Goal: Task Accomplishment & Management: Manage account settings

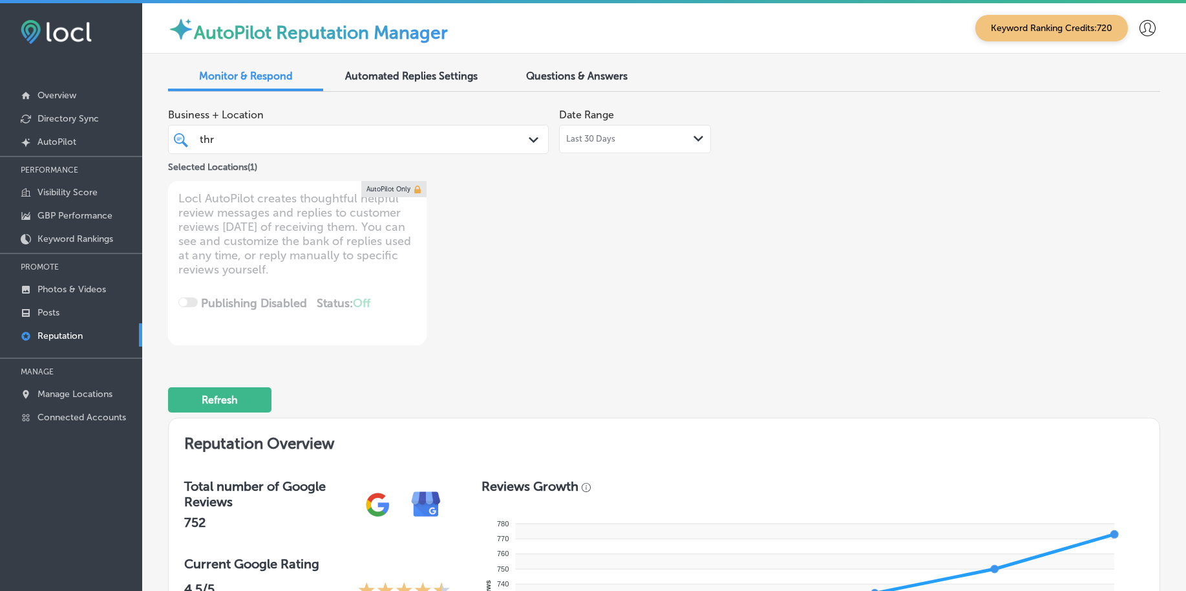
click at [70, 300] on link "Posts" at bounding box center [71, 311] width 142 height 23
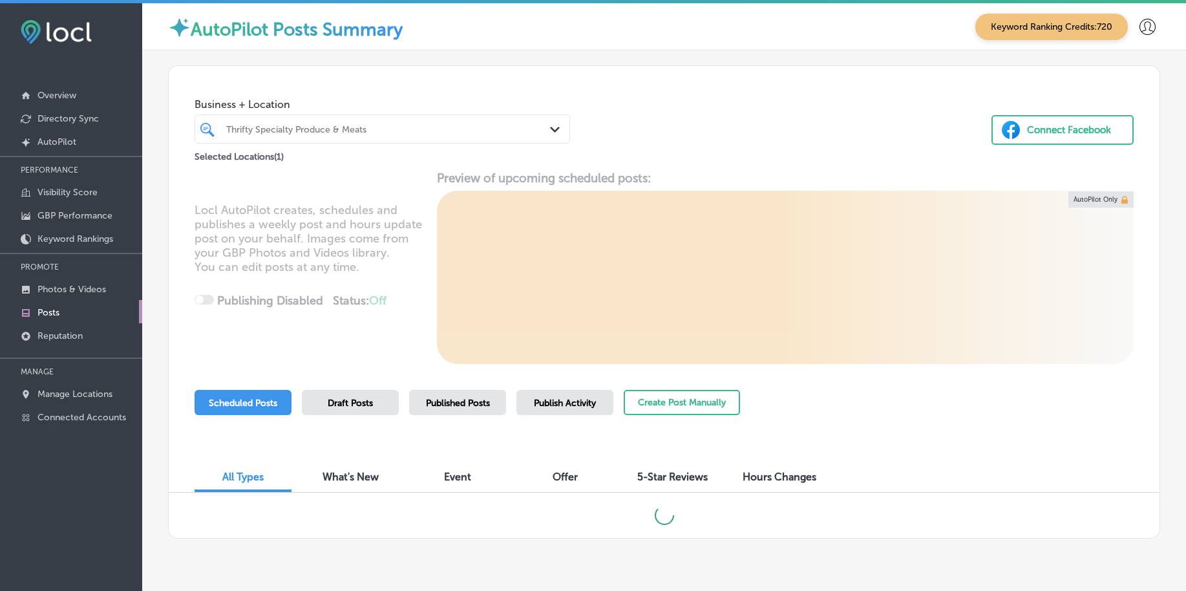
click at [544, 406] on span "Publish Activity" at bounding box center [565, 403] width 62 height 11
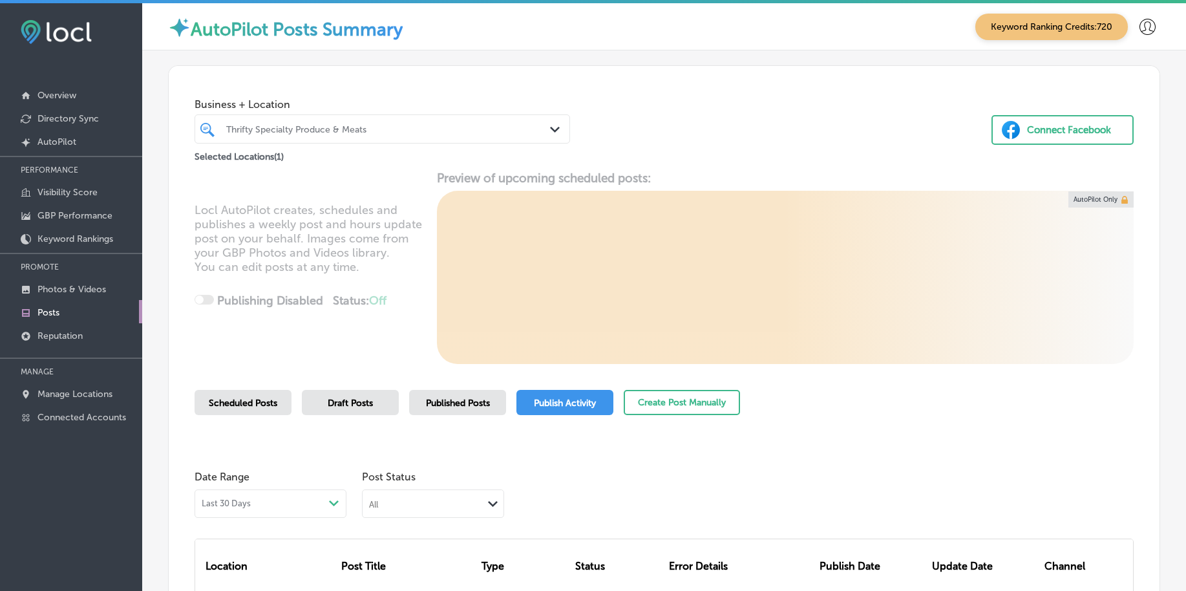
click at [386, 126] on div "Thrifty Specialty Produce & Meats" at bounding box center [388, 128] width 325 height 11
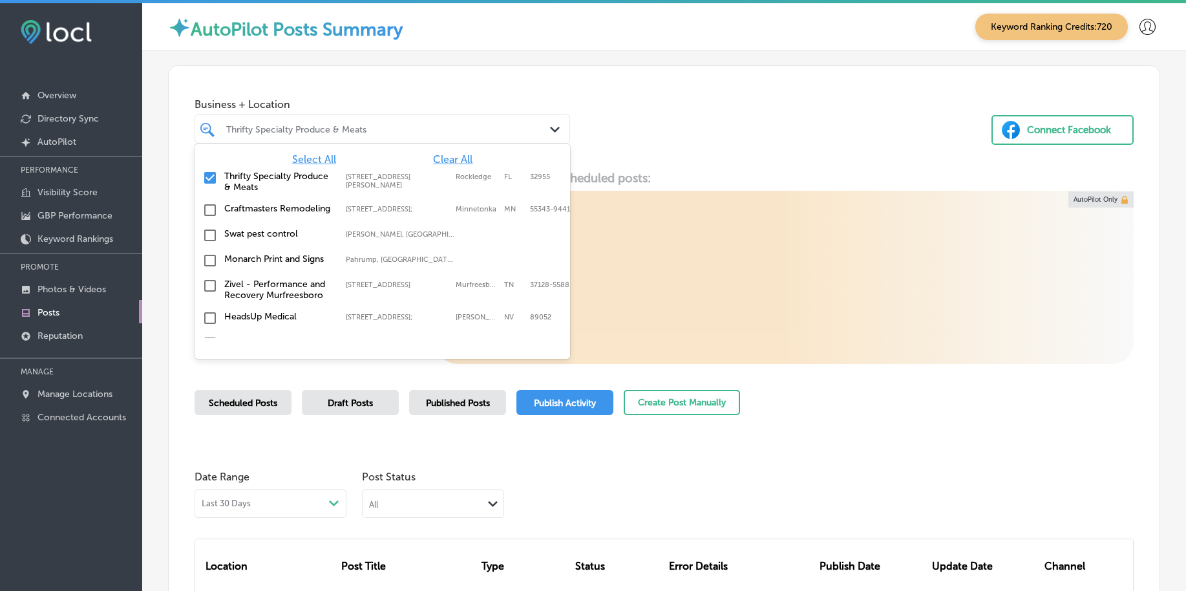
click at [321, 158] on span "Select All" at bounding box center [314, 159] width 44 height 12
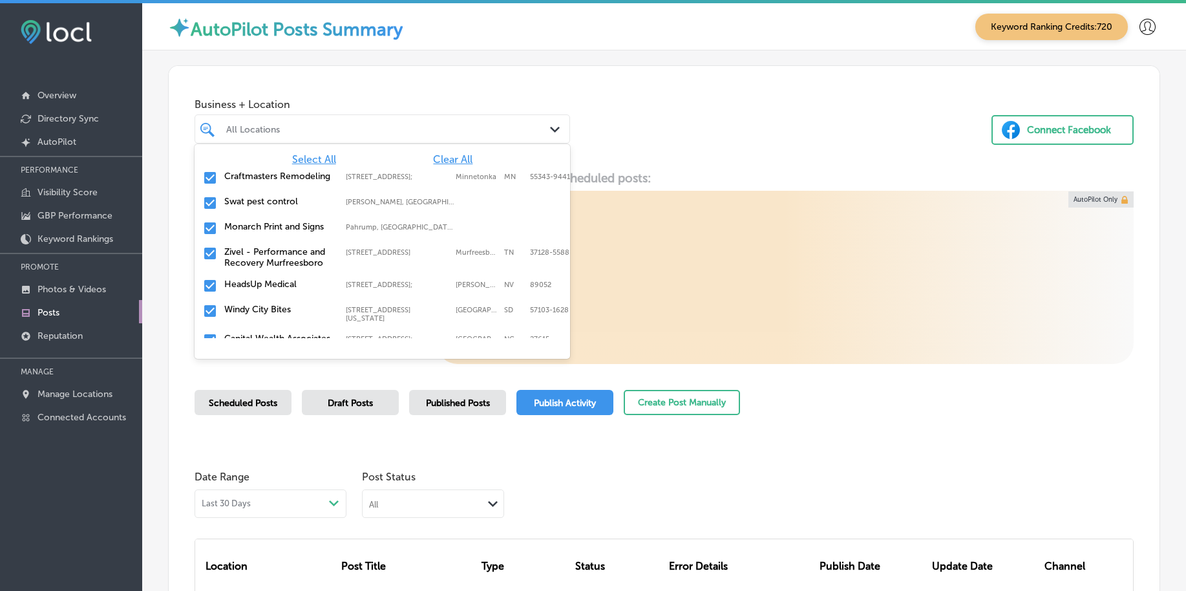
click at [778, 158] on div "Business + Location option focused, 1 of 155. 155 results available. Use Up and…" at bounding box center [664, 115] width 991 height 98
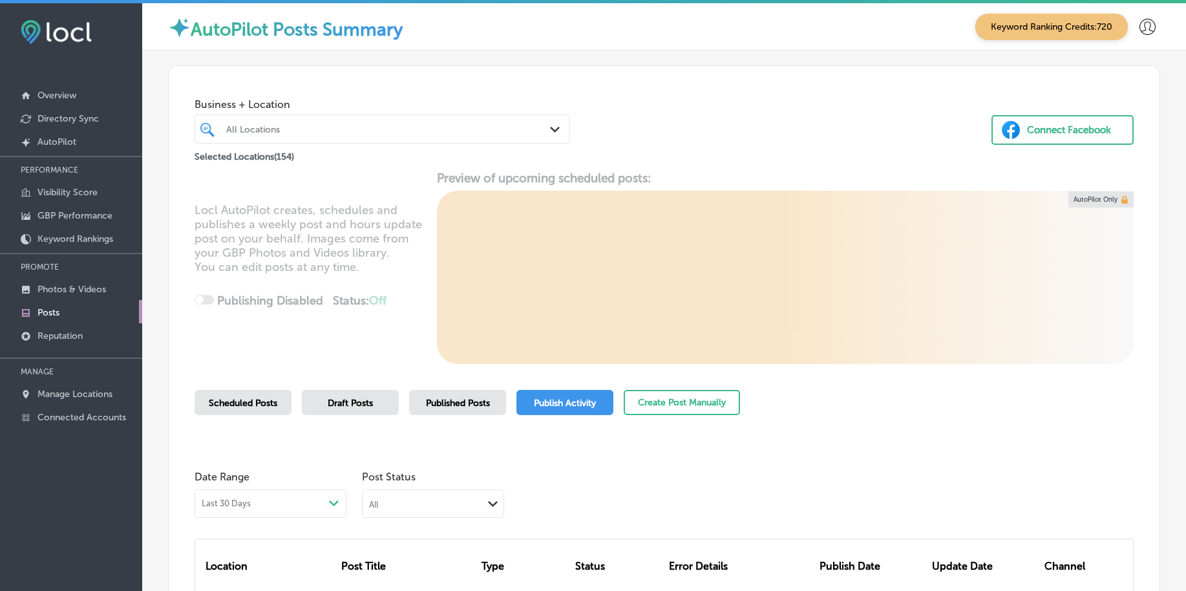
scroll to position [197, 0]
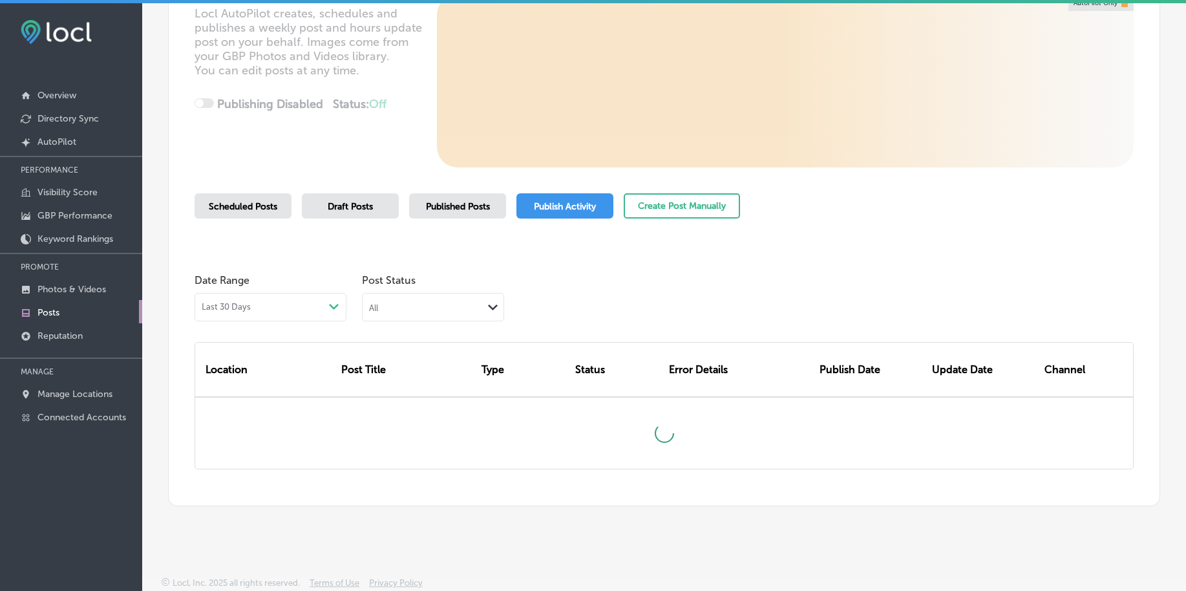
click at [420, 305] on div "All" at bounding box center [423, 307] width 120 height 12
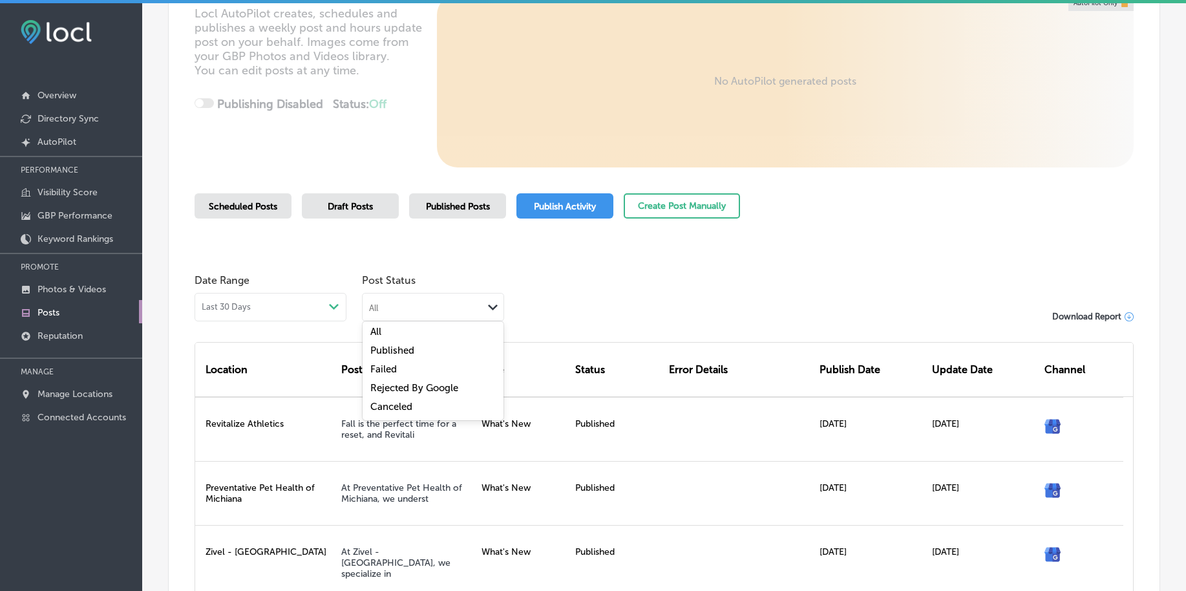
click at [420, 386] on label "Rejected By Google" at bounding box center [414, 388] width 88 height 12
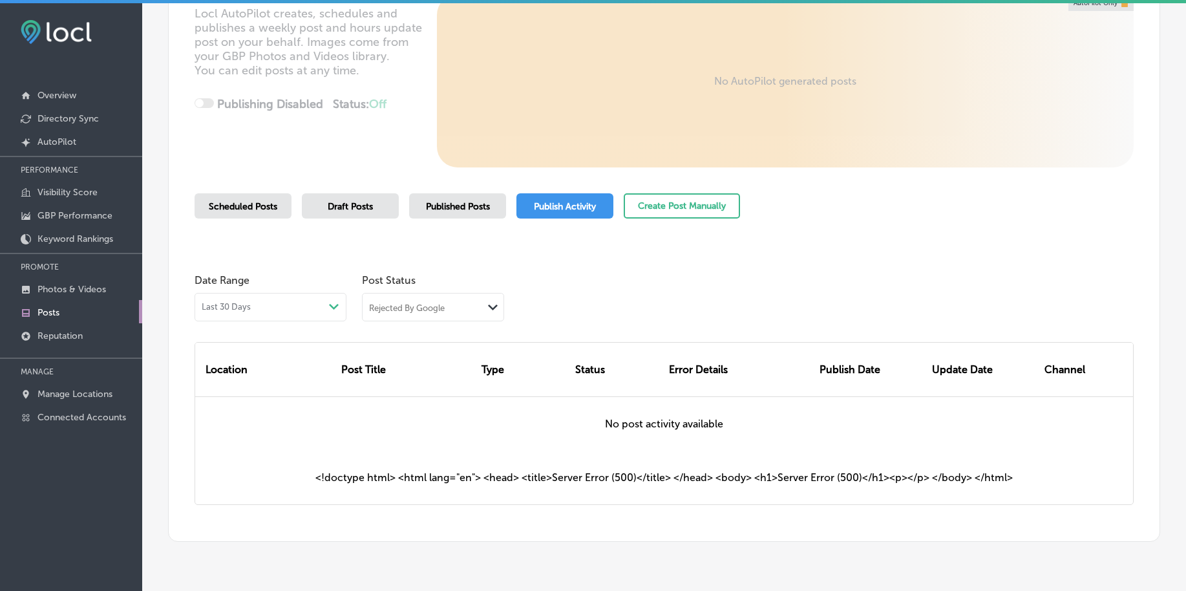
click at [463, 301] on div "Rejected By Google" at bounding box center [423, 307] width 120 height 12
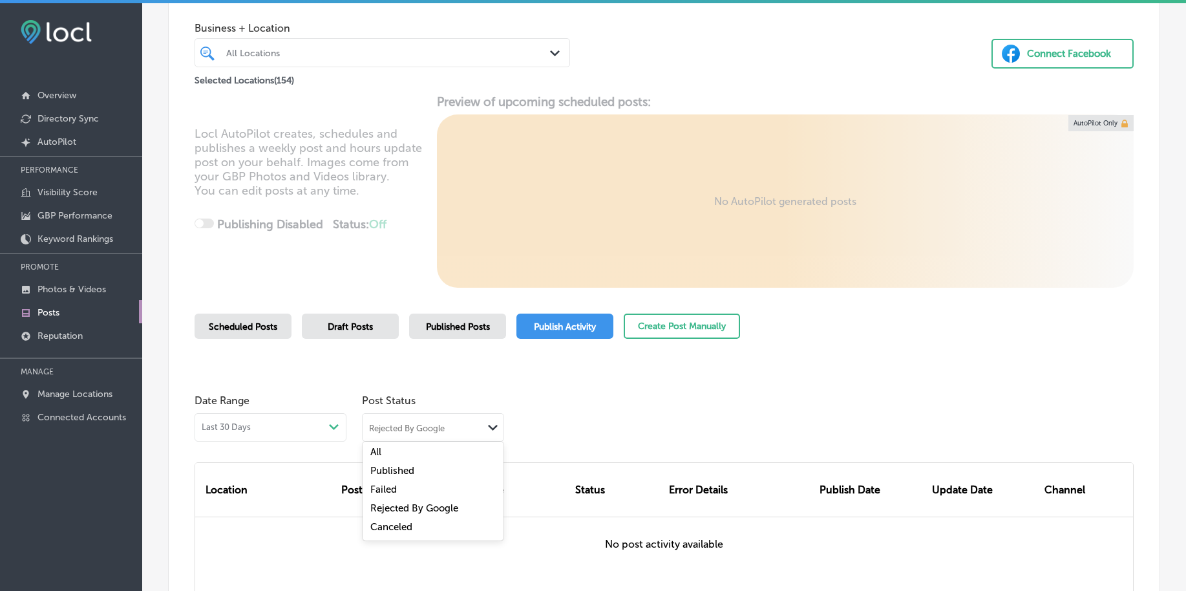
scroll to position [232, 0]
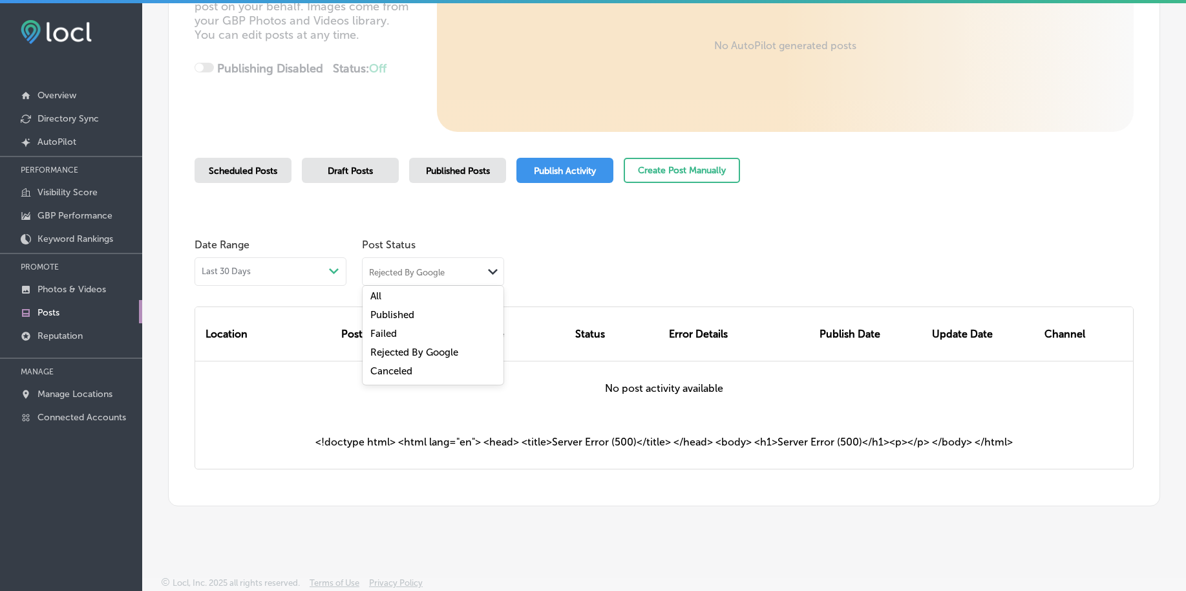
click at [399, 297] on div "All" at bounding box center [433, 297] width 141 height 19
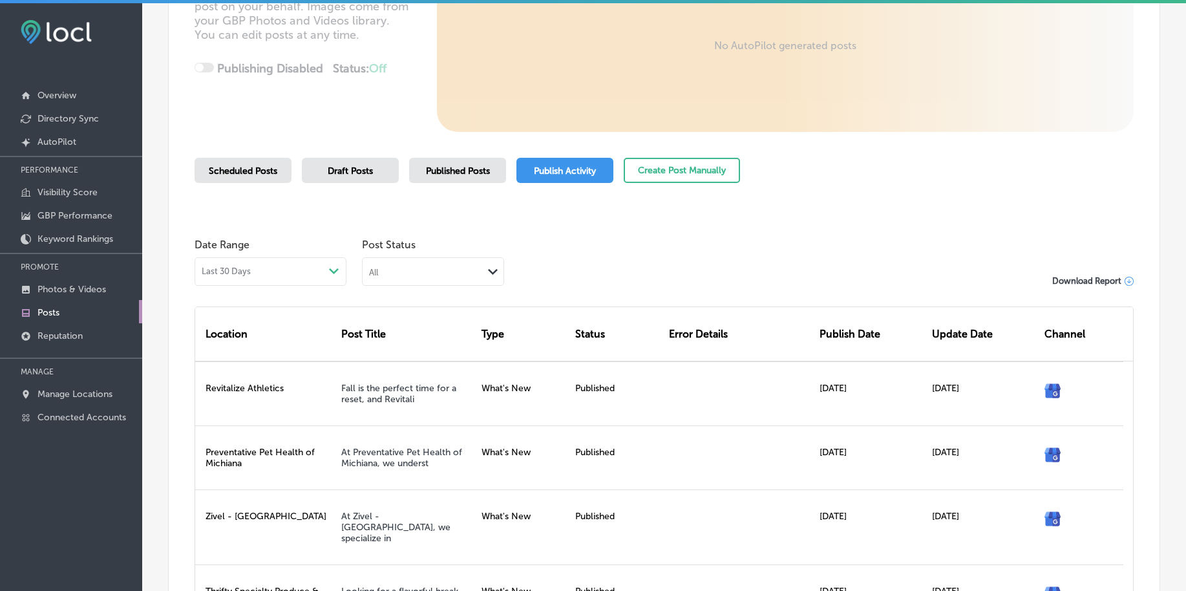
click at [407, 284] on div "All Path Created with Sketch." at bounding box center [433, 271] width 142 height 28
click at [414, 275] on div "All" at bounding box center [423, 271] width 120 height 12
click at [398, 333] on div "Failed" at bounding box center [433, 335] width 141 height 19
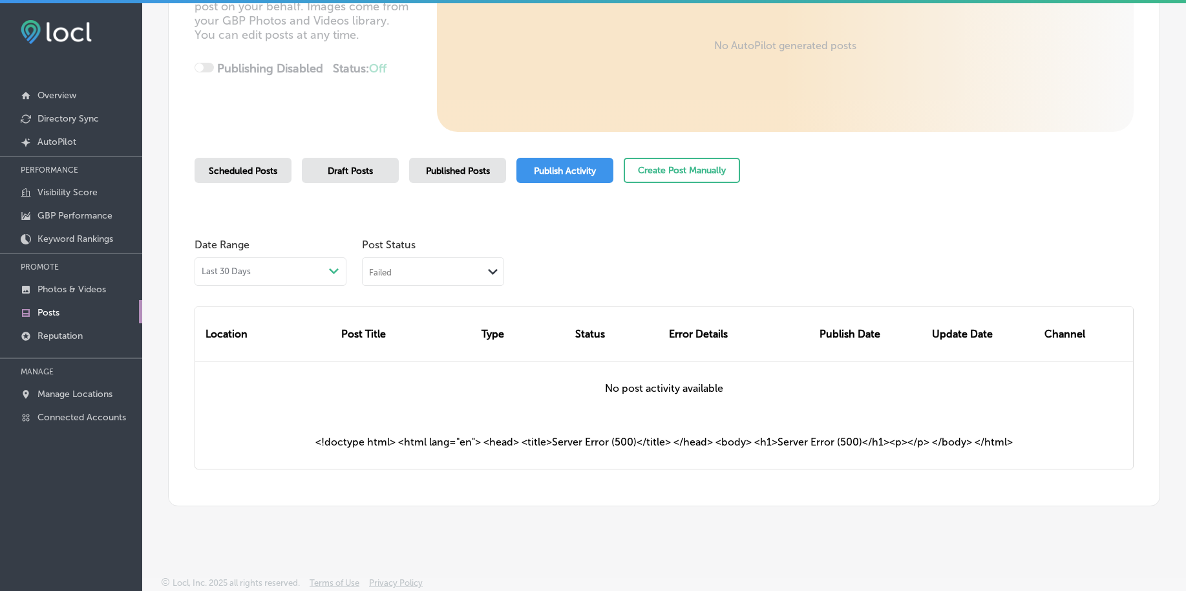
click at [399, 307] on div "Post Title" at bounding box center [406, 334] width 141 height 54
click at [429, 268] on div "Failed" at bounding box center [423, 271] width 120 height 12
click at [416, 349] on label "Rejected By Google" at bounding box center [414, 353] width 88 height 12
click at [91, 337] on link "Reputation" at bounding box center [71, 334] width 142 height 23
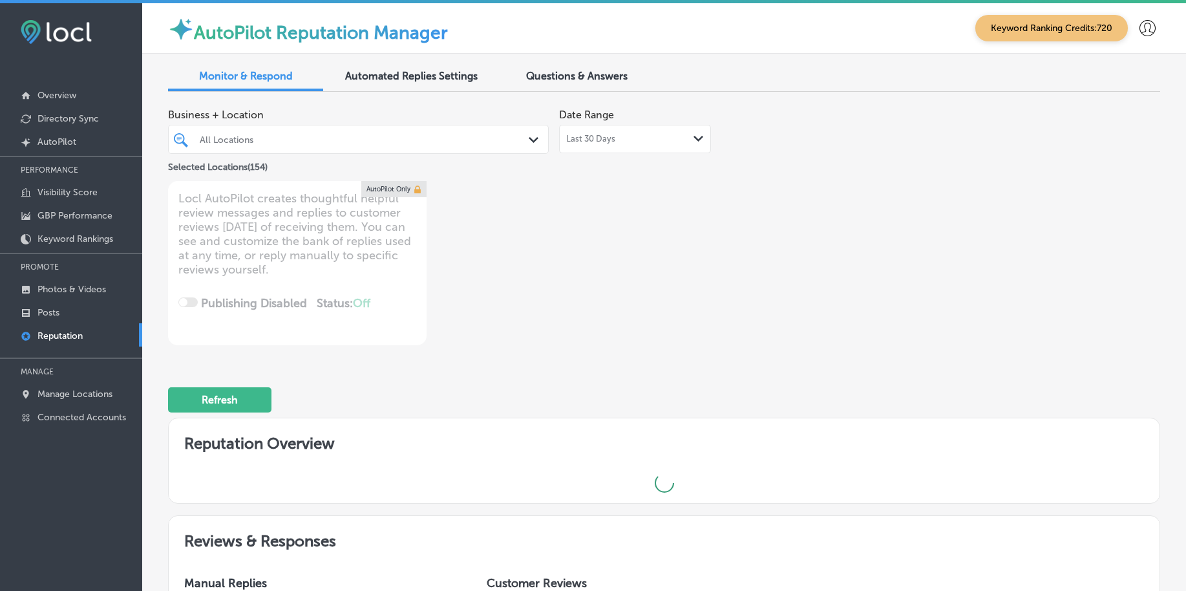
click at [401, 139] on div "All Locations" at bounding box center [365, 139] width 330 height 11
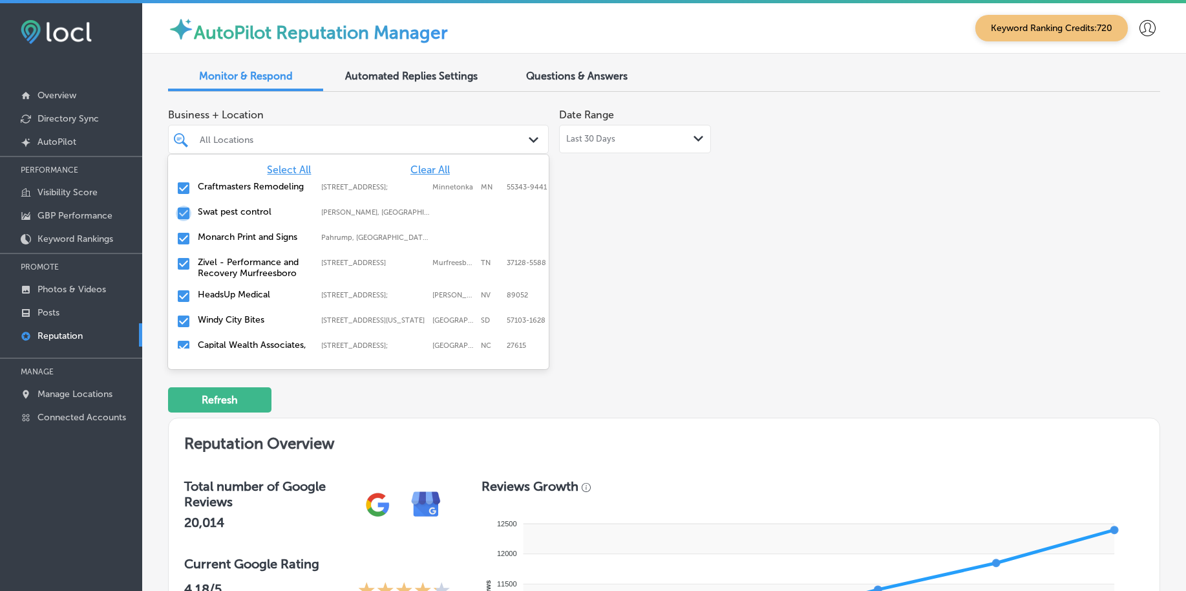
click at [183, 220] on input "checkbox" at bounding box center [184, 214] width 16 height 16
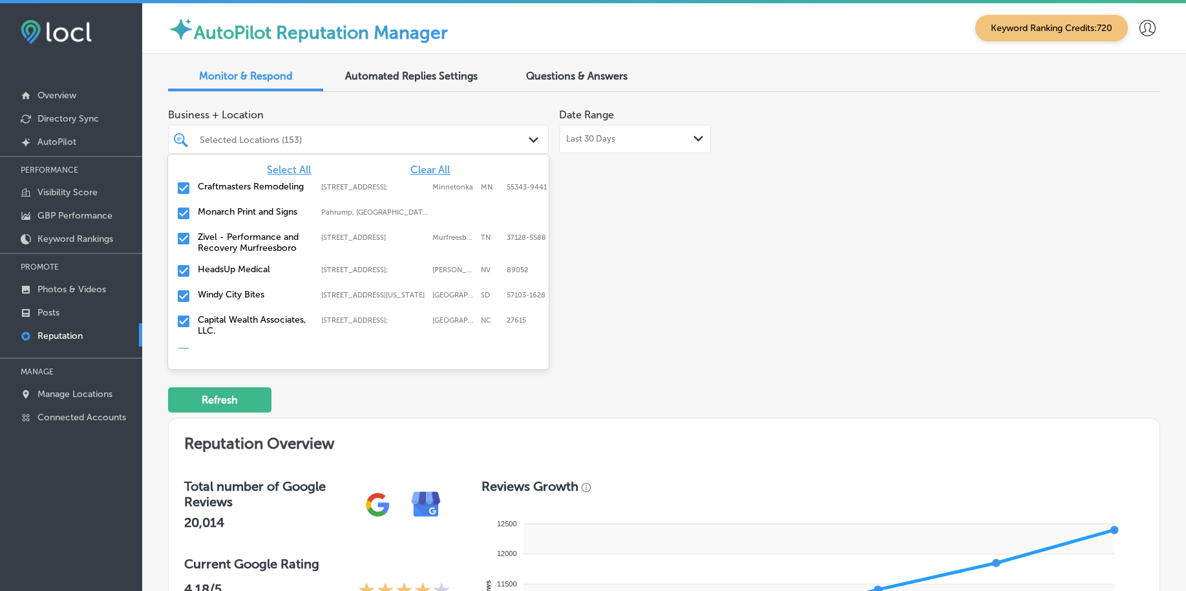
click at [181, 246] on input "checkbox" at bounding box center [184, 239] width 16 height 16
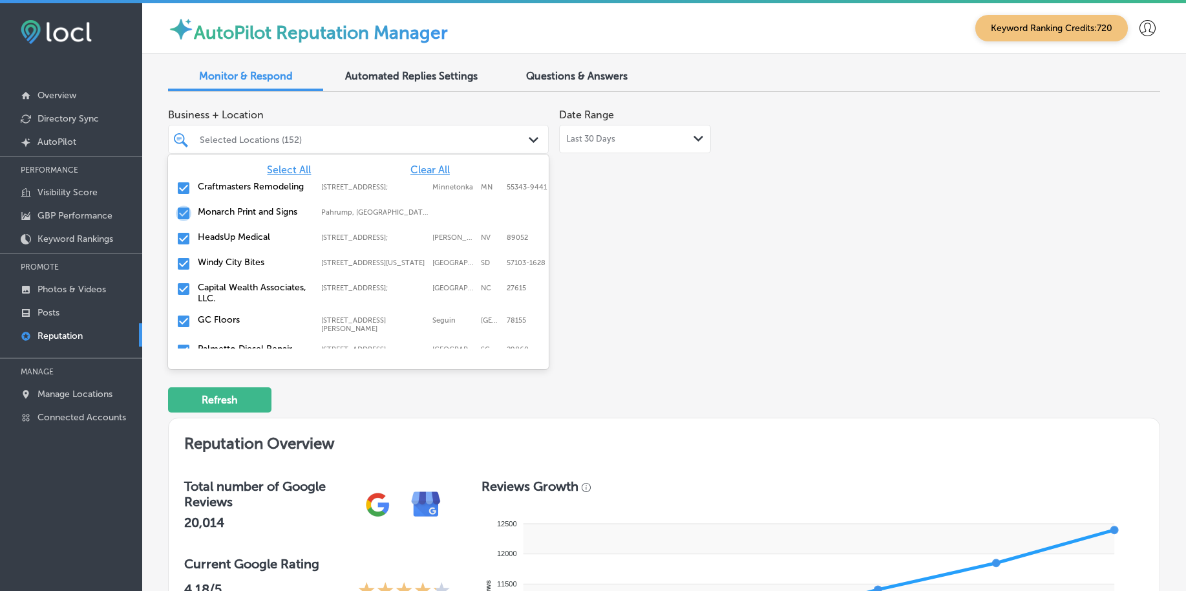
click at [181, 218] on input "checkbox" at bounding box center [184, 214] width 16 height 16
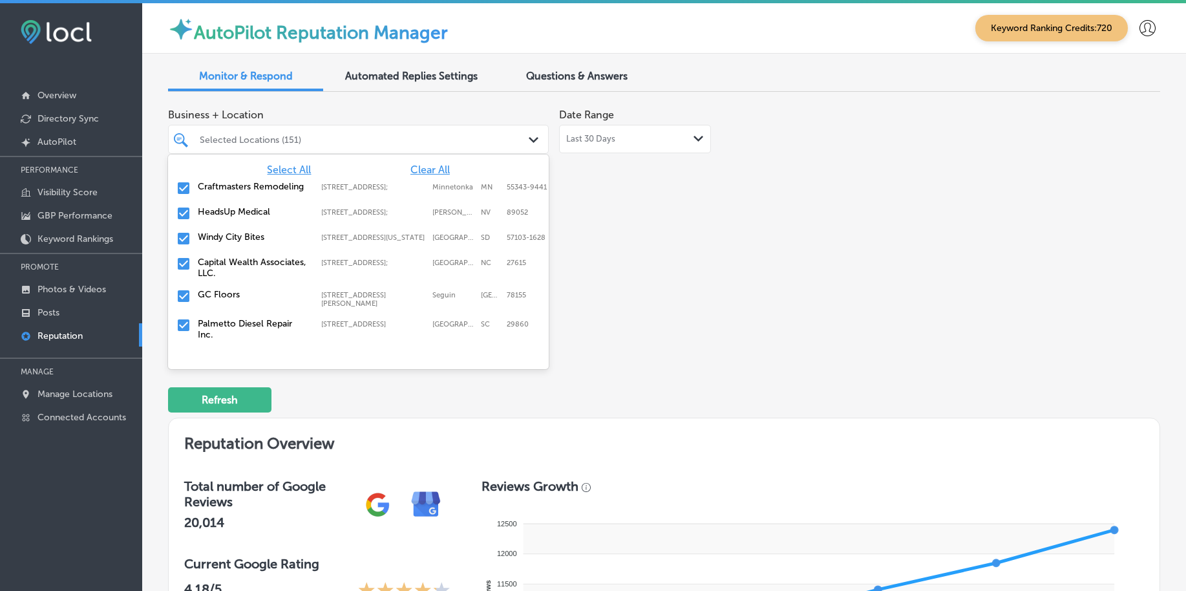
click at [186, 212] on div "HeadsUp Medical [STREET_ADDRESS][PERSON_NAME] [STREET_ADDRESS][PERSON_NAME]" at bounding box center [358, 214] width 370 height 20
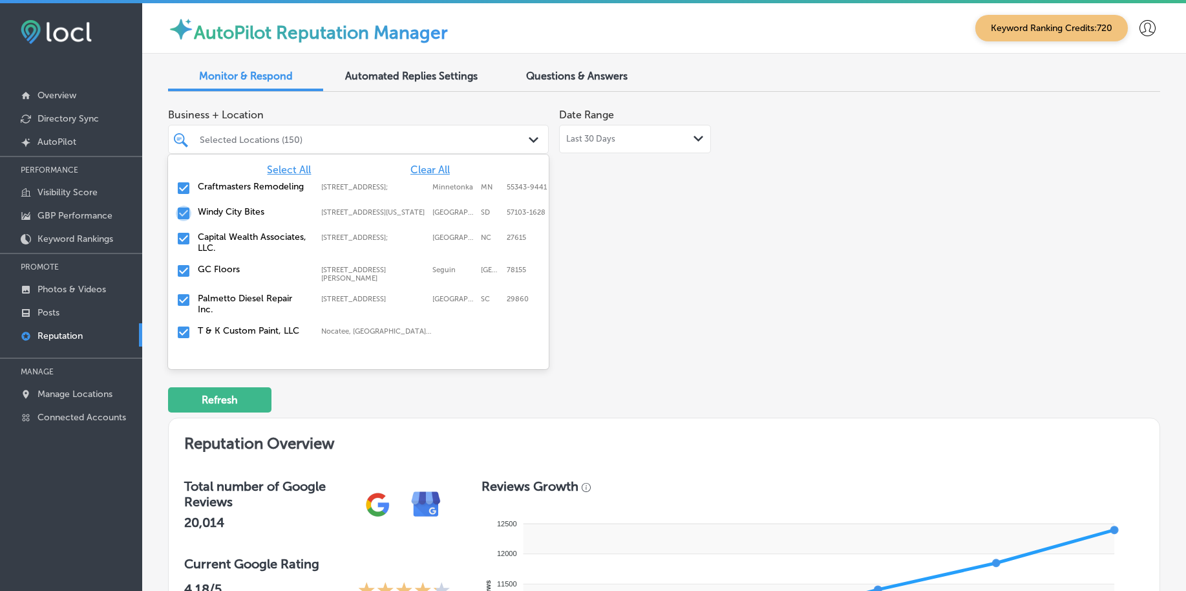
click at [180, 217] on input "checkbox" at bounding box center [184, 214] width 16 height 16
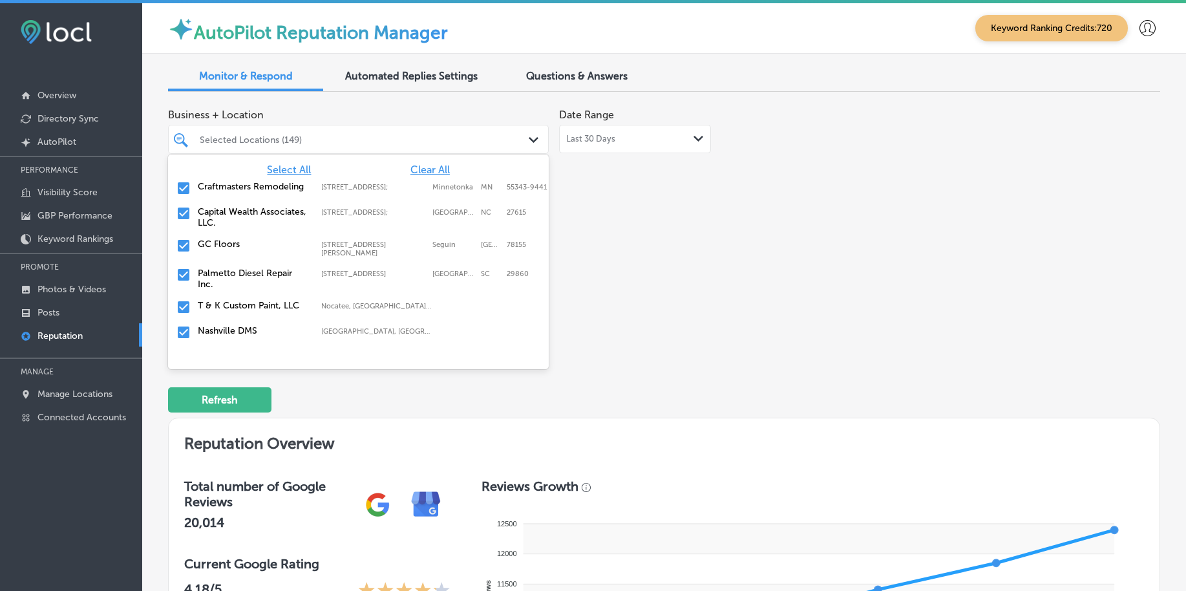
click at [185, 217] on input "checkbox" at bounding box center [184, 214] width 16 height 16
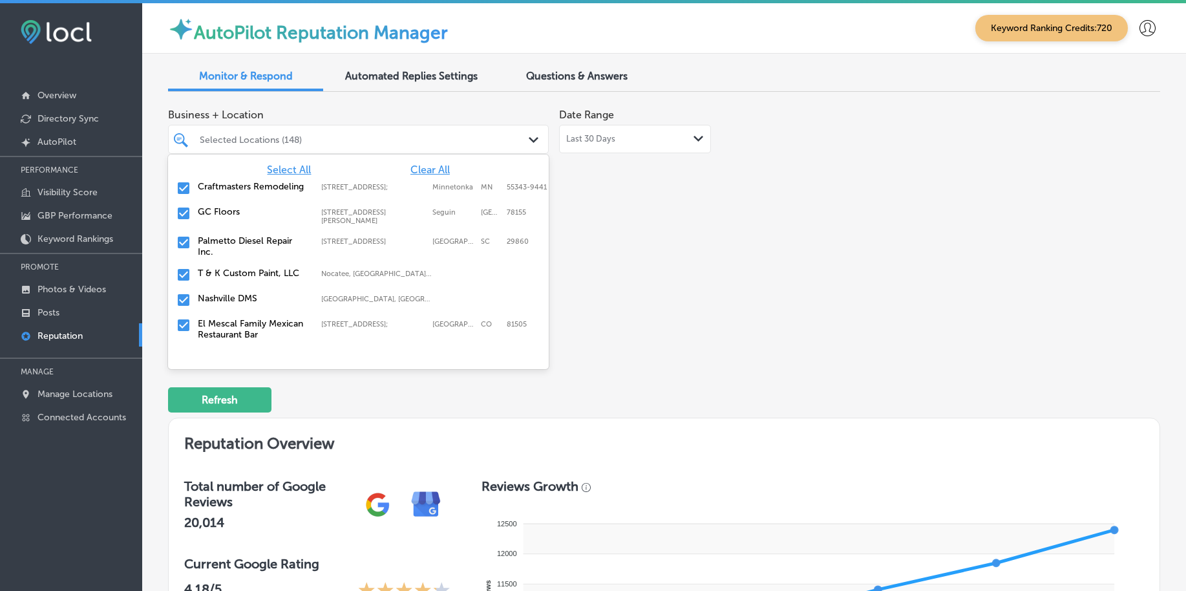
click at [185, 217] on input "checkbox" at bounding box center [184, 214] width 16 height 16
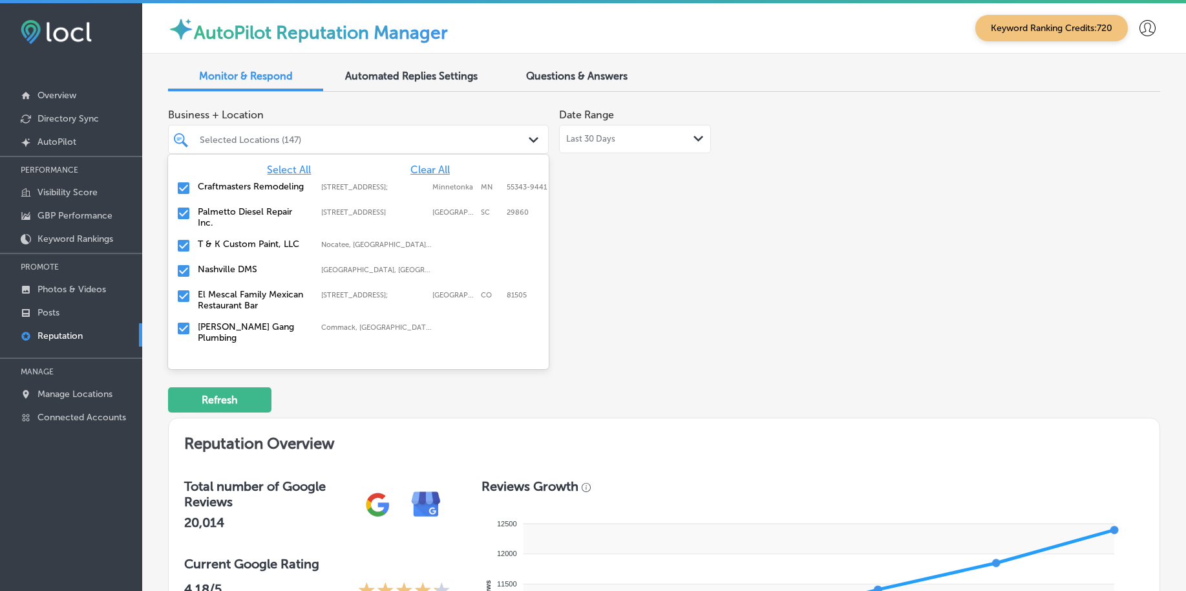
click at [185, 217] on input "checkbox" at bounding box center [184, 214] width 16 height 16
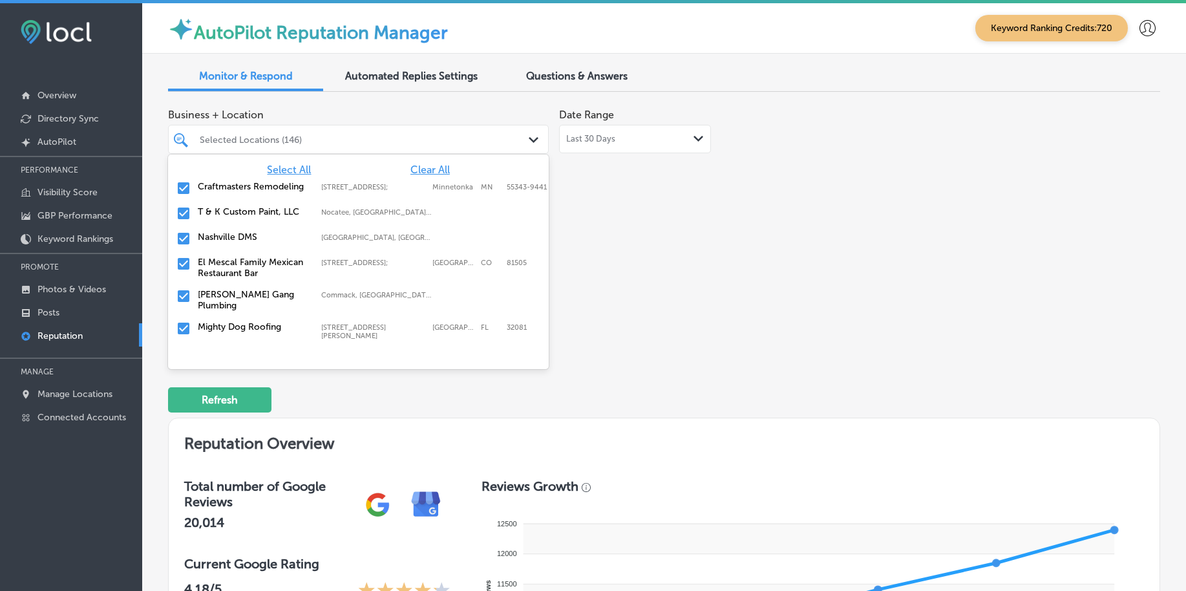
click at [185, 217] on input "checkbox" at bounding box center [184, 214] width 16 height 16
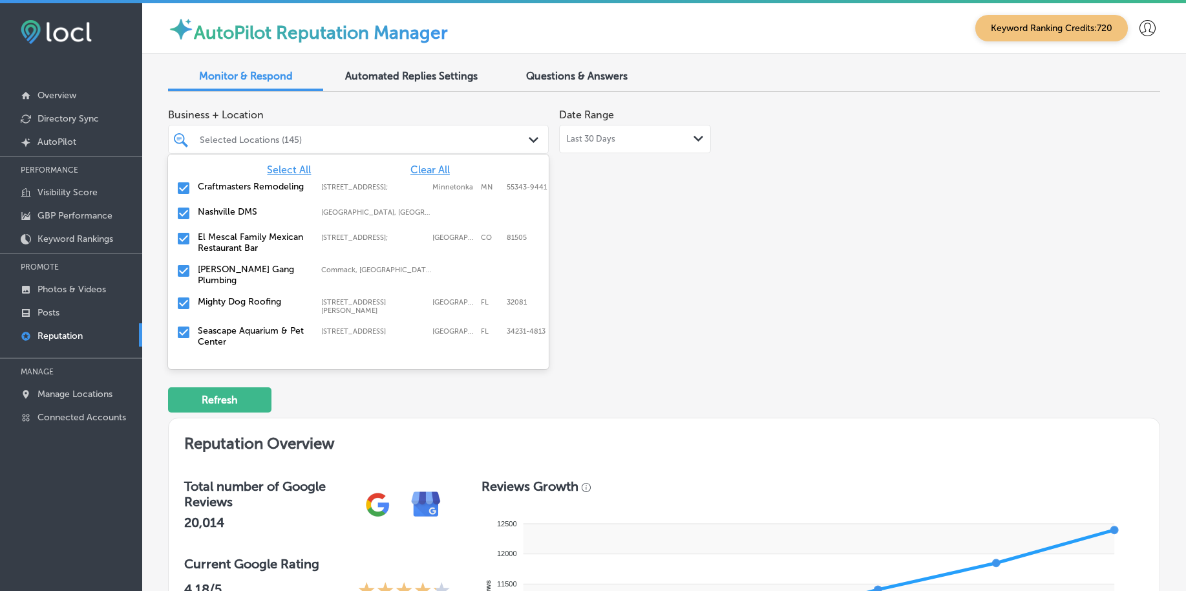
click at [185, 217] on input "checkbox" at bounding box center [184, 214] width 16 height 16
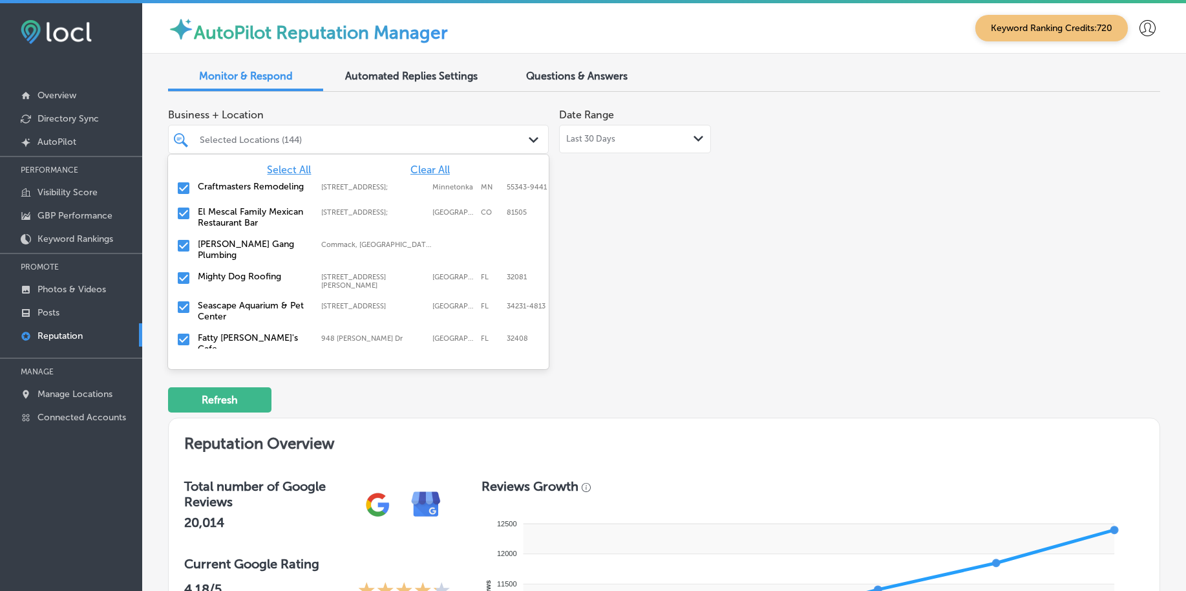
click at [183, 281] on input "checkbox" at bounding box center [184, 278] width 16 height 16
click at [184, 278] on input "checkbox" at bounding box center [184, 278] width 16 height 16
click at [182, 275] on input "checkbox" at bounding box center [184, 278] width 16 height 16
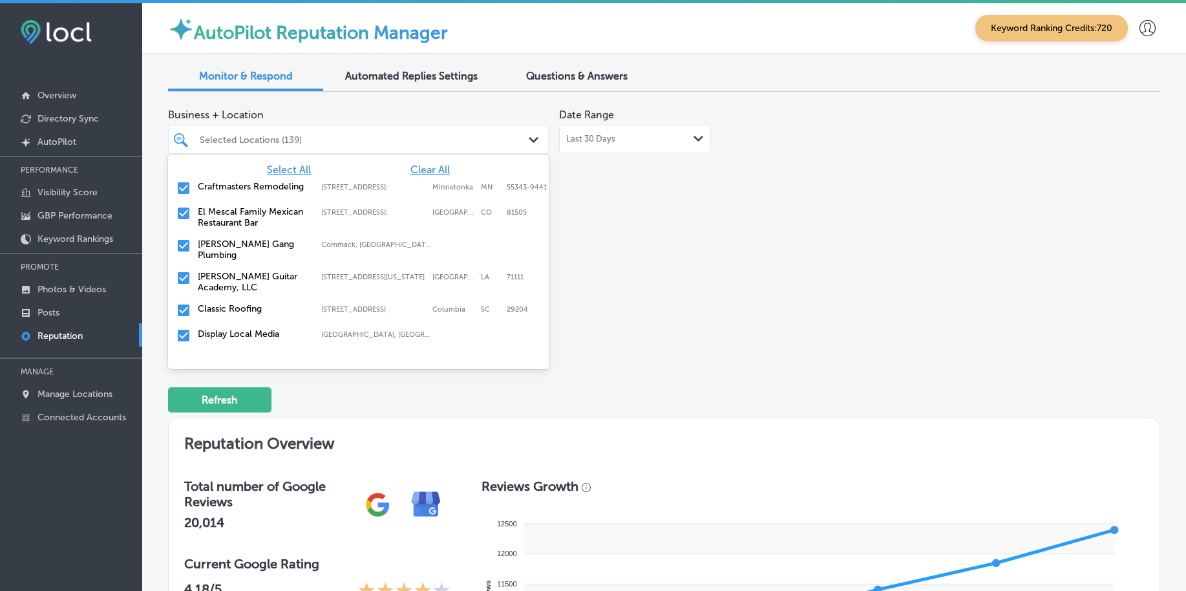
click at [182, 275] on input "checkbox" at bounding box center [184, 278] width 16 height 16
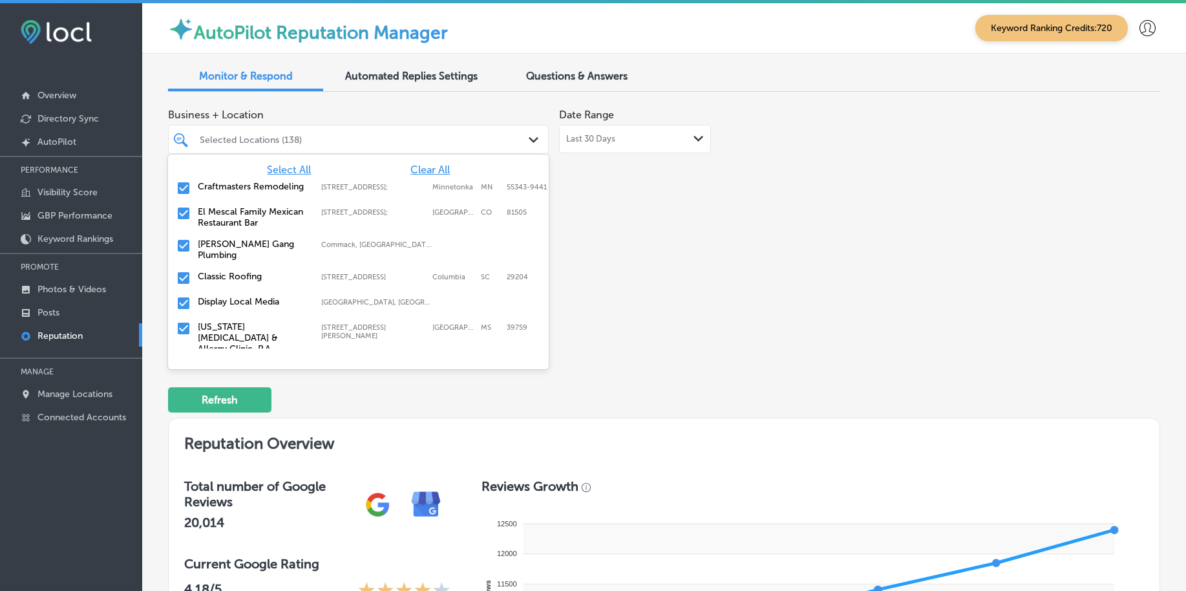
click at [182, 275] on input "checkbox" at bounding box center [184, 278] width 16 height 16
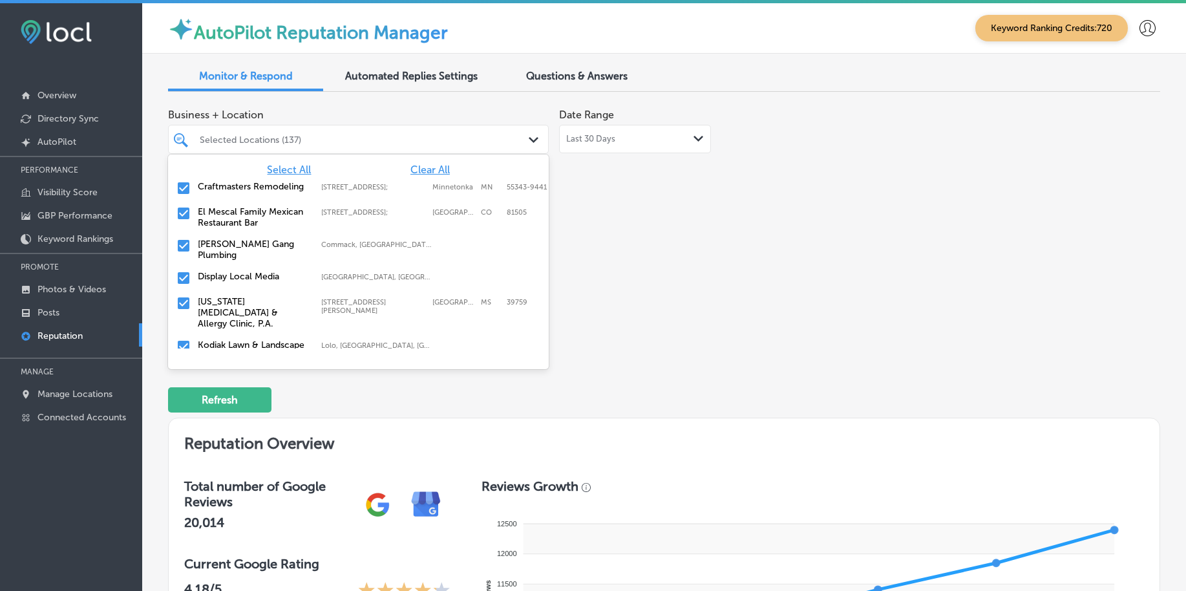
click at [182, 275] on input "checkbox" at bounding box center [184, 278] width 16 height 16
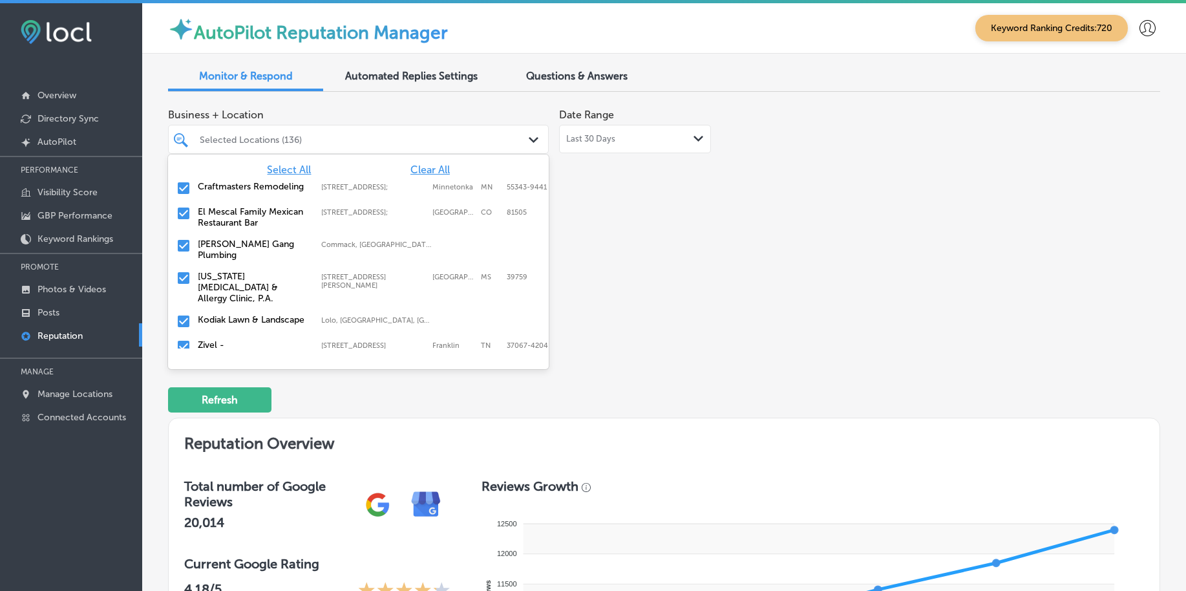
click at [184, 314] on input "checkbox" at bounding box center [184, 322] width 16 height 16
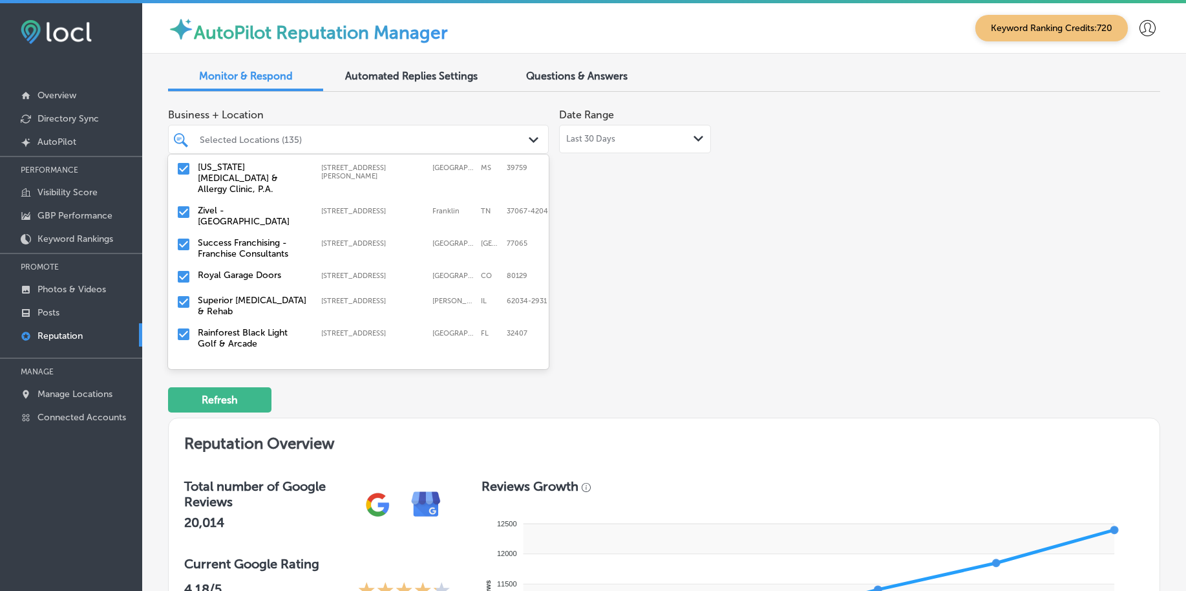
scroll to position [81, 0]
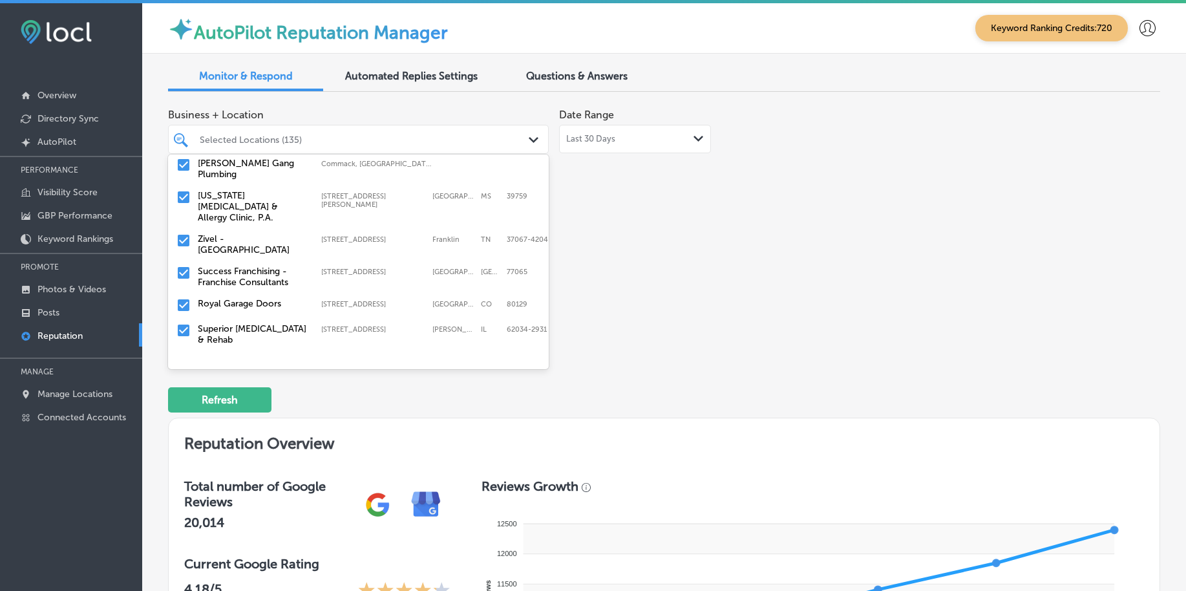
click at [185, 233] on input "checkbox" at bounding box center [184, 241] width 16 height 16
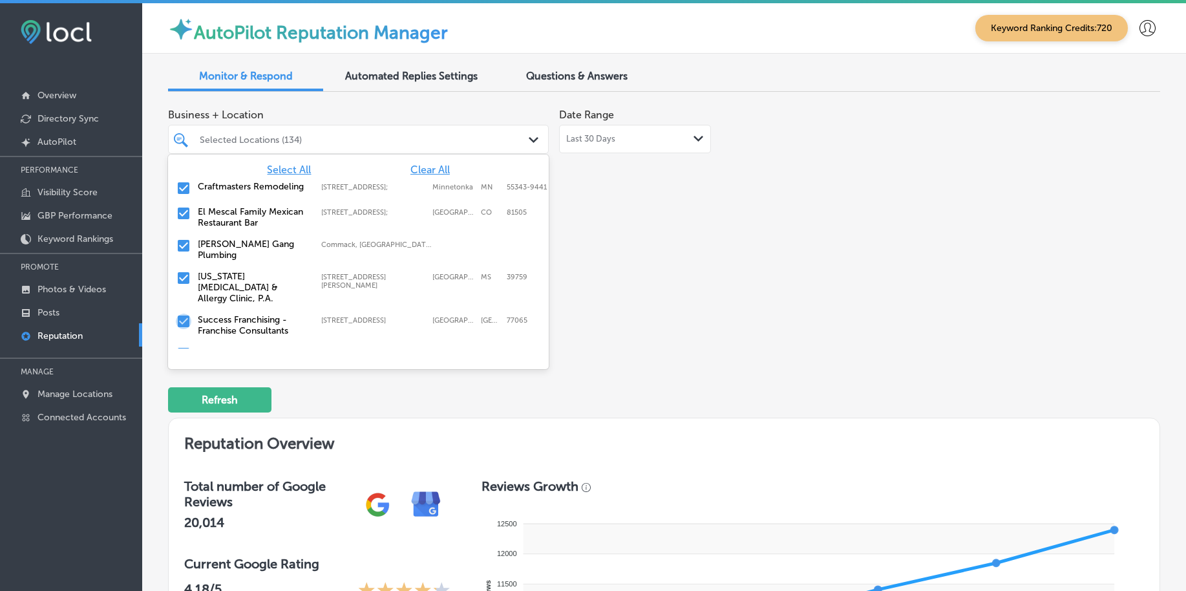
click at [178, 314] on input "checkbox" at bounding box center [184, 322] width 16 height 16
click at [182, 314] on input "checkbox" at bounding box center [184, 322] width 16 height 16
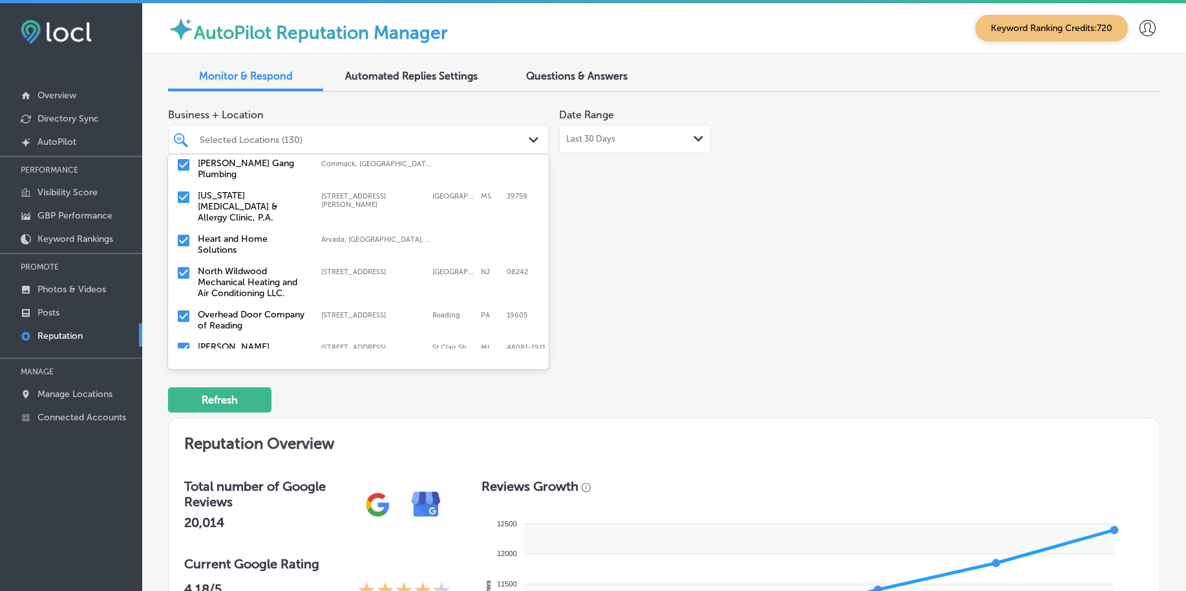
click at [182, 265] on input "checkbox" at bounding box center [184, 273] width 16 height 16
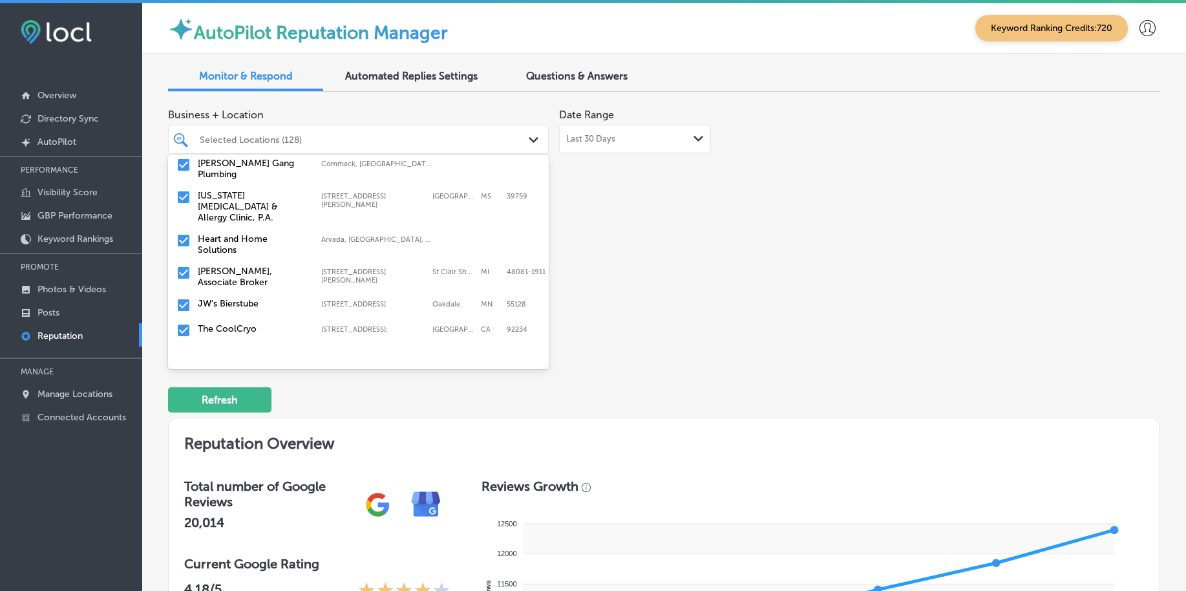
click at [187, 265] on input "checkbox" at bounding box center [184, 273] width 16 height 16
click at [186, 266] on input "checkbox" at bounding box center [184, 273] width 16 height 16
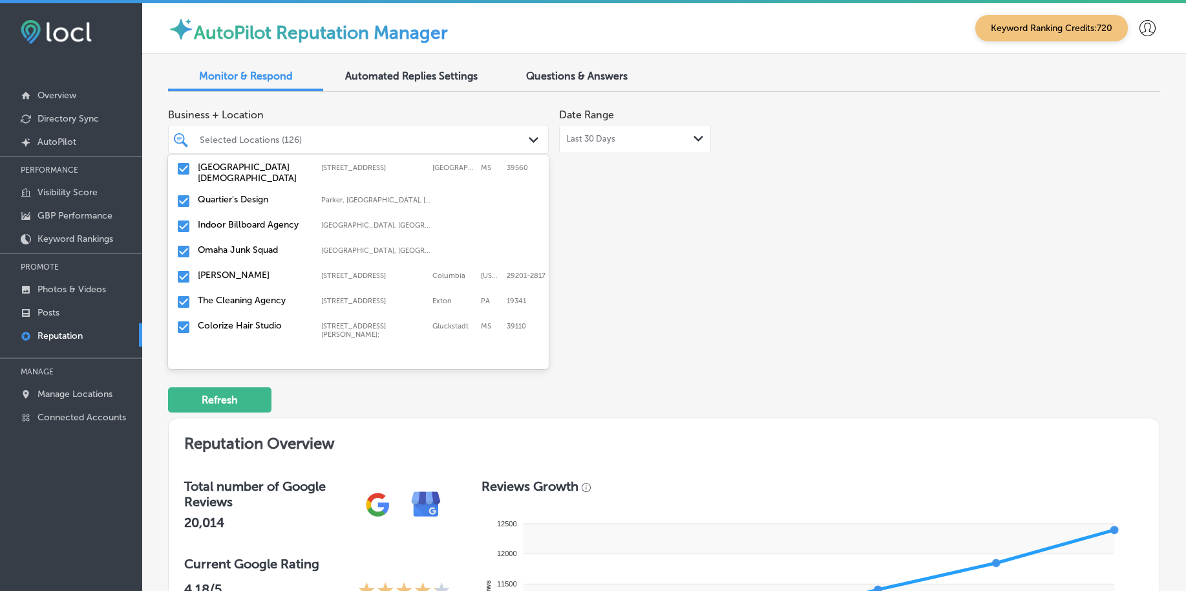
scroll to position [162, 0]
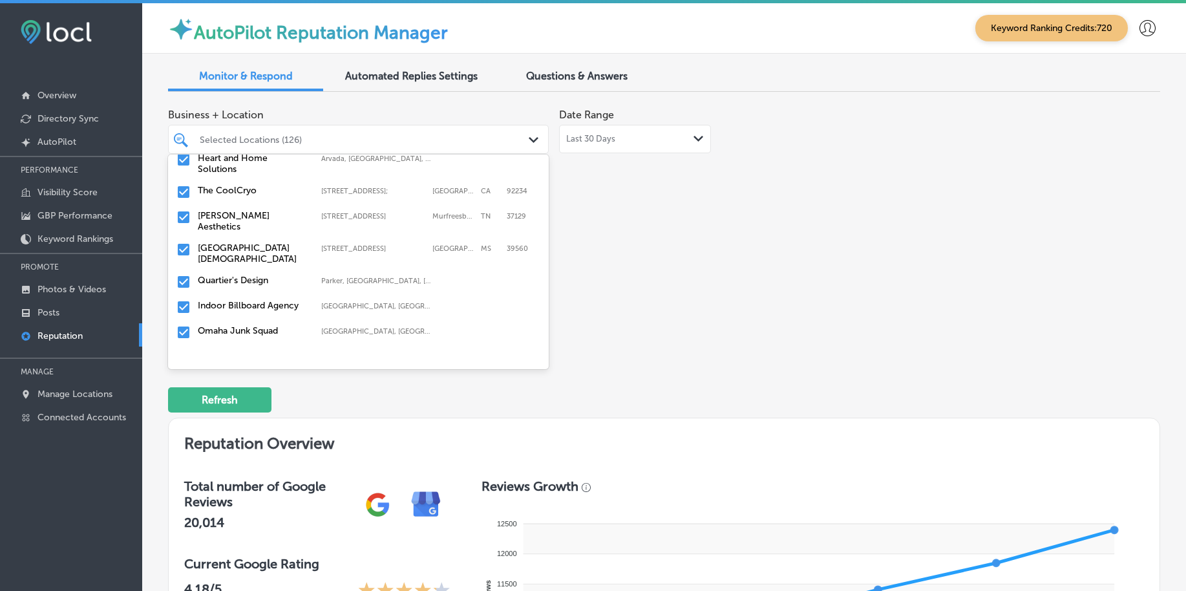
click at [179, 184] on input "checkbox" at bounding box center [184, 192] width 16 height 16
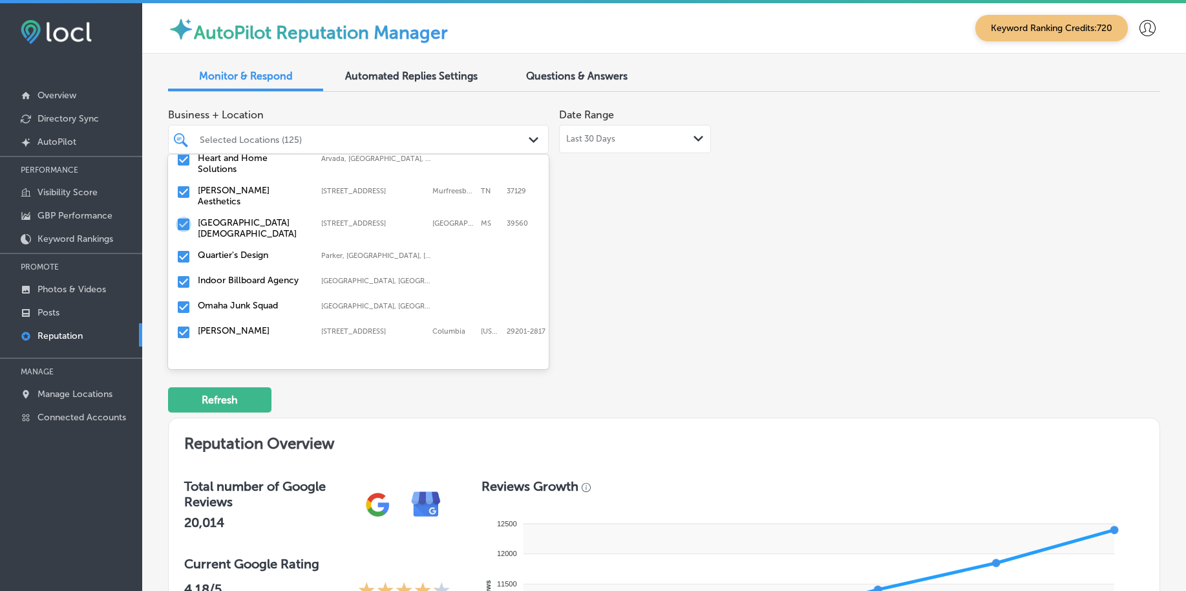
click at [183, 217] on input "checkbox" at bounding box center [184, 225] width 16 height 16
click at [186, 217] on input "checkbox" at bounding box center [184, 225] width 16 height 16
click at [185, 267] on input "checkbox" at bounding box center [184, 275] width 16 height 16
click at [182, 292] on input "checkbox" at bounding box center [184, 300] width 16 height 16
click at [180, 292] on input "checkbox" at bounding box center [184, 300] width 16 height 16
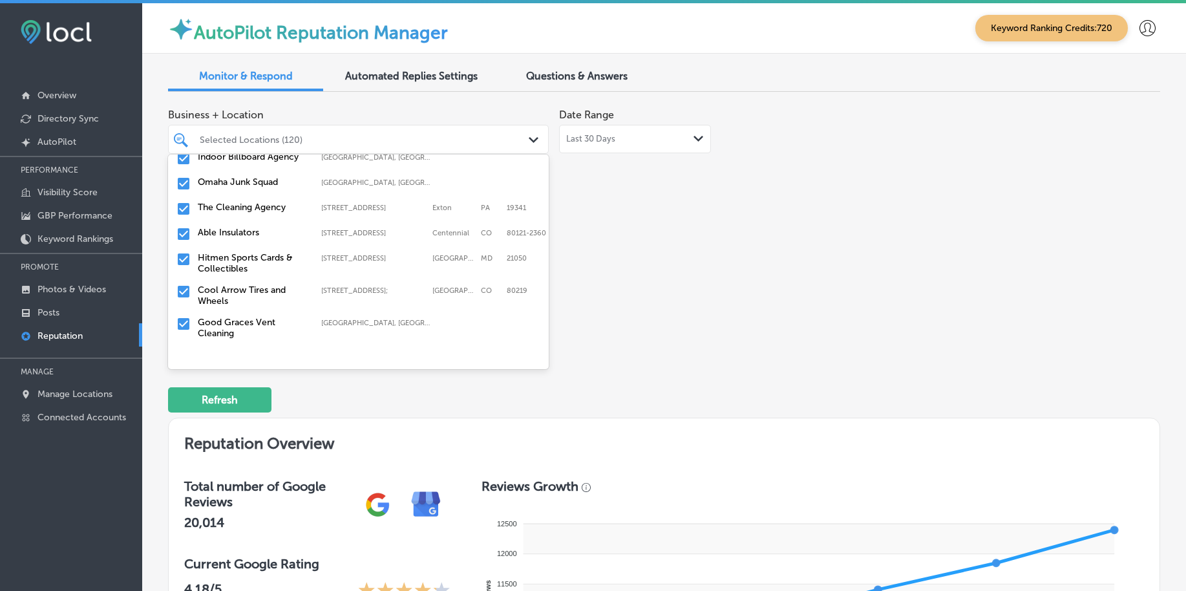
scroll to position [242, 0]
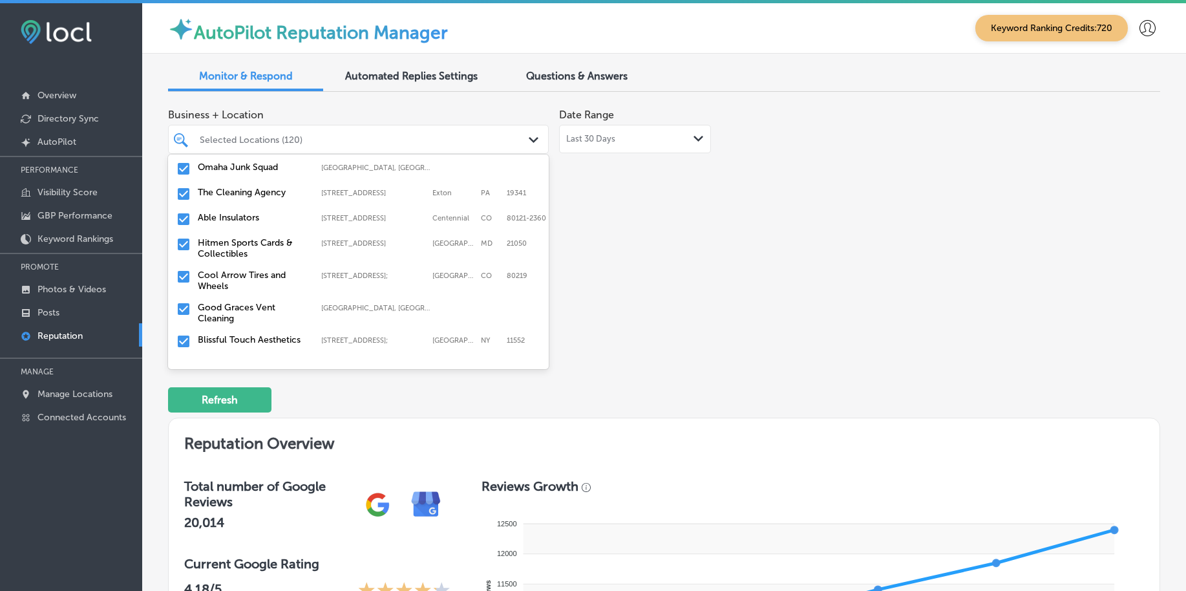
click at [181, 211] on input "checkbox" at bounding box center [184, 219] width 16 height 16
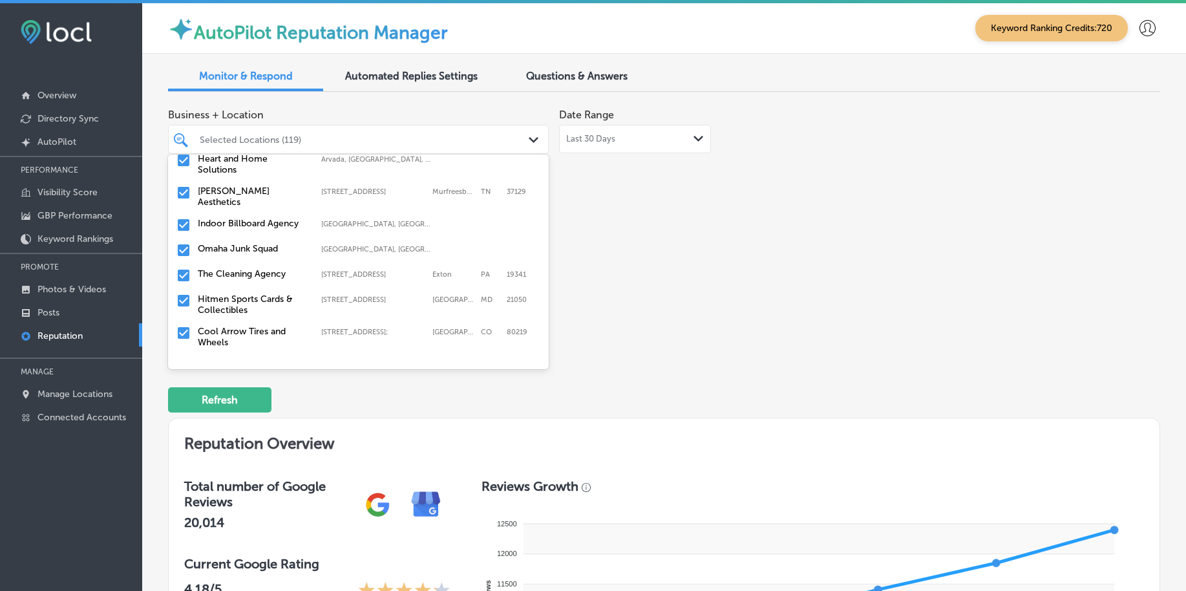
scroll to position [162, 0]
click at [184, 292] on input "checkbox" at bounding box center [184, 300] width 16 height 16
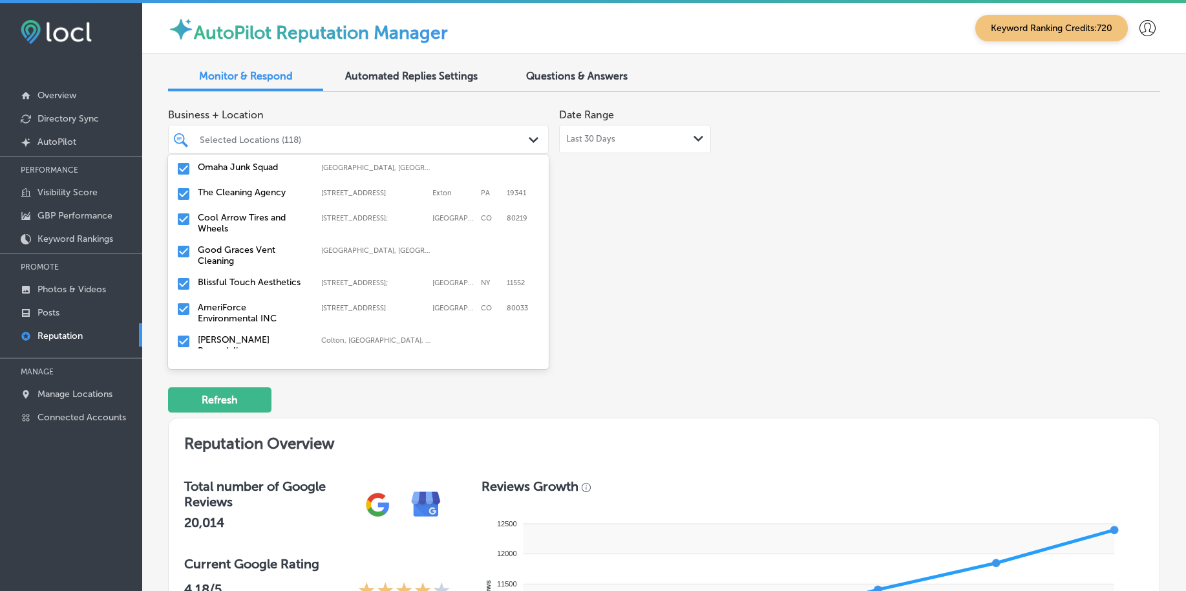
click at [184, 244] on input "checkbox" at bounding box center [184, 252] width 16 height 16
click at [185, 269] on input "checkbox" at bounding box center [184, 277] width 16 height 16
click at [178, 269] on input "checkbox" at bounding box center [184, 277] width 16 height 16
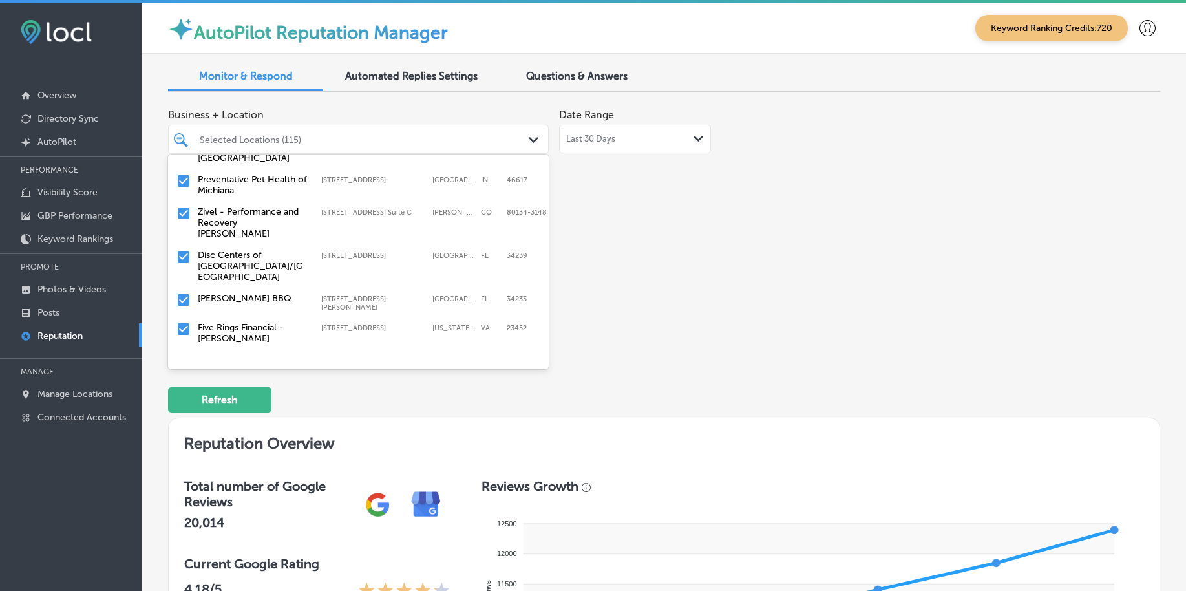
scroll to position [1455, 0]
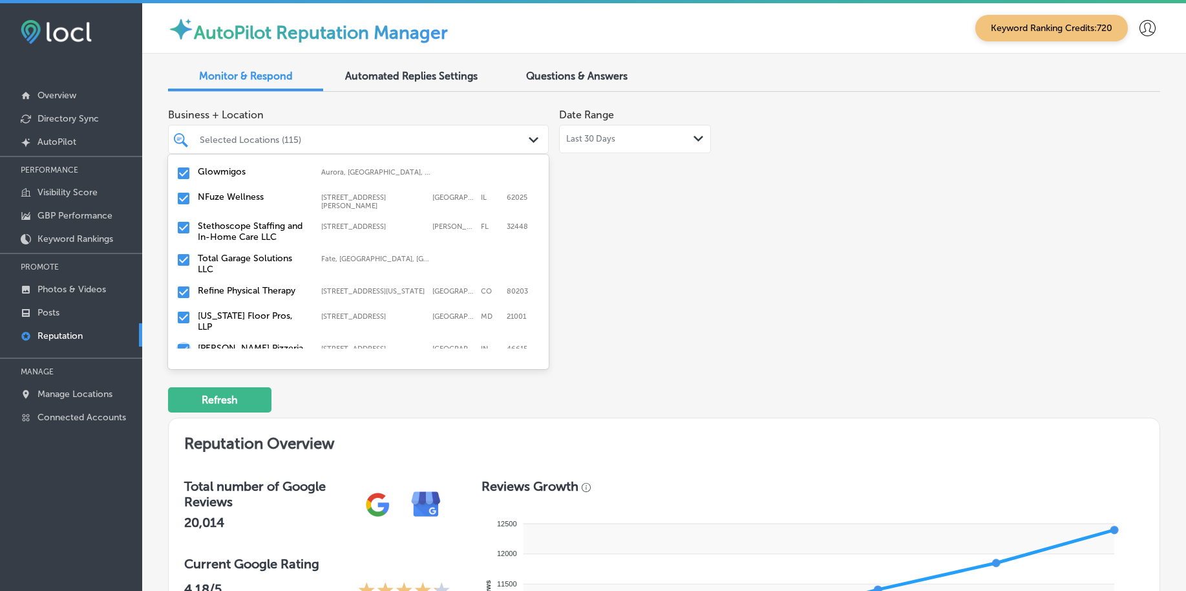
click at [178, 342] on input "checkbox" at bounding box center [184, 350] width 16 height 16
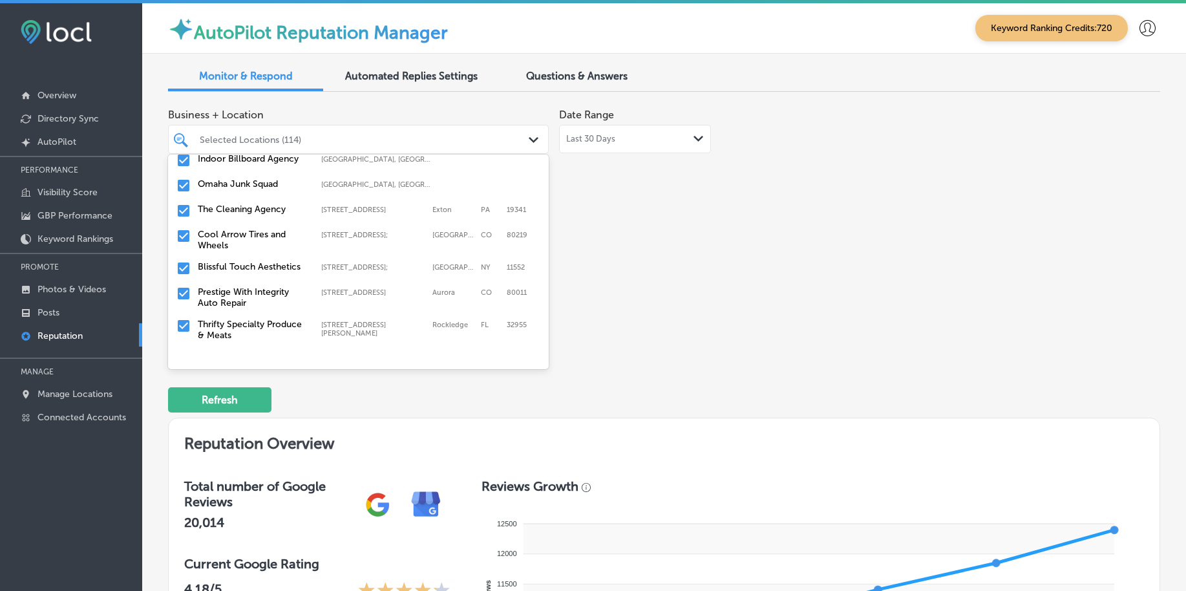
scroll to position [323, 0]
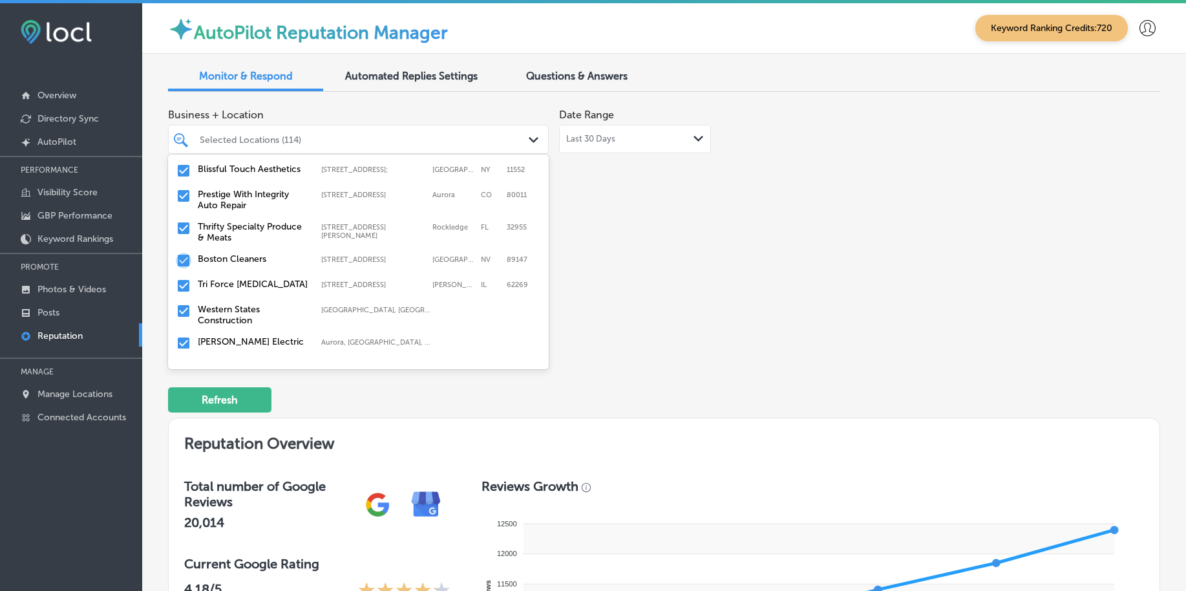
click at [182, 253] on input "checkbox" at bounding box center [184, 261] width 16 height 16
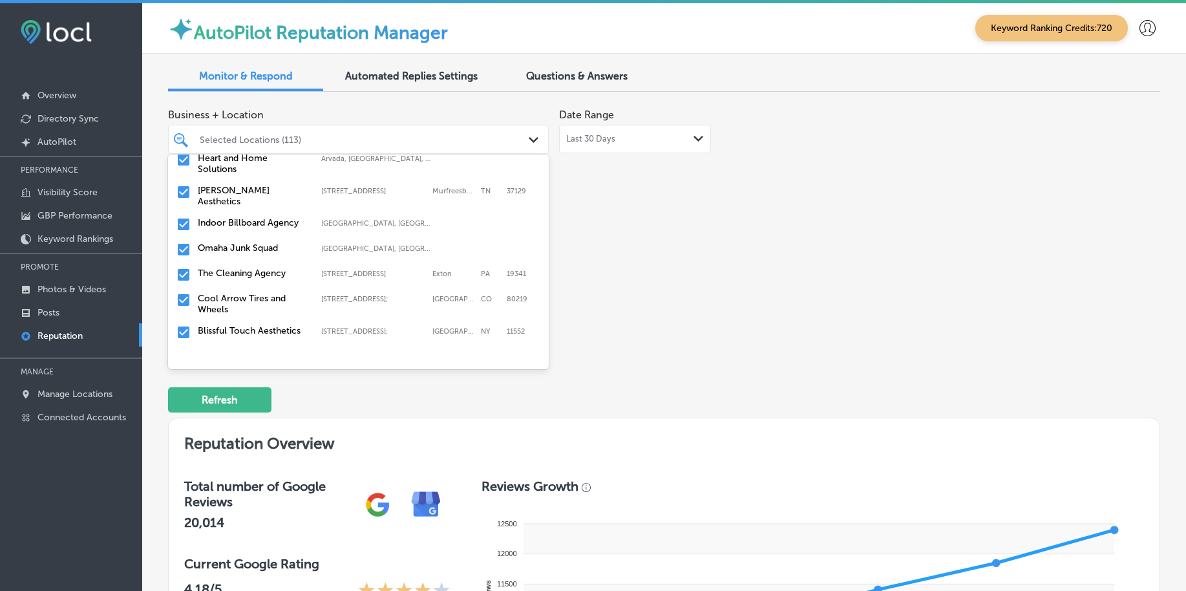
scroll to position [242, 0]
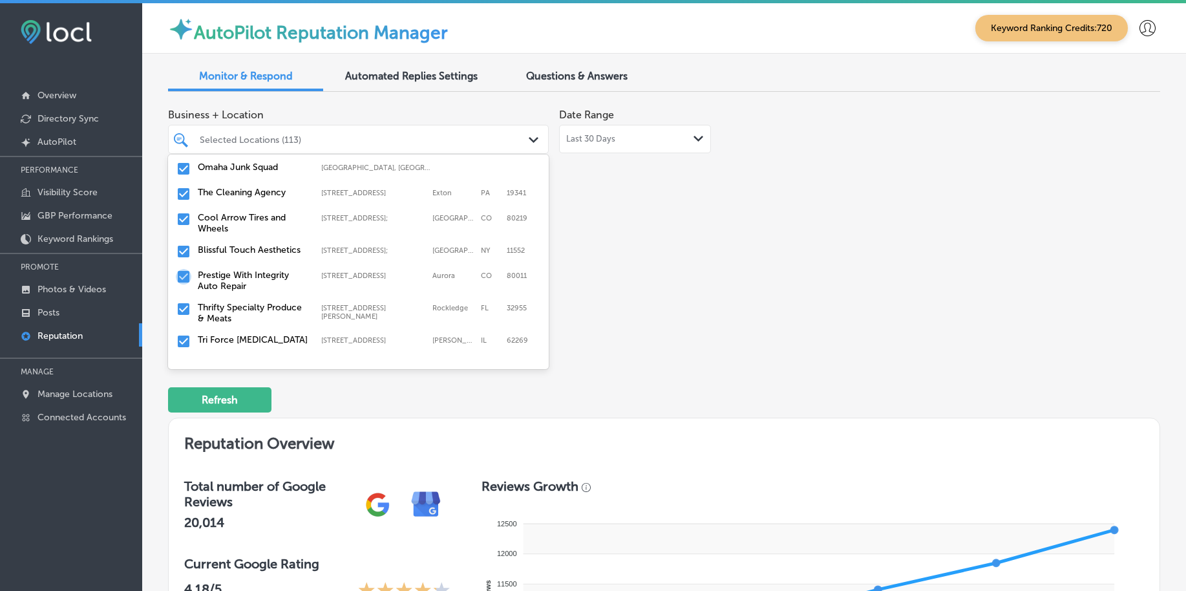
click at [183, 269] on input "checkbox" at bounding box center [184, 277] width 16 height 16
click at [185, 301] on input "checkbox" at bounding box center [184, 309] width 16 height 16
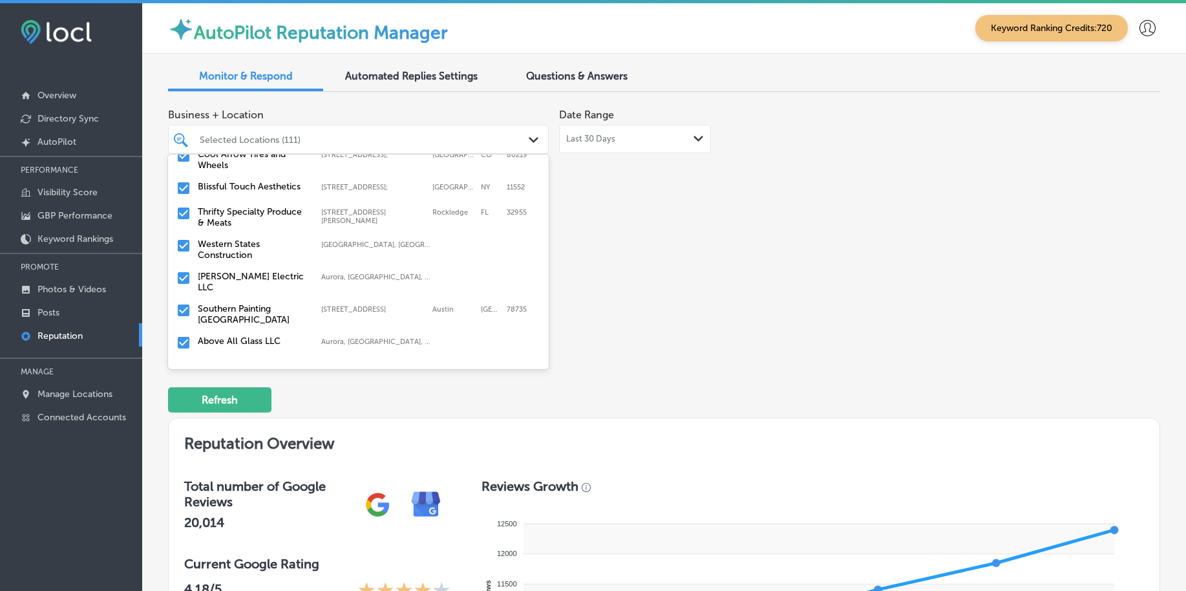
scroll to position [323, 0]
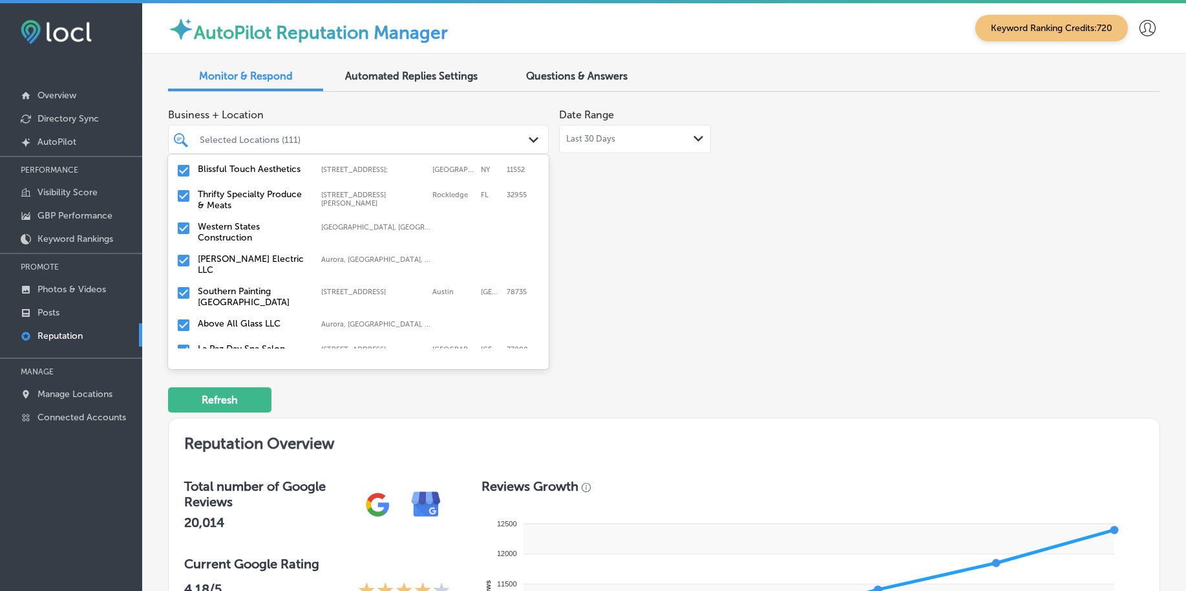
click at [182, 220] on input "checkbox" at bounding box center [184, 228] width 16 height 16
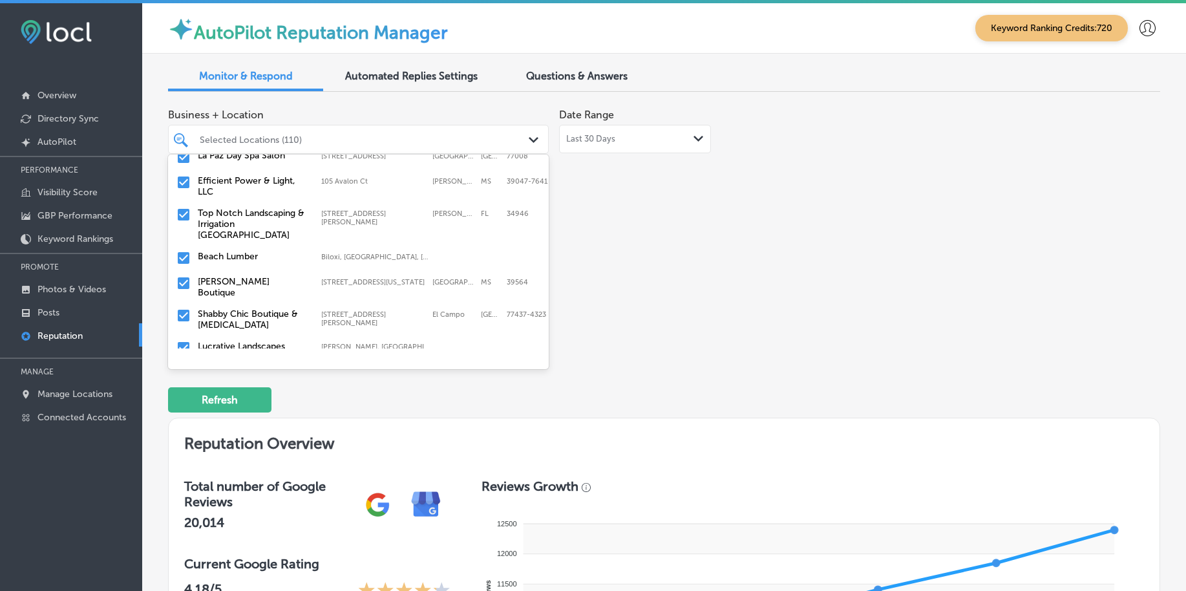
scroll to position [485, 0]
click at [189, 206] on input "checkbox" at bounding box center [184, 214] width 16 height 16
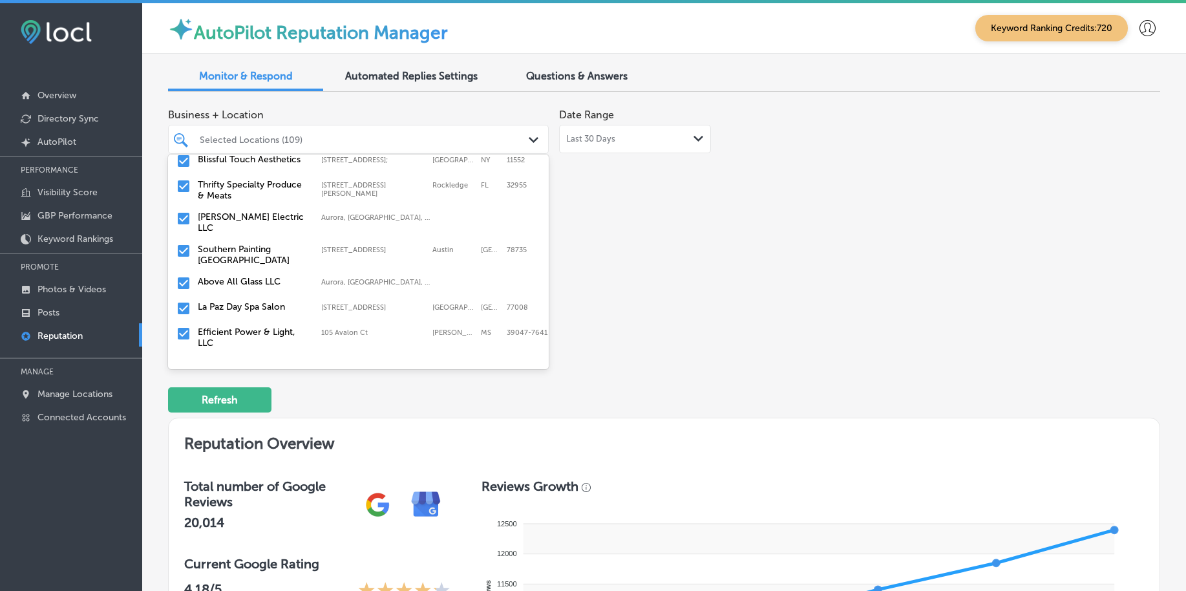
scroll to position [404, 0]
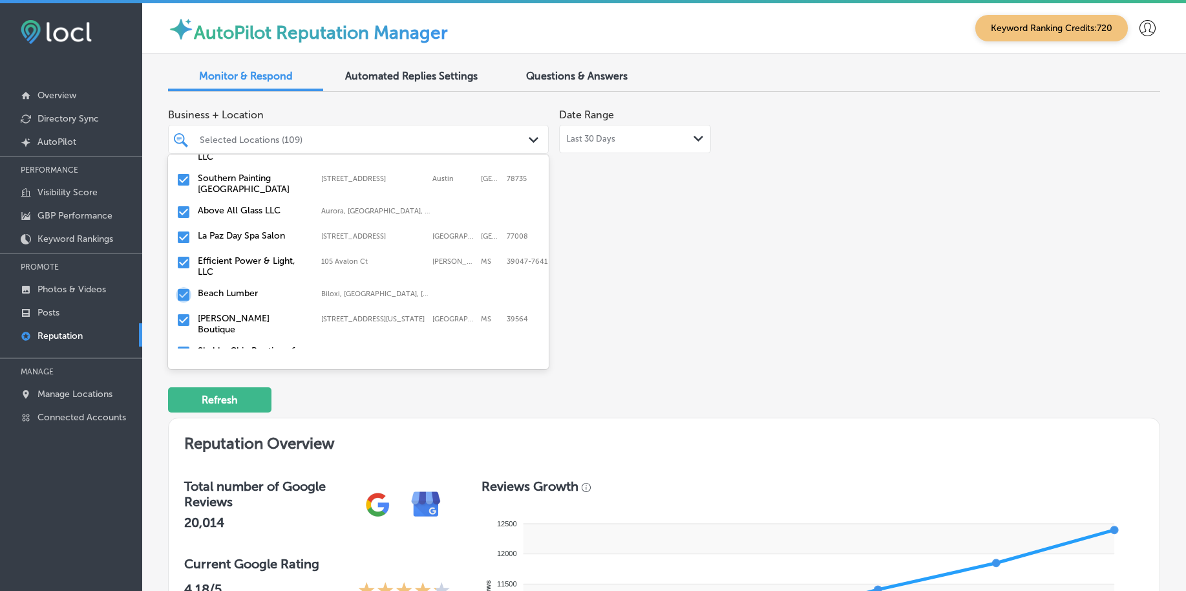
click at [180, 287] on input "checkbox" at bounding box center [184, 295] width 16 height 16
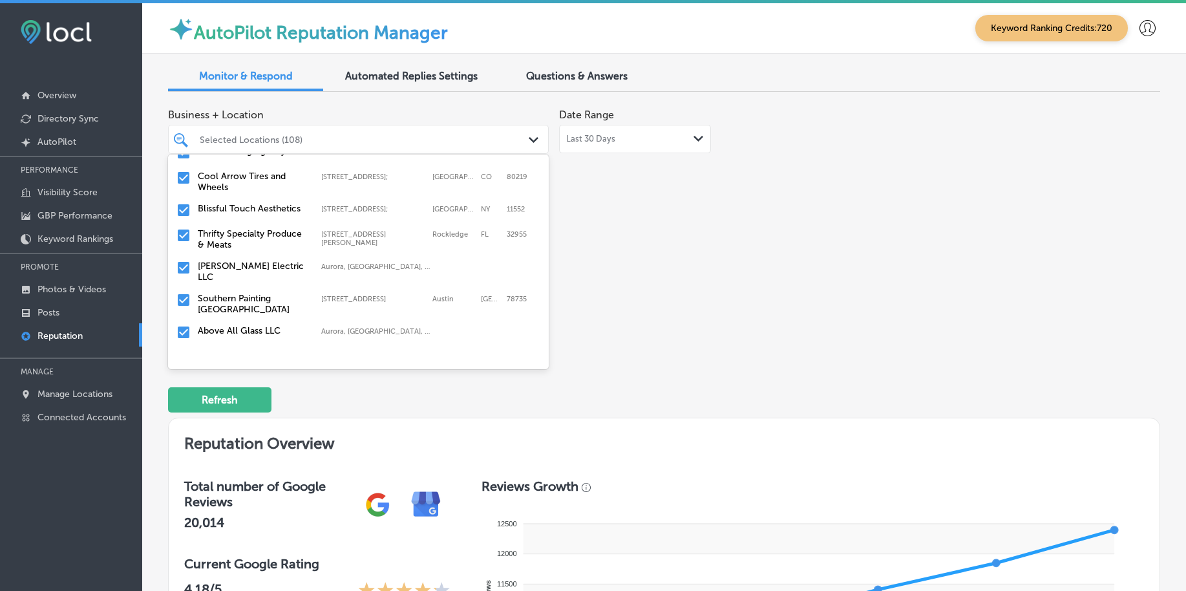
scroll to position [323, 0]
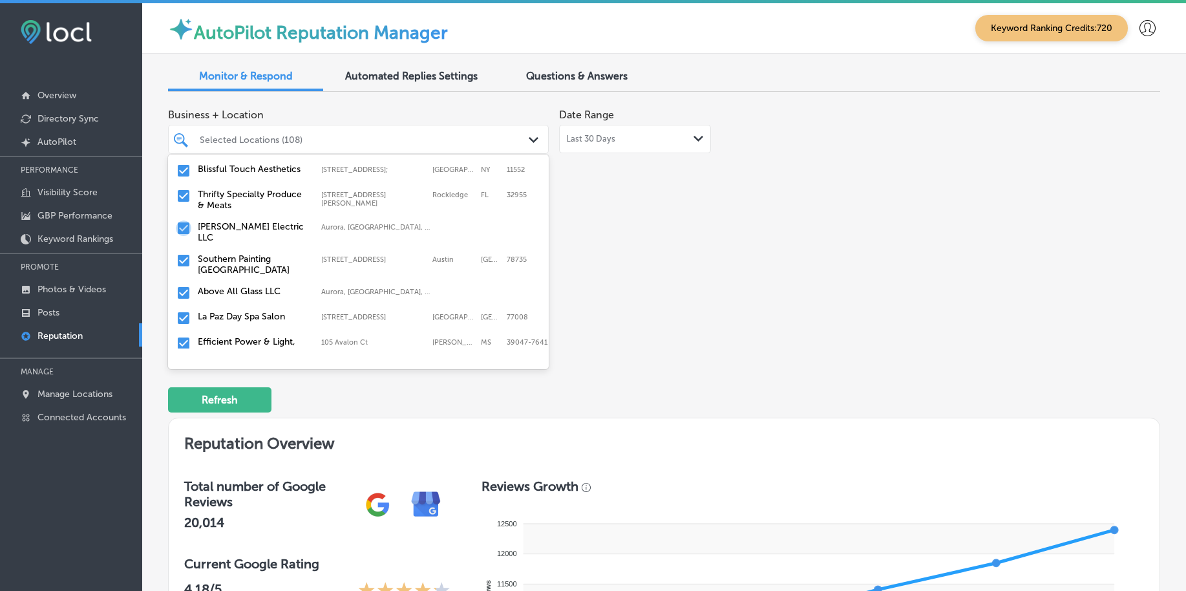
click at [185, 220] on input "checkbox" at bounding box center [184, 228] width 16 height 16
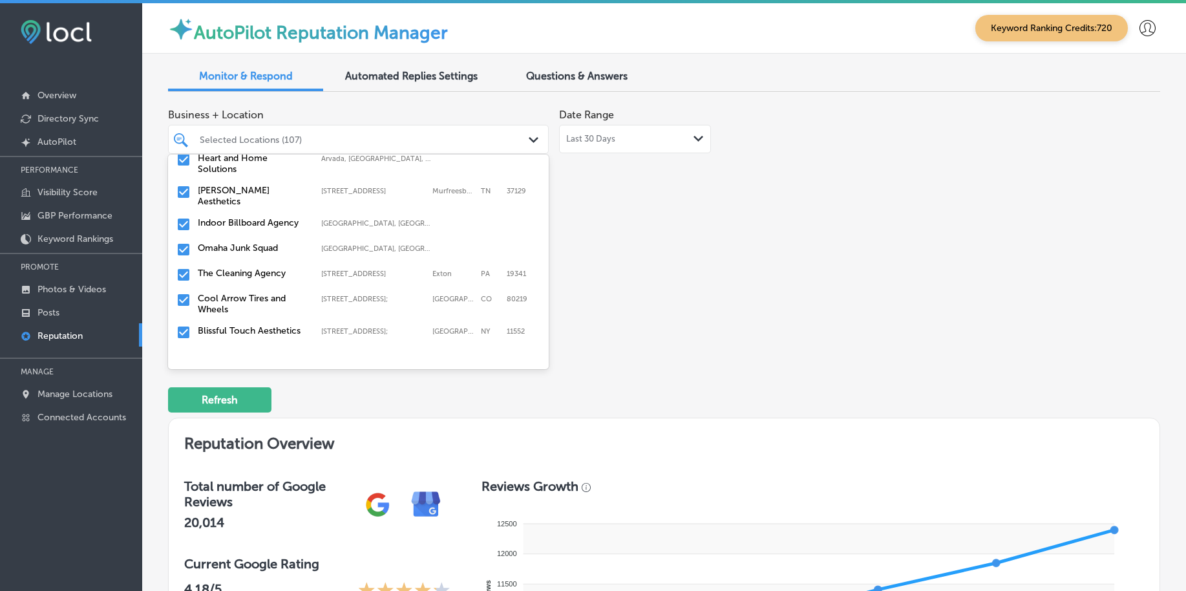
scroll to position [242, 0]
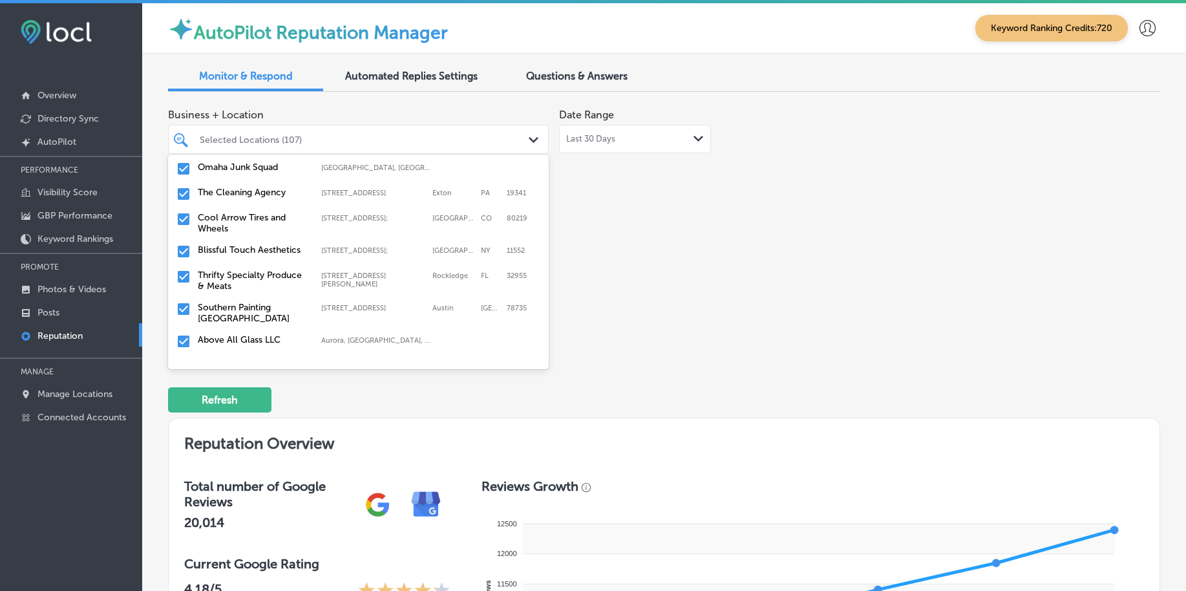
click at [182, 301] on input "checkbox" at bounding box center [184, 309] width 16 height 16
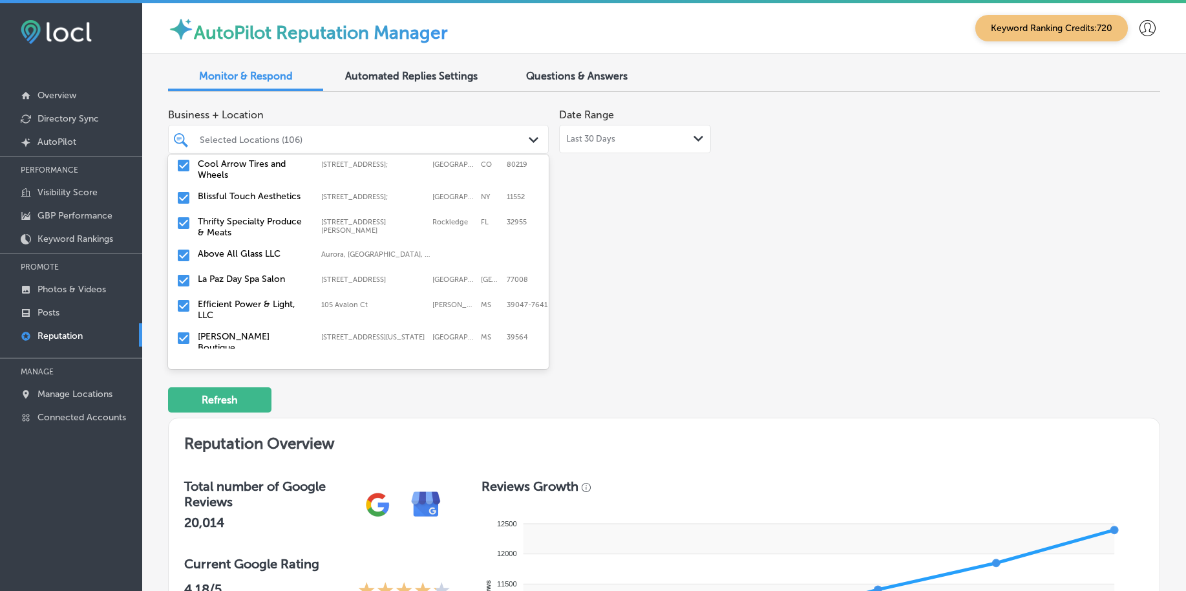
scroll to position [323, 0]
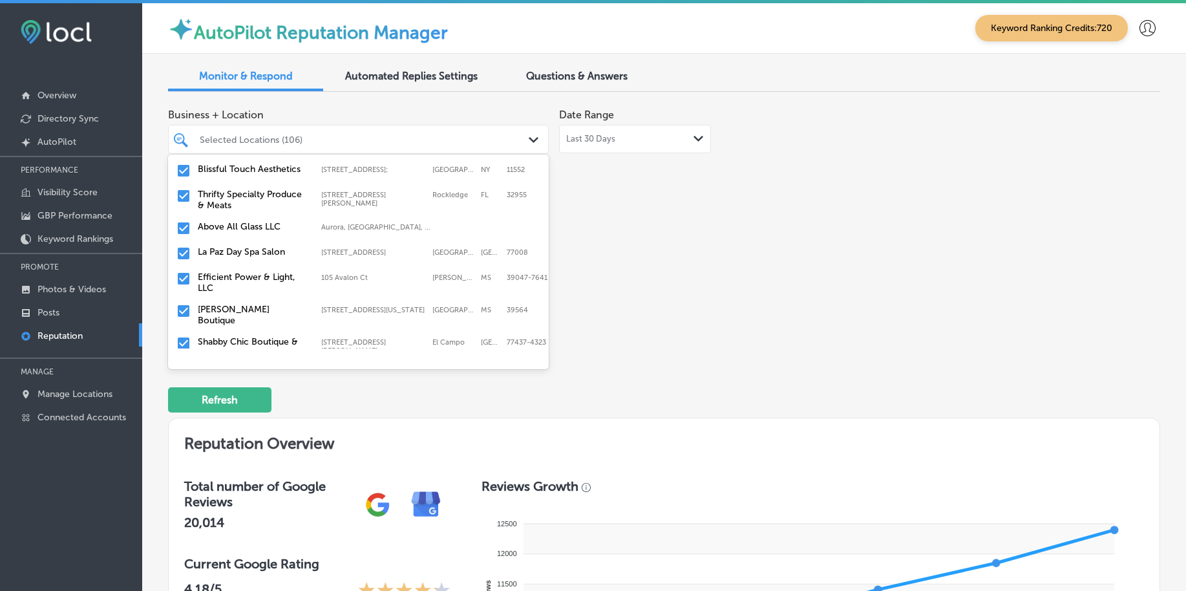
click at [178, 303] on input "checkbox" at bounding box center [184, 311] width 16 height 16
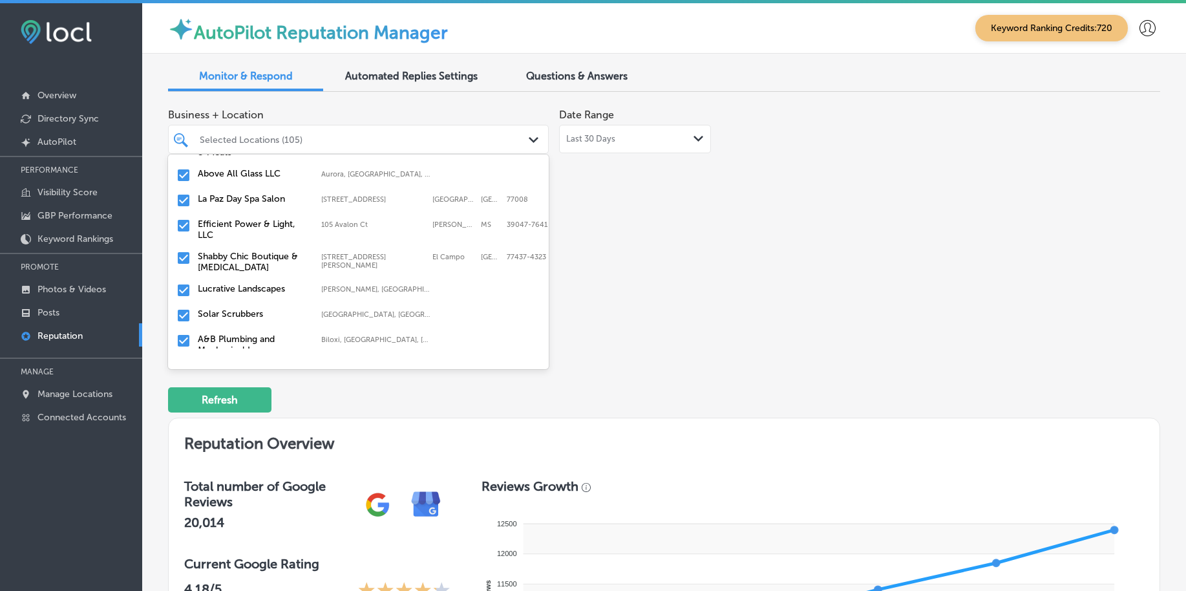
scroll to position [404, 0]
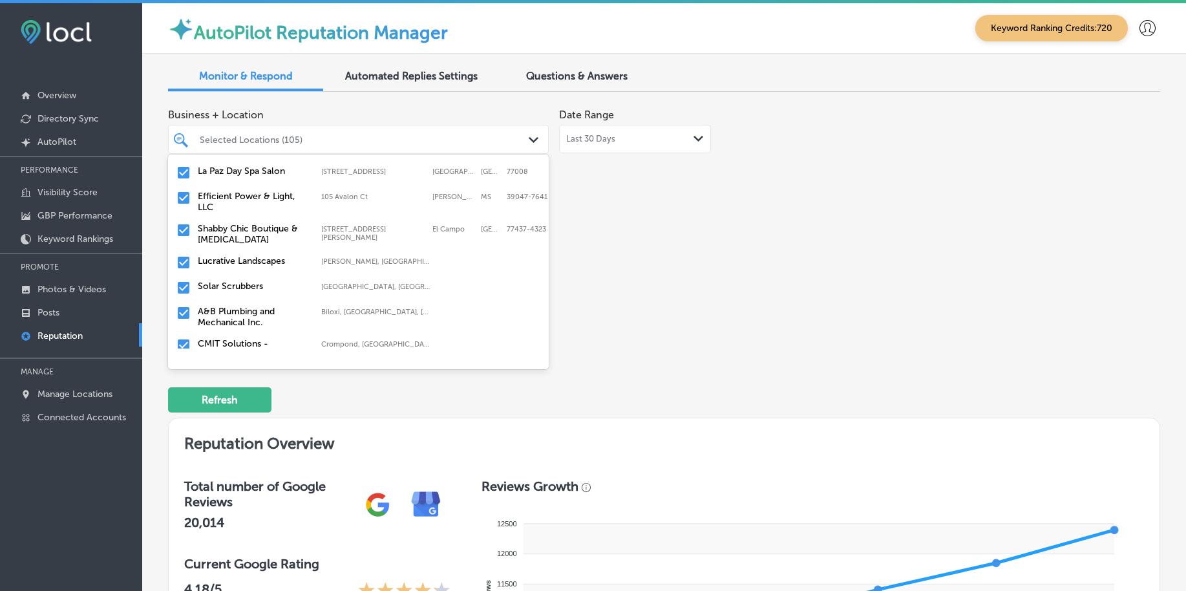
click at [180, 278] on div "Solar Scrubbers [PERSON_NAME], [GEOGRAPHIC_DATA], [GEOGRAPHIC_DATA] | [GEOGRAPH…" at bounding box center [358, 288] width 370 height 20
click at [182, 280] on input "checkbox" at bounding box center [184, 288] width 16 height 16
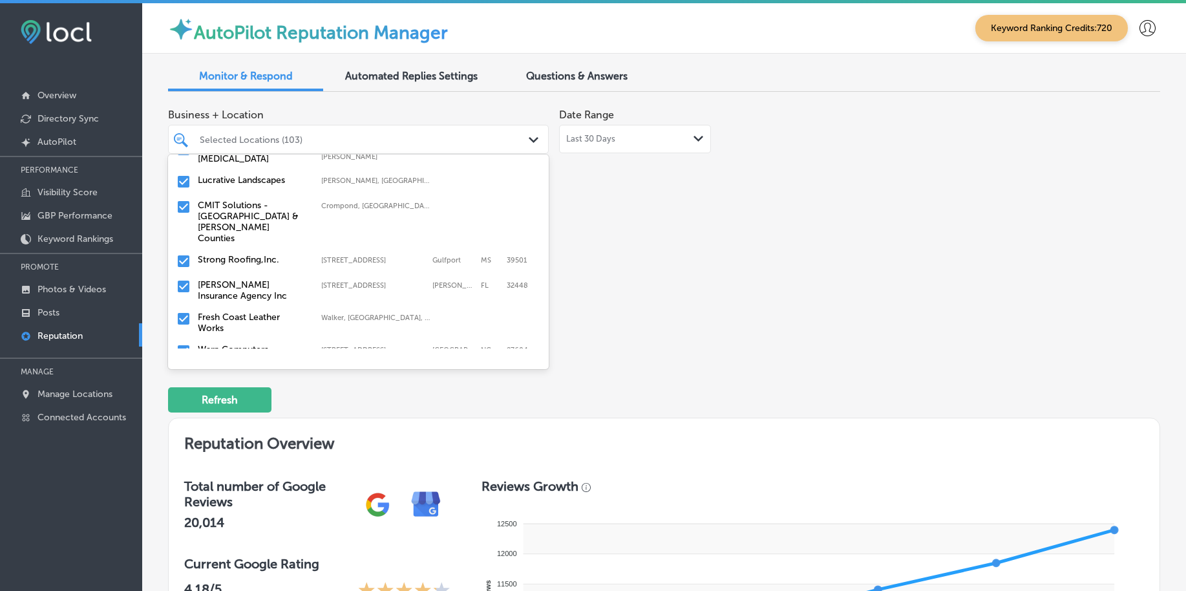
scroll to position [566, 0]
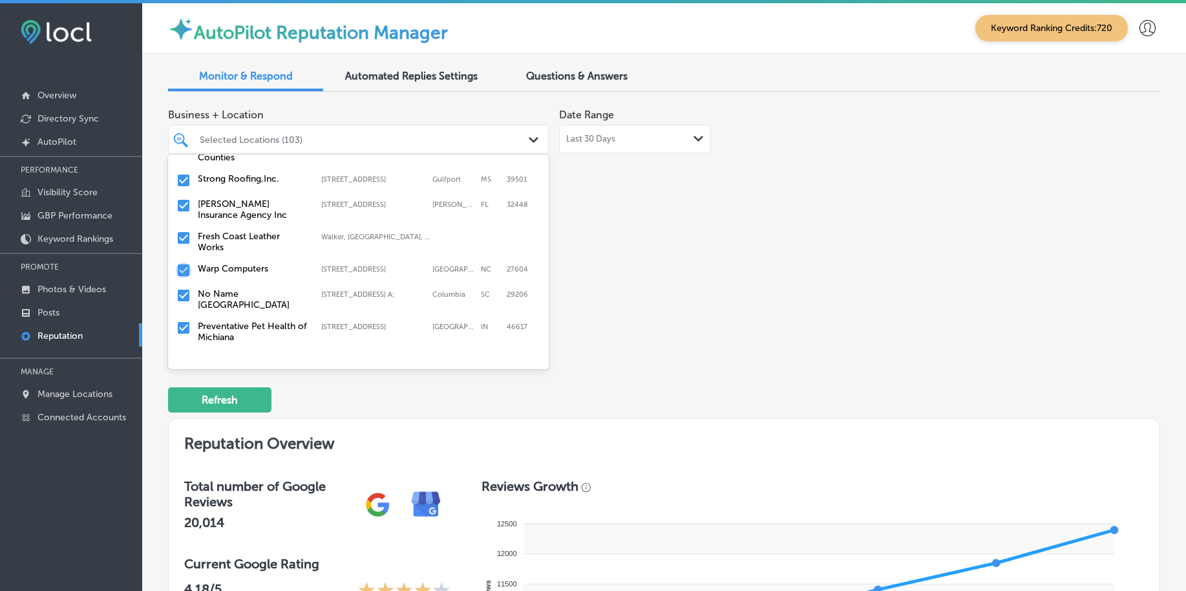
click at [183, 262] on input "checkbox" at bounding box center [184, 270] width 16 height 16
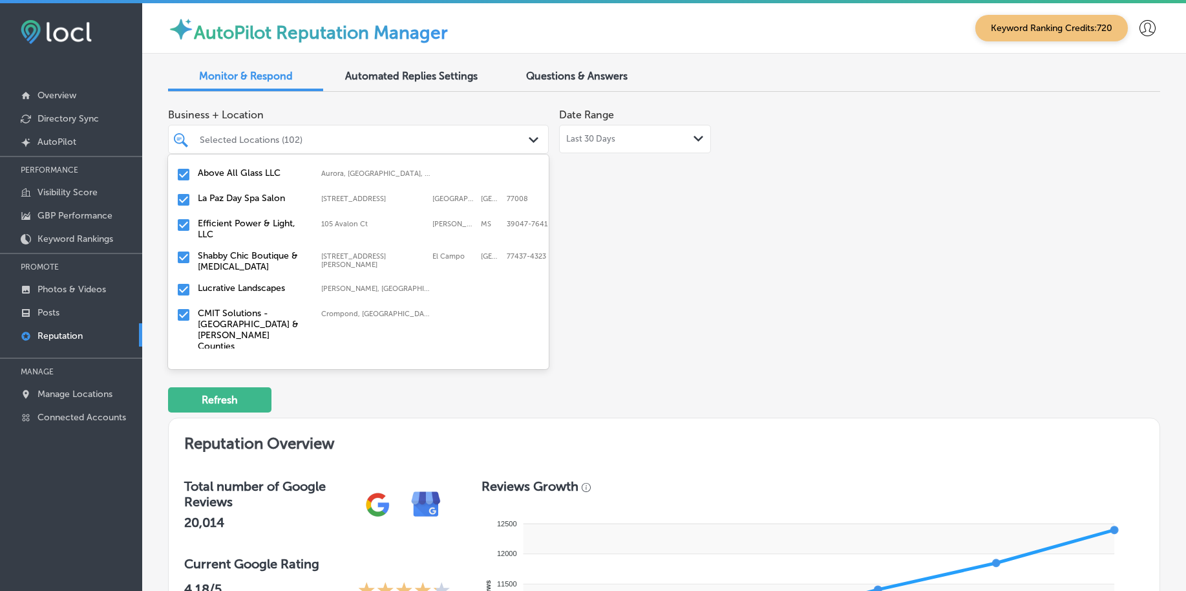
scroll to position [404, 0]
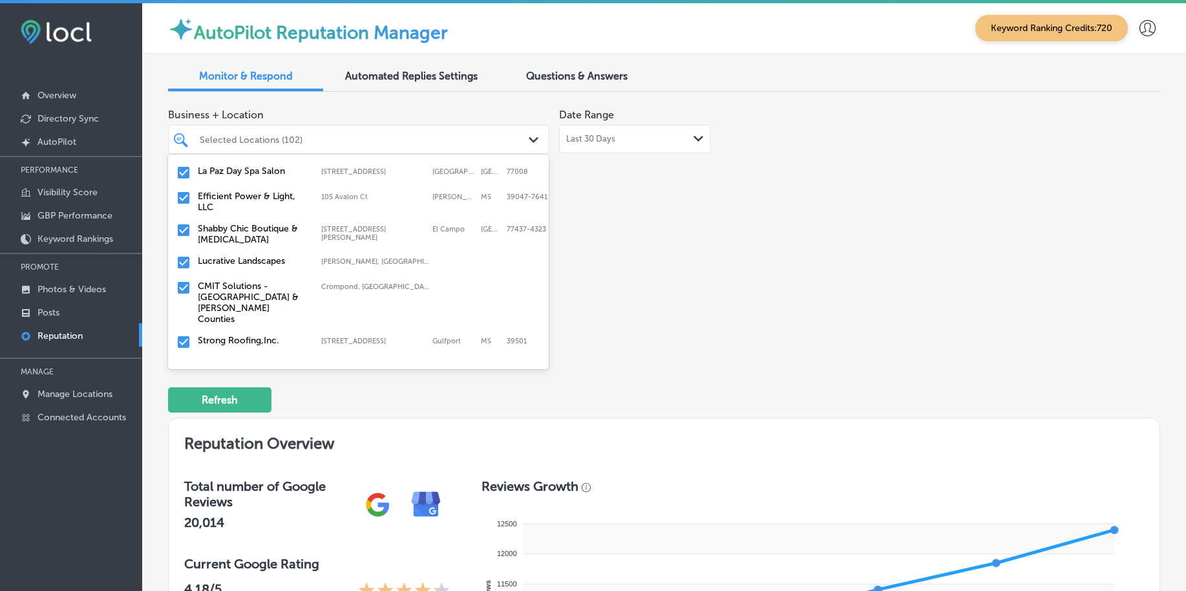
click at [178, 280] on input "checkbox" at bounding box center [184, 288] width 16 height 16
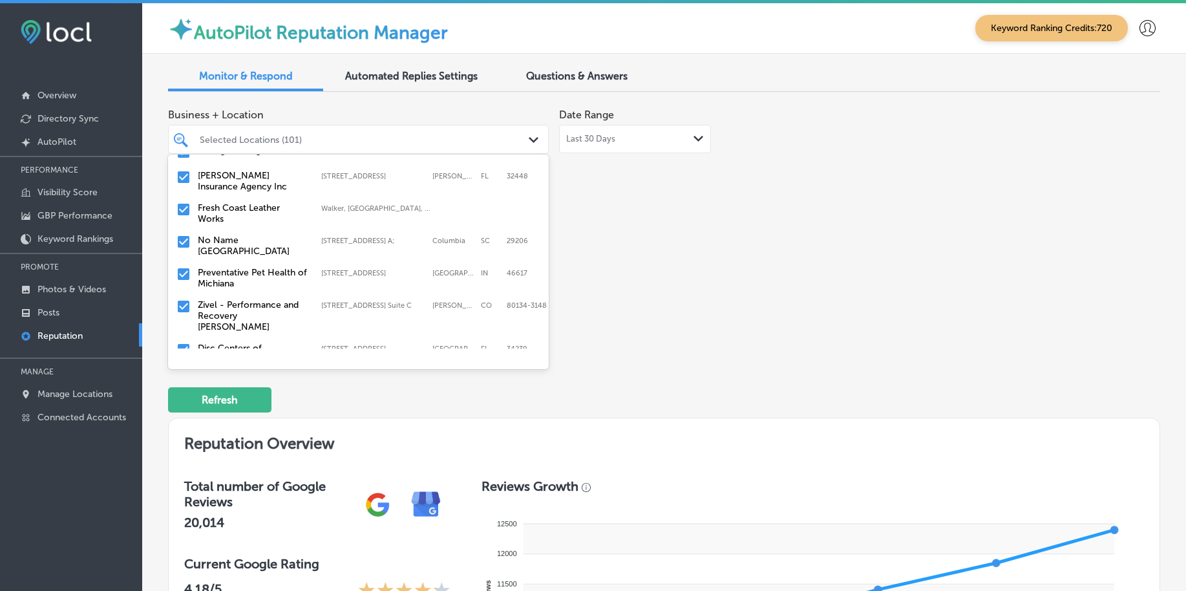
scroll to position [566, 0]
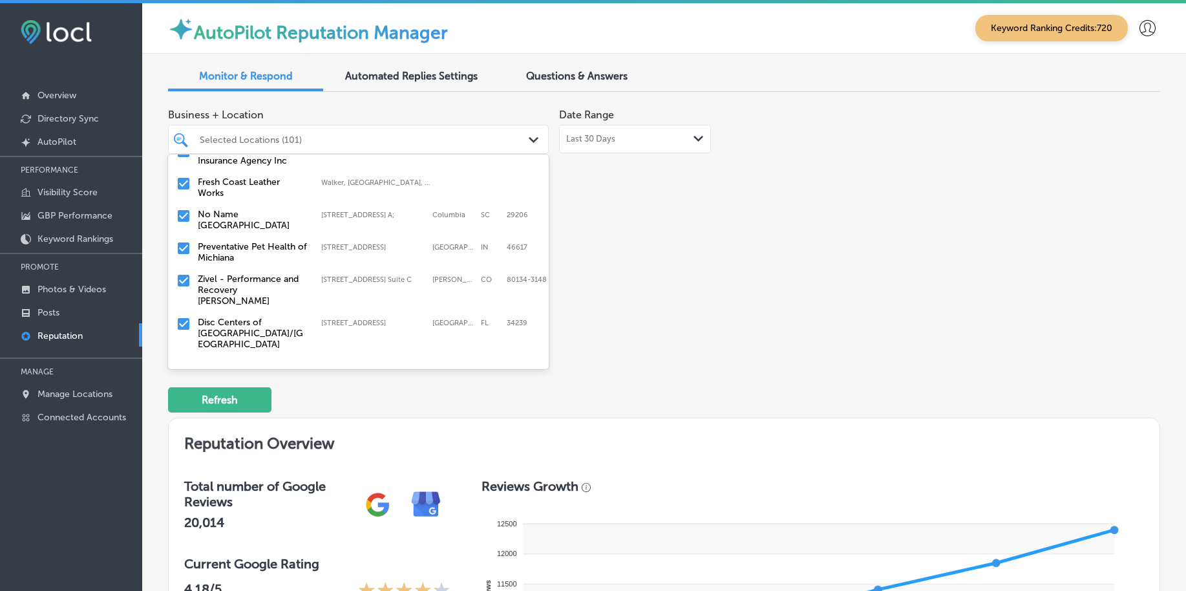
click at [181, 241] on input "checkbox" at bounding box center [184, 249] width 16 height 16
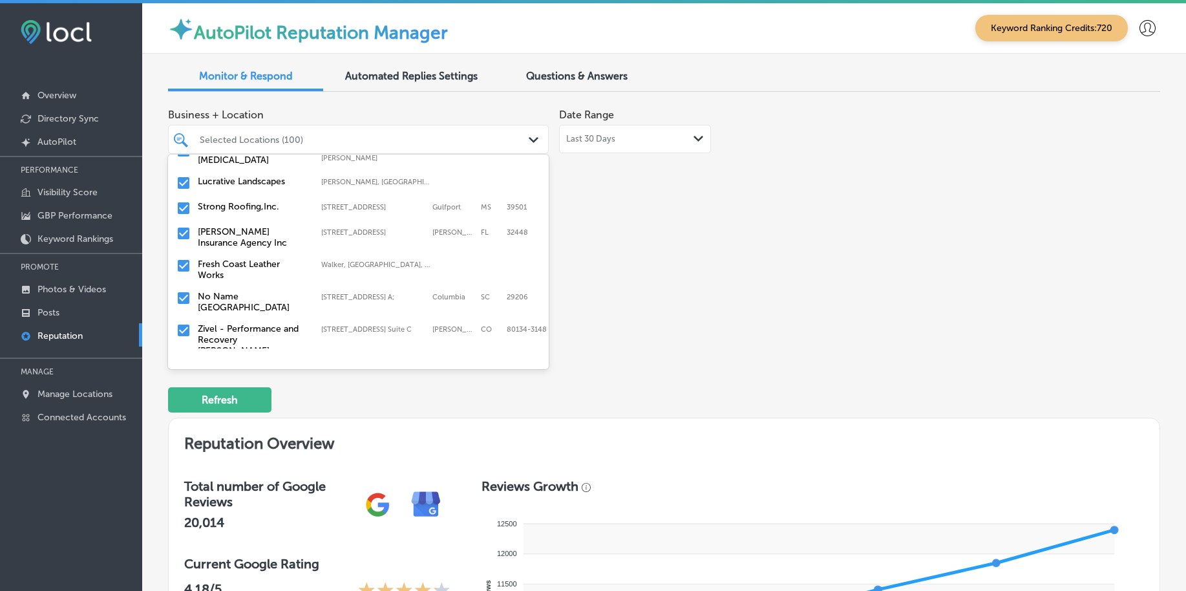
scroll to position [485, 0]
click at [183, 257] on input "checkbox" at bounding box center [184, 265] width 16 height 16
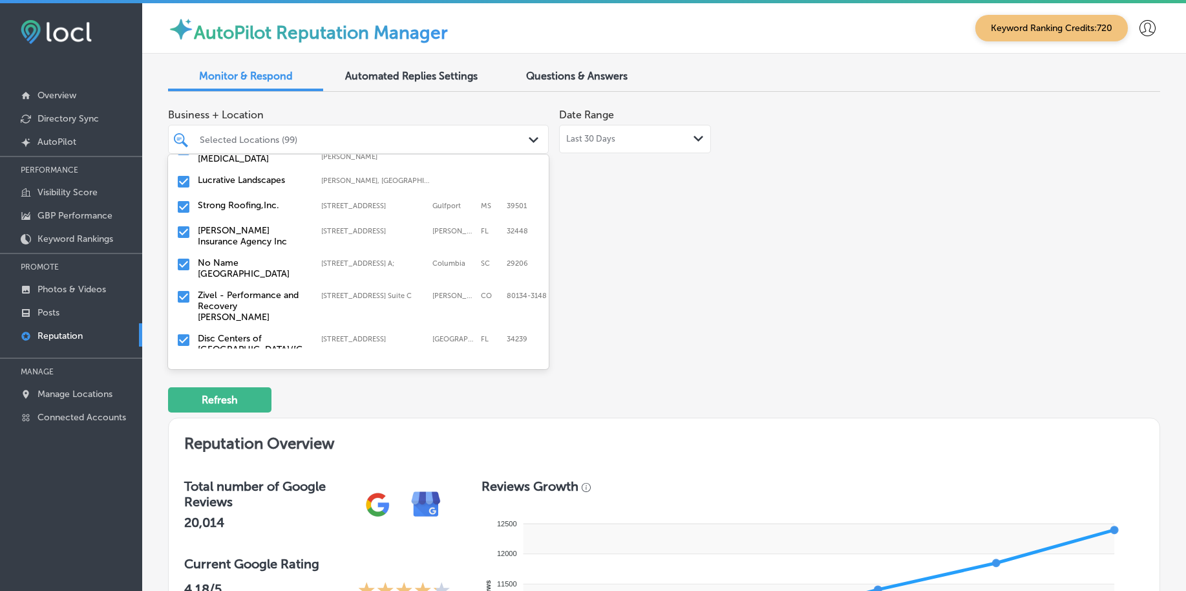
click at [179, 224] on input "checkbox" at bounding box center [184, 232] width 16 height 16
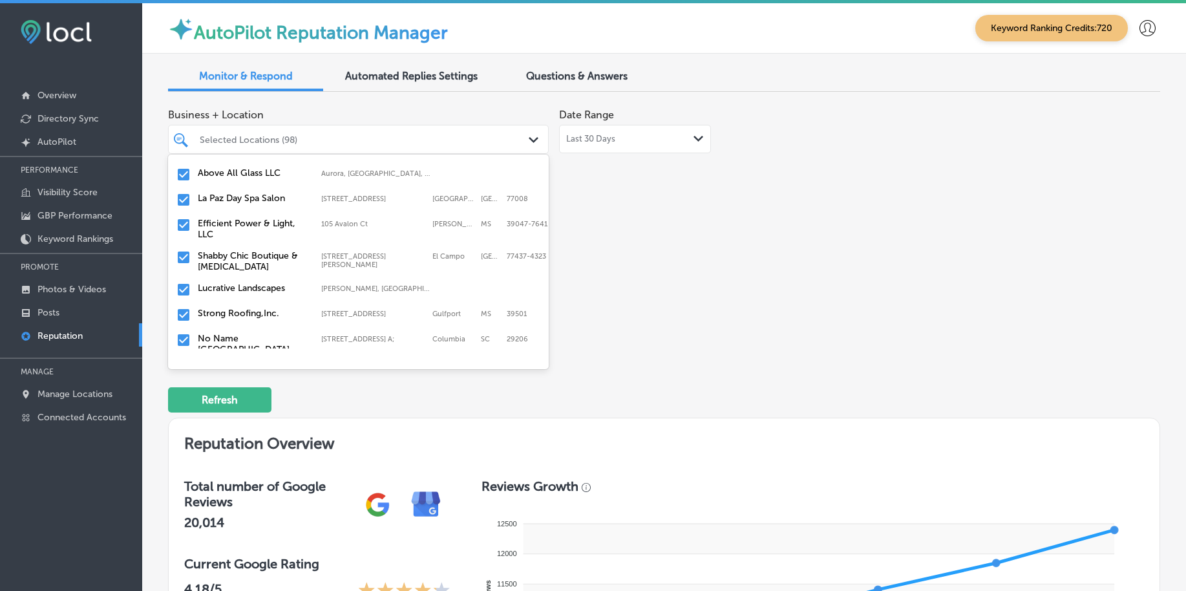
scroll to position [404, 0]
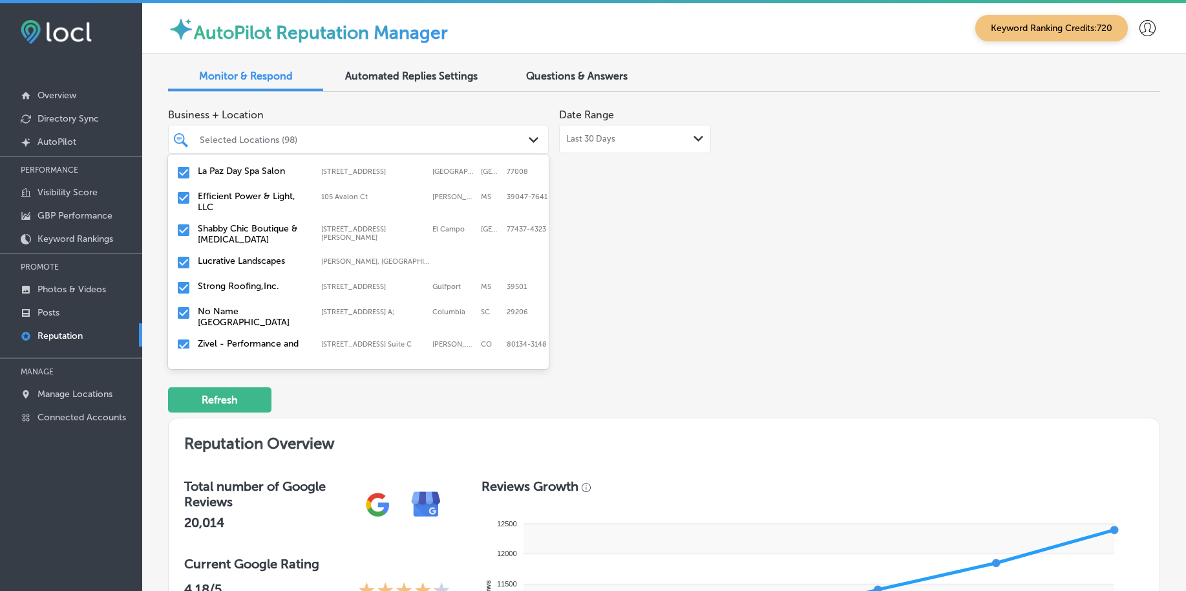
click at [184, 280] on input "checkbox" at bounding box center [184, 288] width 16 height 16
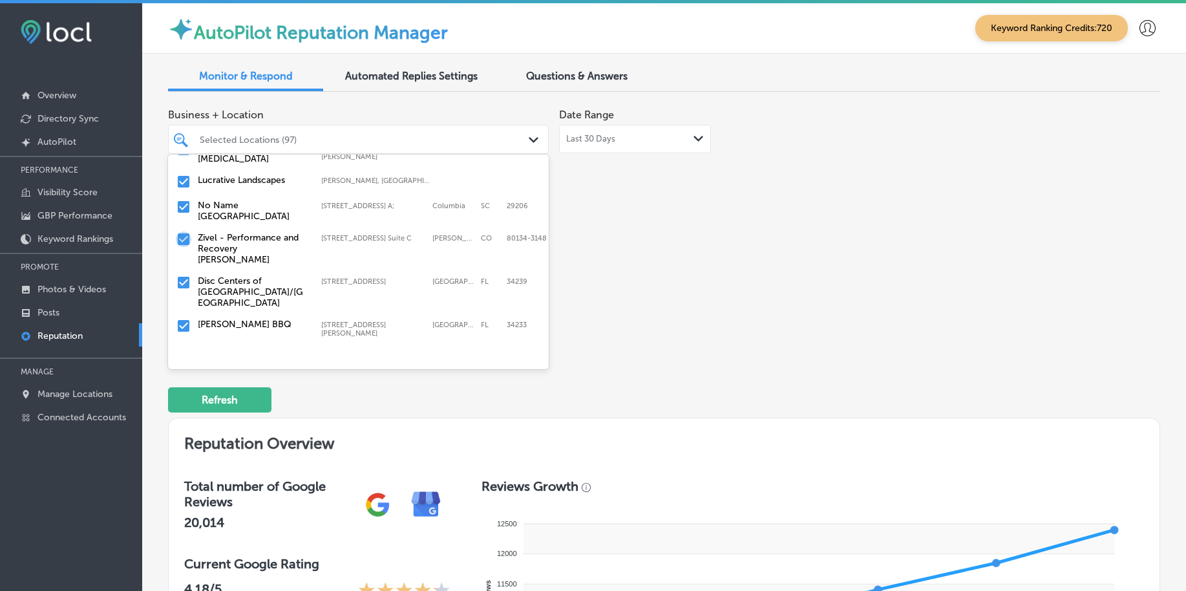
click at [182, 231] on input "checkbox" at bounding box center [184, 239] width 16 height 16
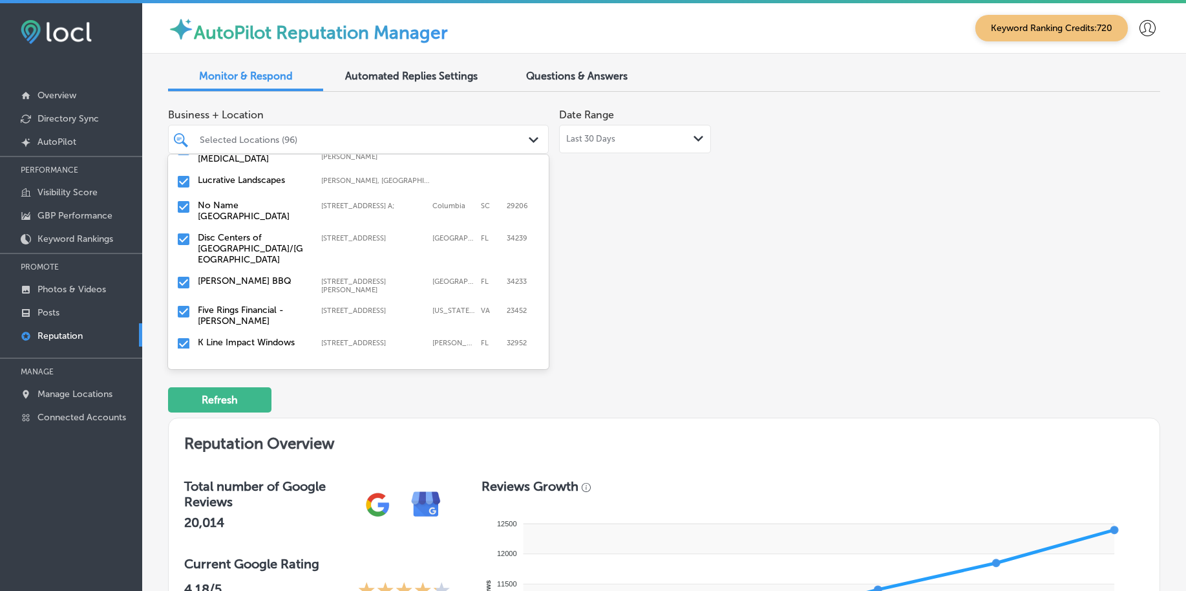
scroll to position [566, 0]
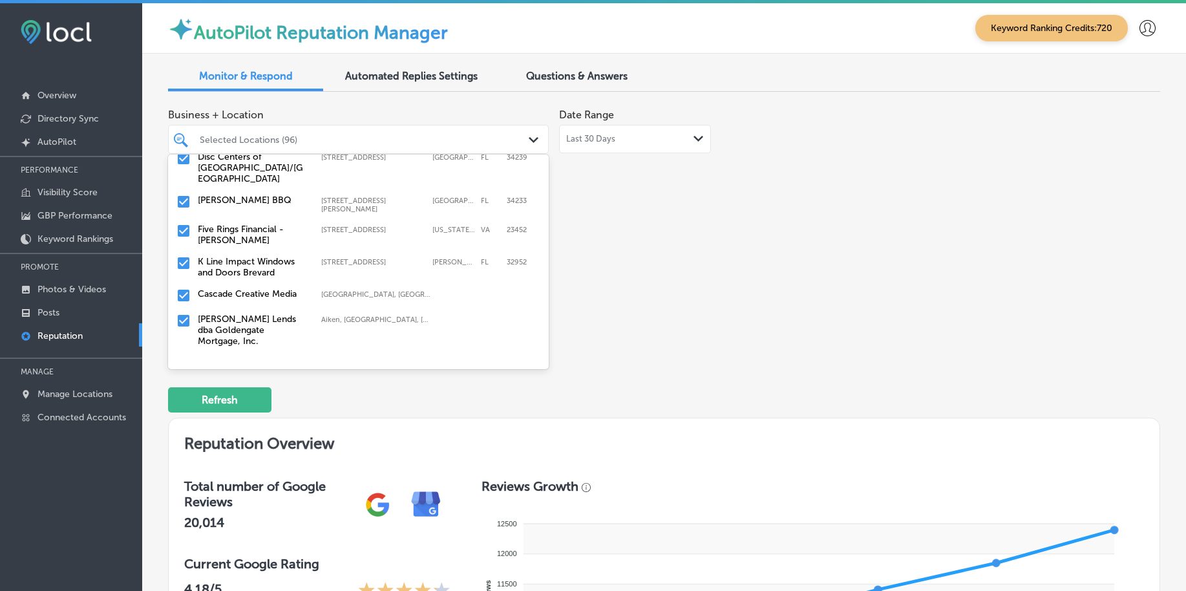
click at [182, 255] on input "checkbox" at bounding box center [184, 263] width 16 height 16
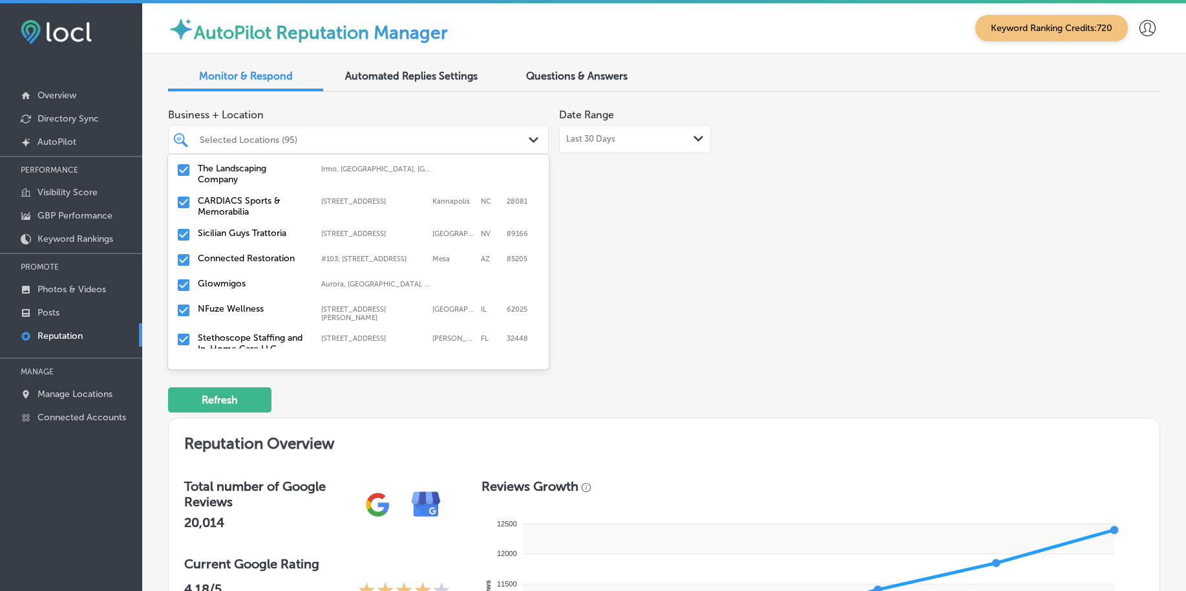
scroll to position [889, 0]
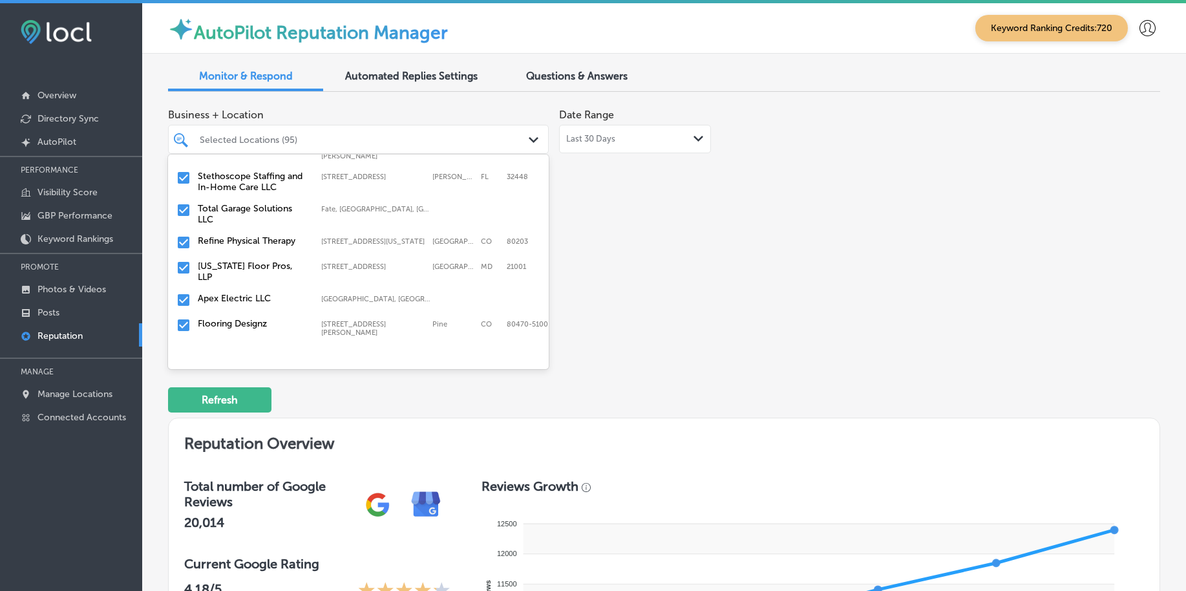
click at [178, 317] on input "checkbox" at bounding box center [184, 325] width 16 height 16
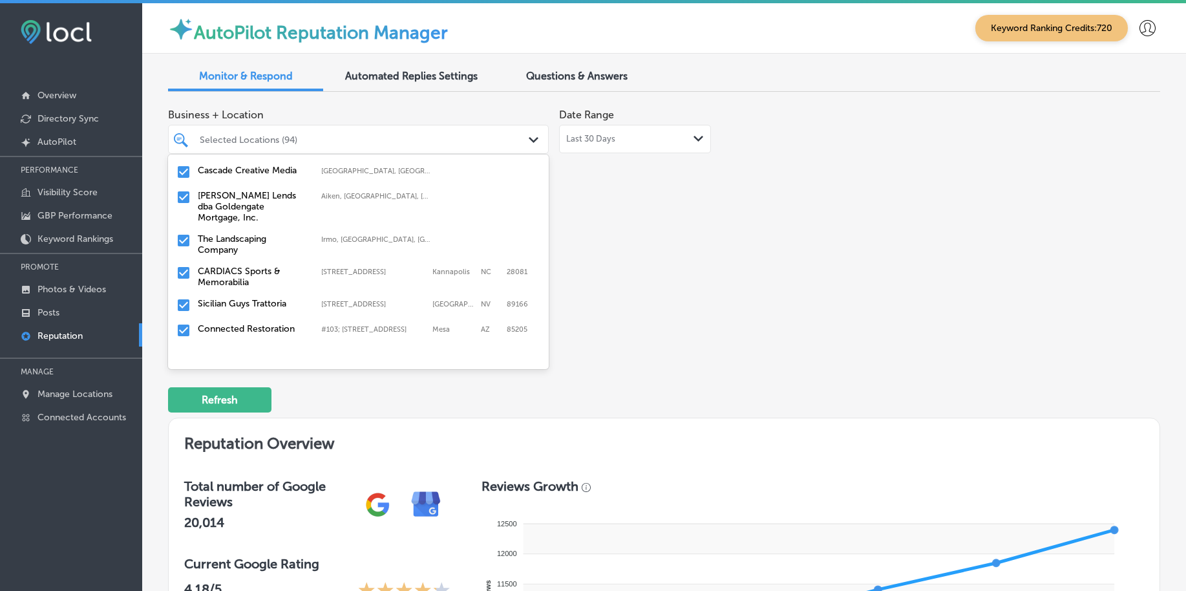
scroll to position [727, 0]
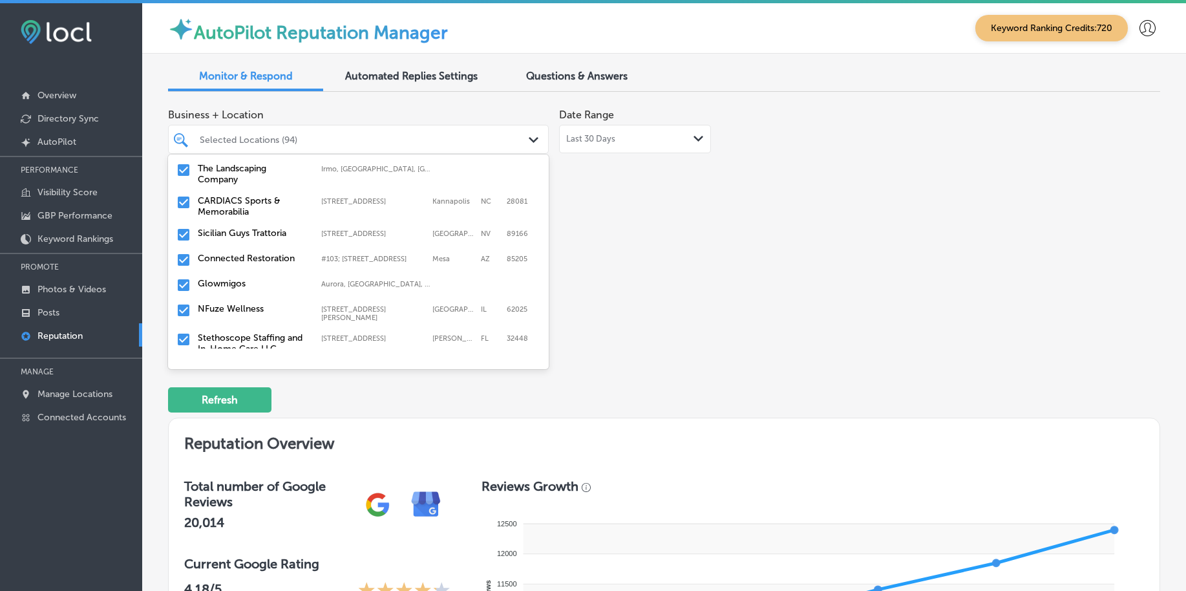
click at [184, 195] on input "checkbox" at bounding box center [184, 203] width 16 height 16
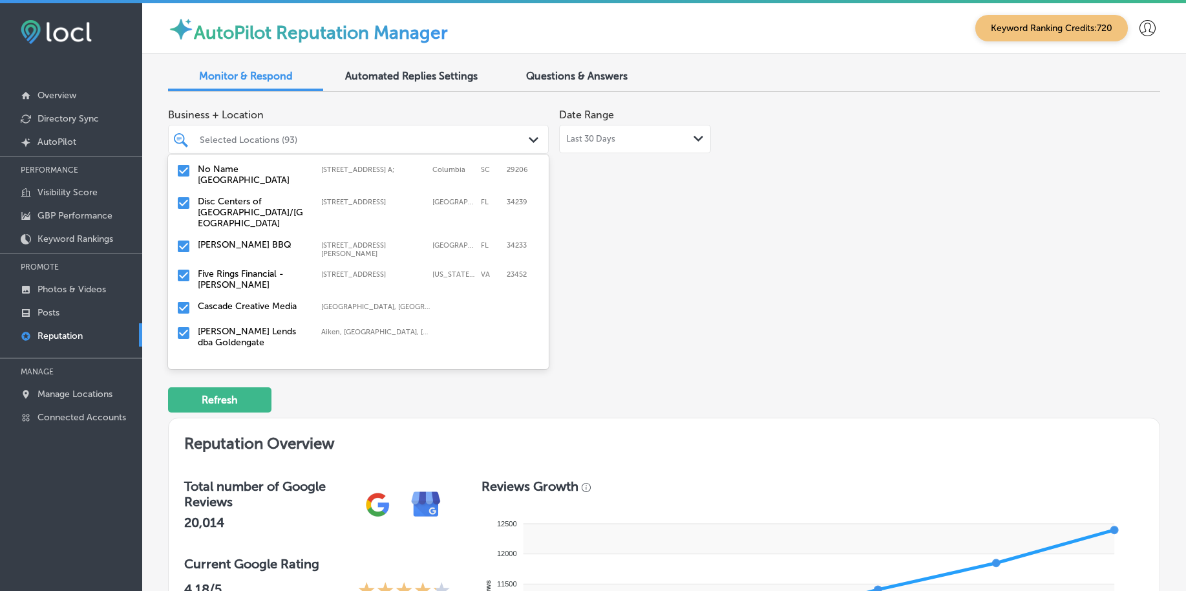
scroll to position [566, 0]
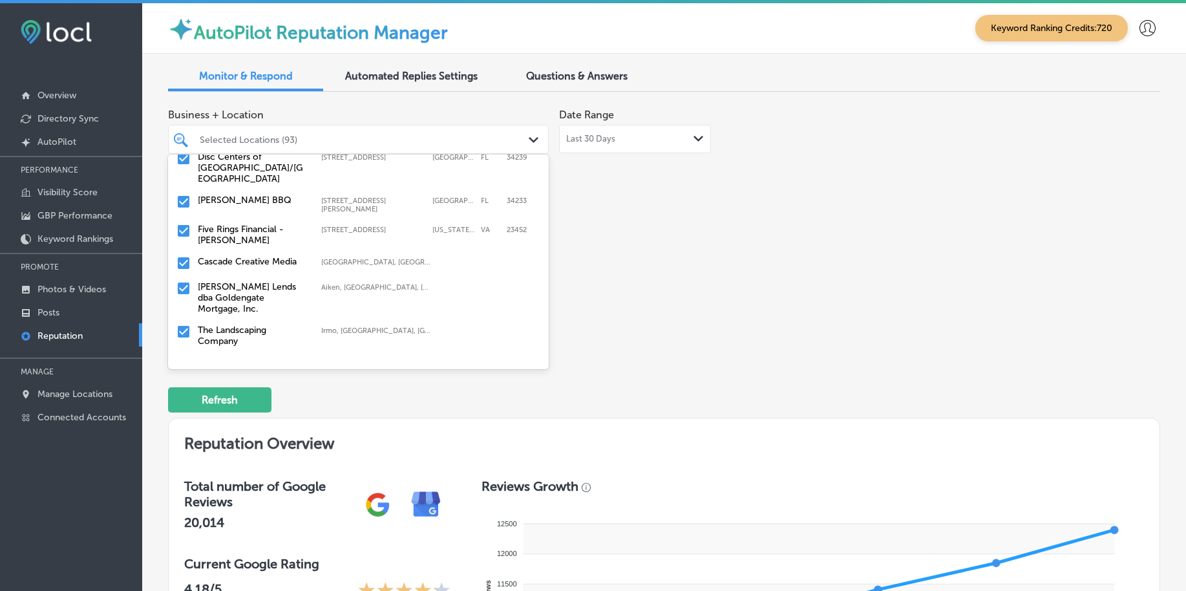
click at [185, 255] on input "checkbox" at bounding box center [184, 263] width 16 height 16
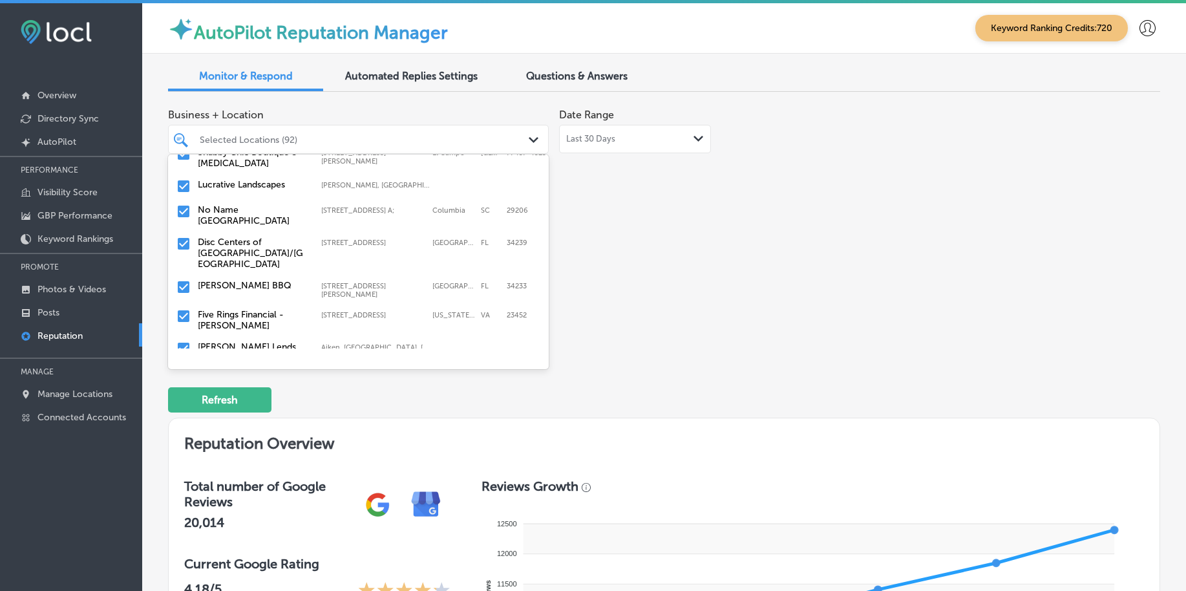
scroll to position [485, 0]
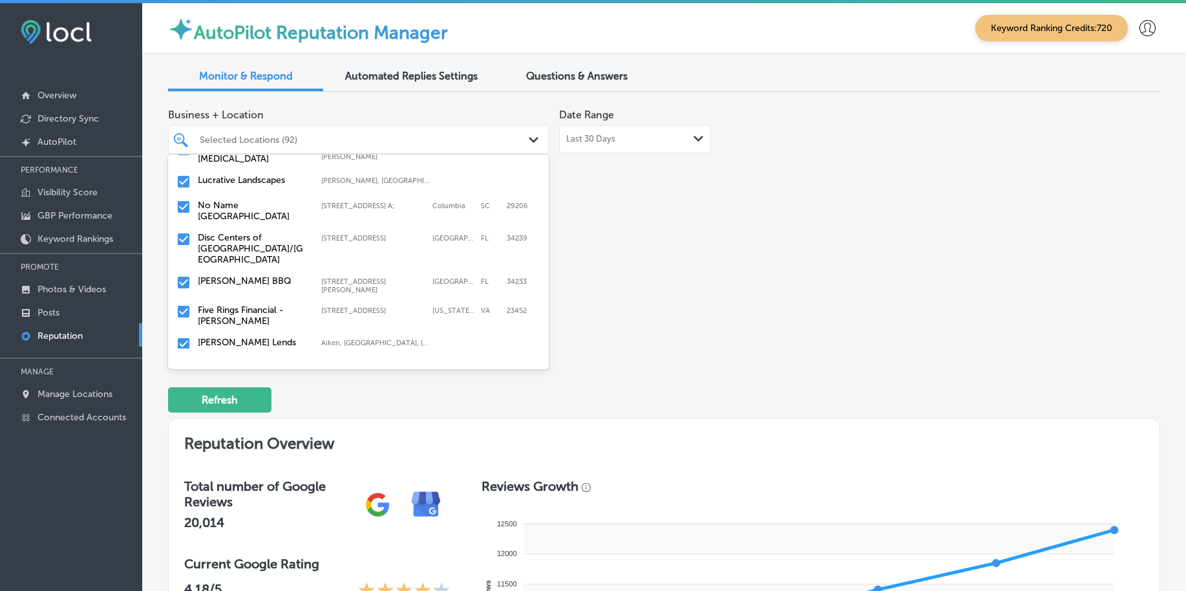
click at [182, 231] on input "checkbox" at bounding box center [184, 239] width 16 height 16
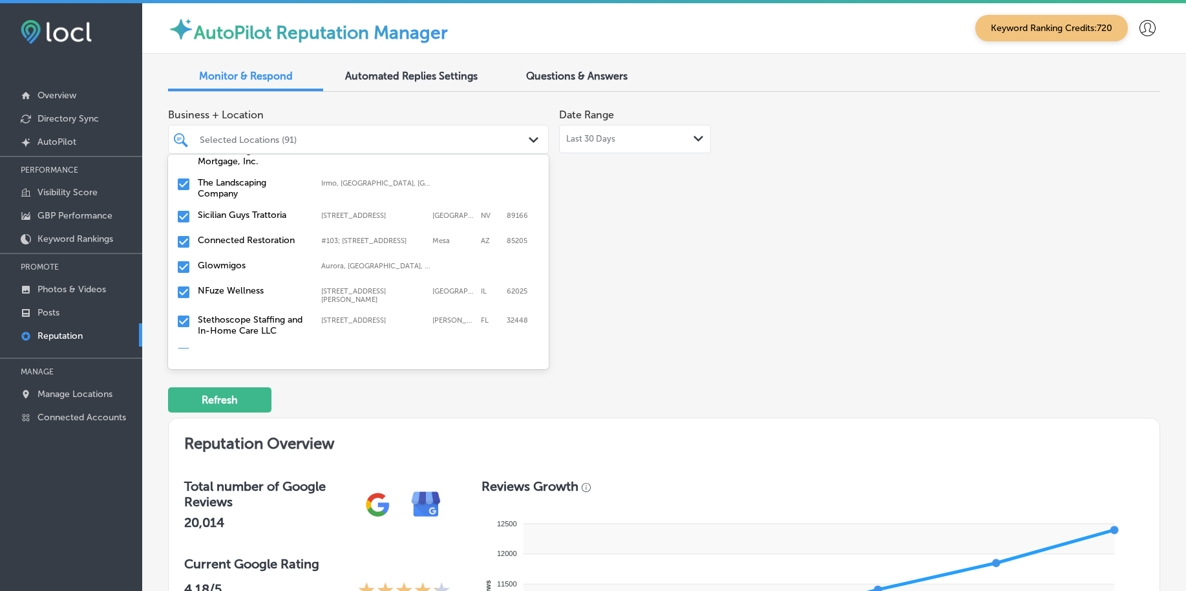
scroll to position [647, 0]
click at [184, 207] on input "checkbox" at bounding box center [184, 215] width 16 height 16
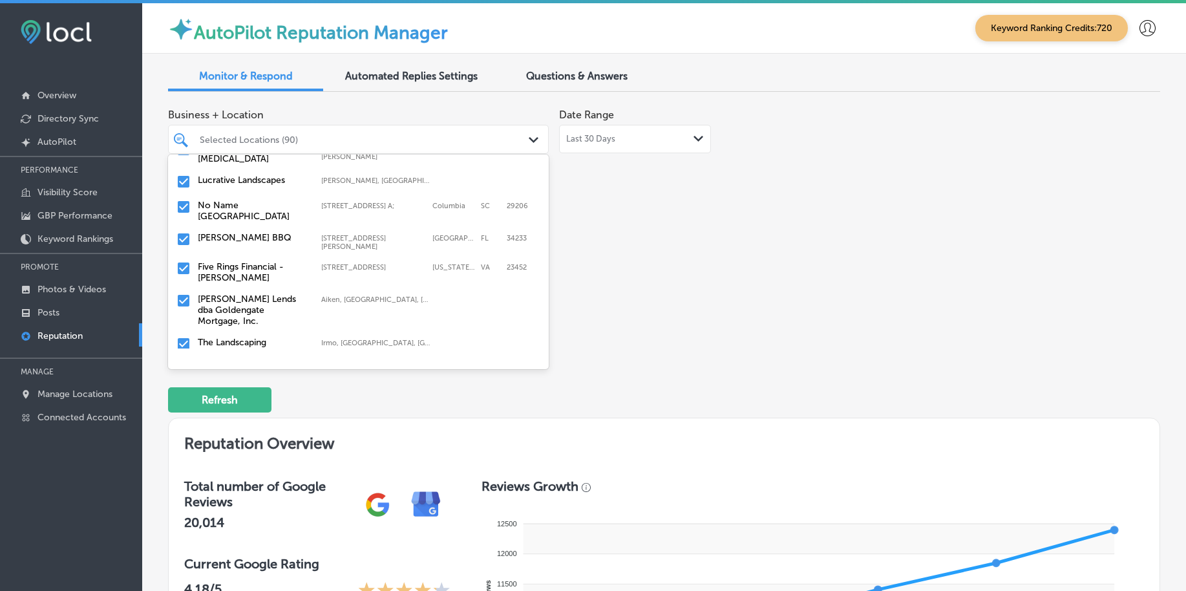
scroll to position [889, 0]
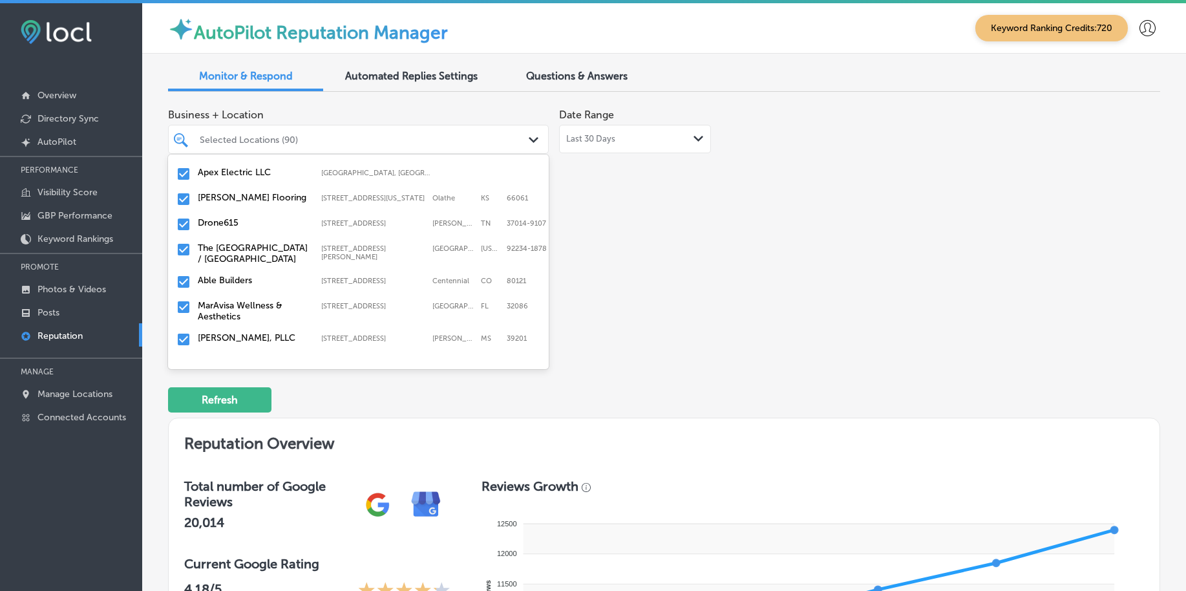
click at [182, 274] on input "checkbox" at bounding box center [184, 282] width 16 height 16
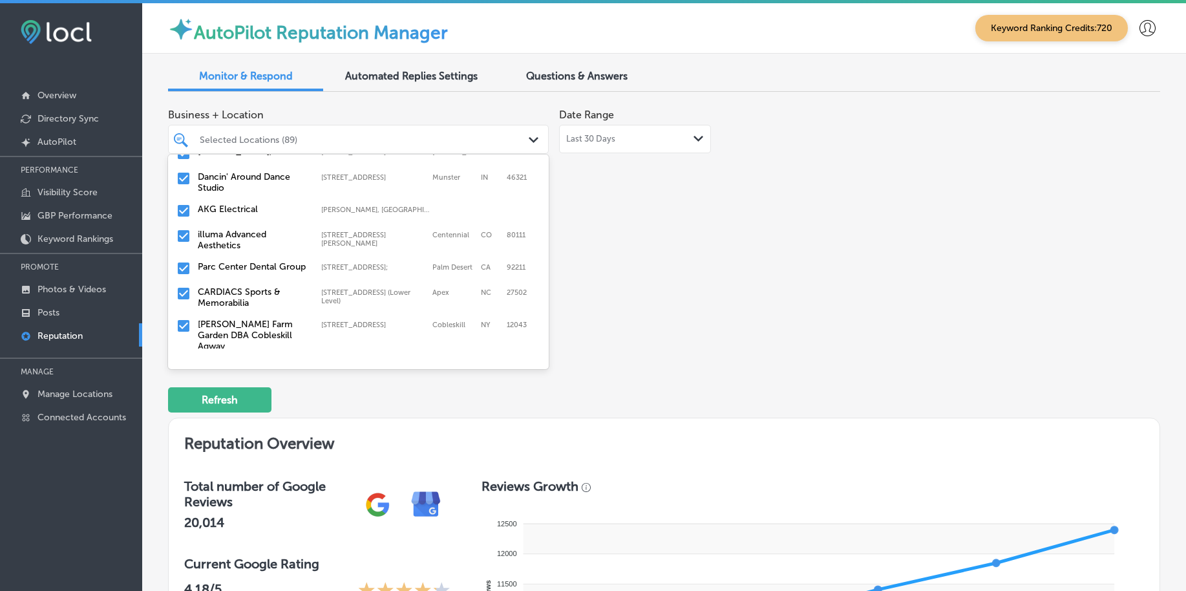
scroll to position [1051, 0]
click at [180, 285] on input "checkbox" at bounding box center [184, 293] width 16 height 16
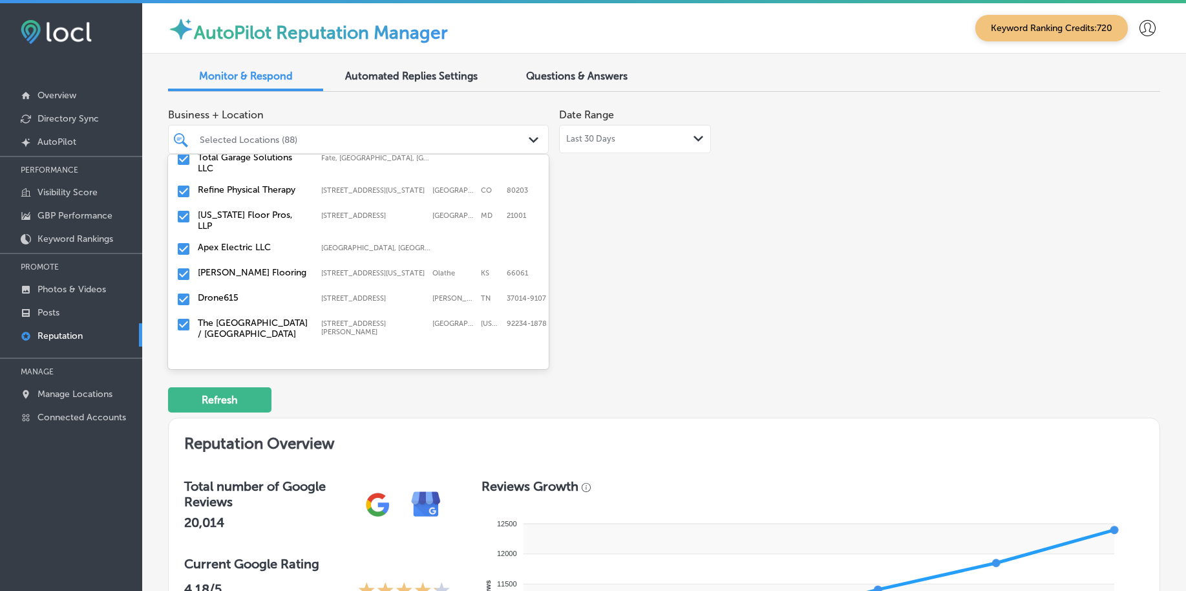
scroll to position [970, 0]
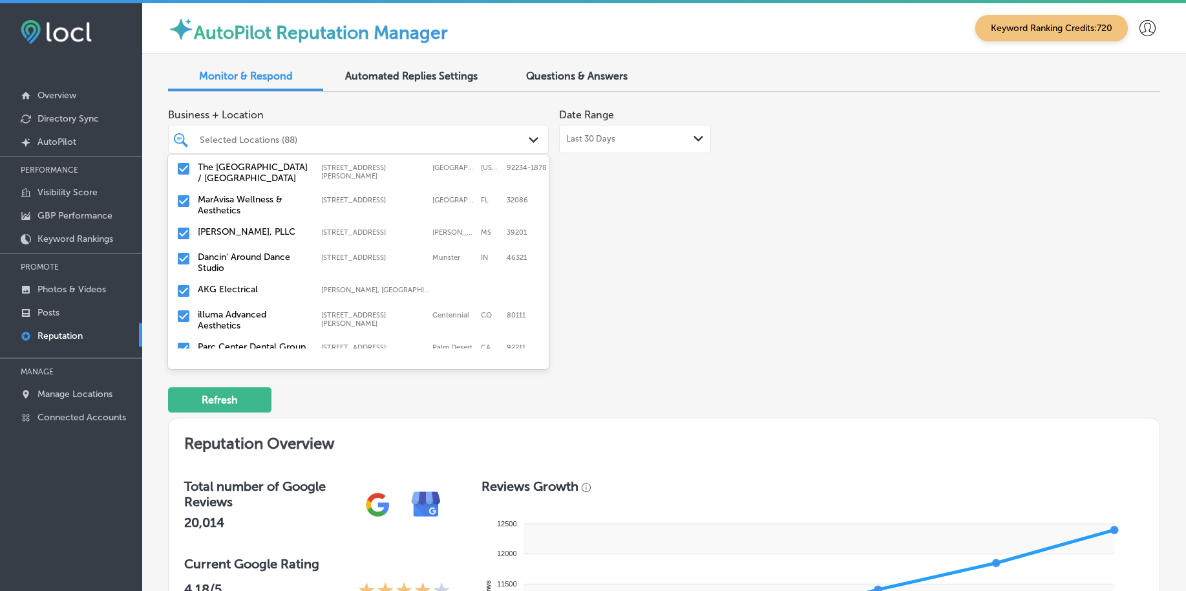
click at [180, 283] on input "checkbox" at bounding box center [184, 291] width 16 height 16
click at [186, 283] on input "checkbox" at bounding box center [184, 291] width 16 height 16
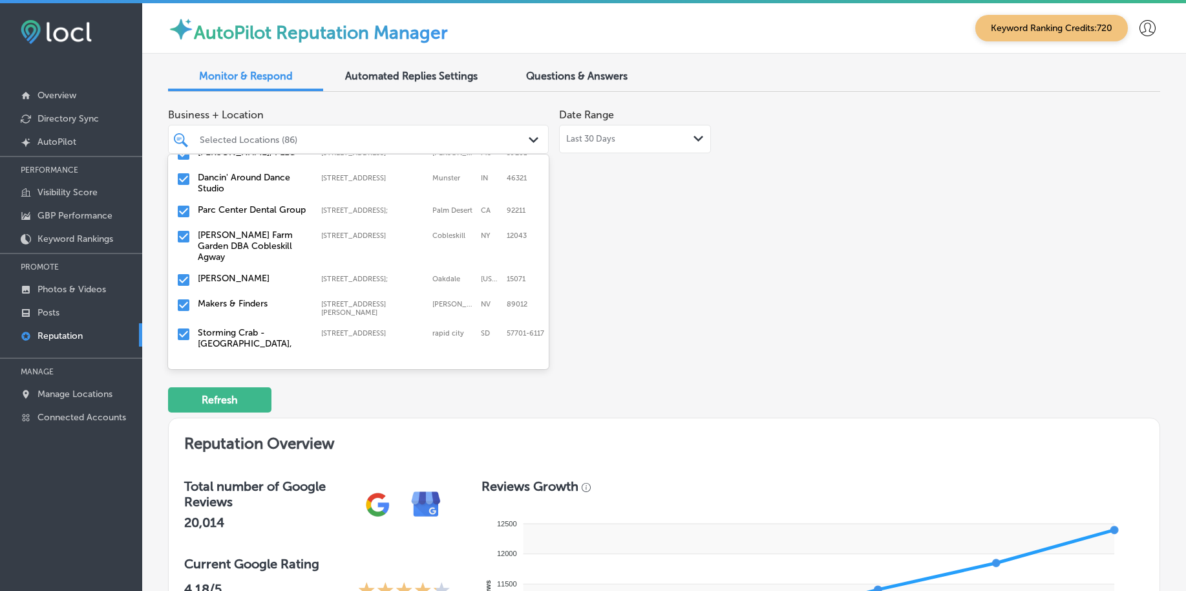
scroll to position [1051, 0]
click at [184, 271] on input "checkbox" at bounding box center [184, 279] width 16 height 16
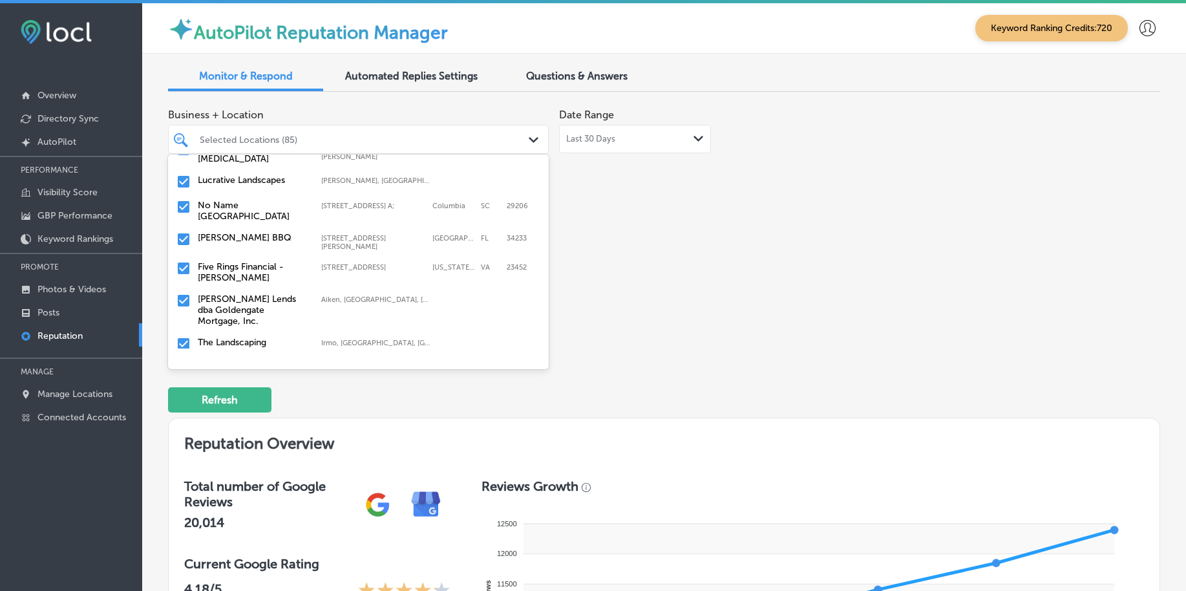
scroll to position [889, 0]
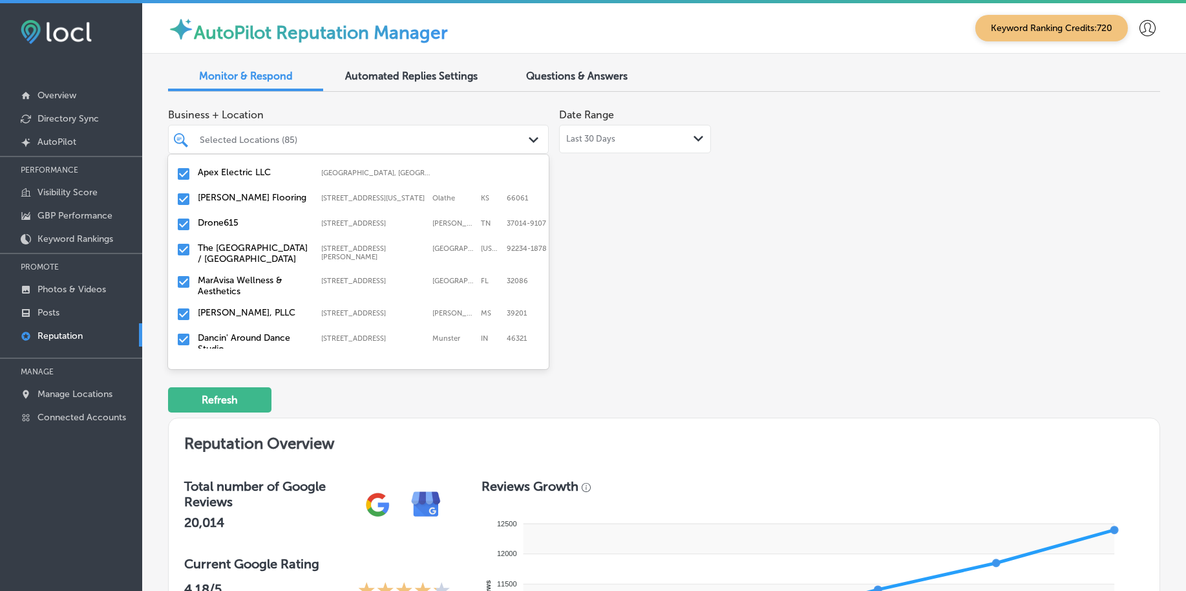
click at [182, 274] on input "checkbox" at bounding box center [184, 282] width 16 height 16
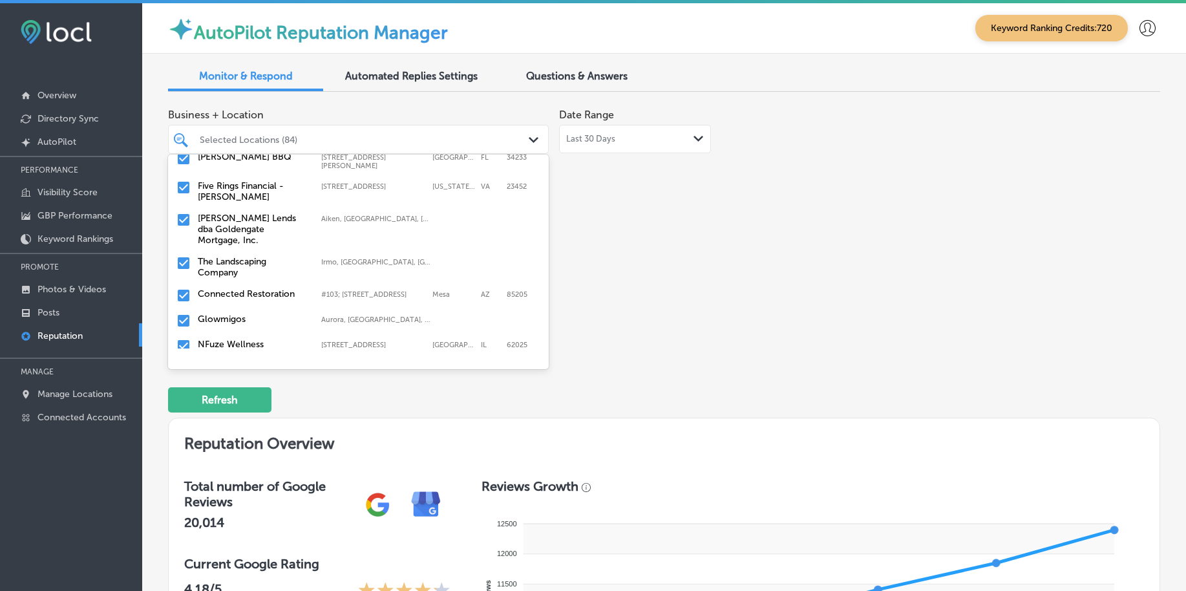
scroll to position [1131, 0]
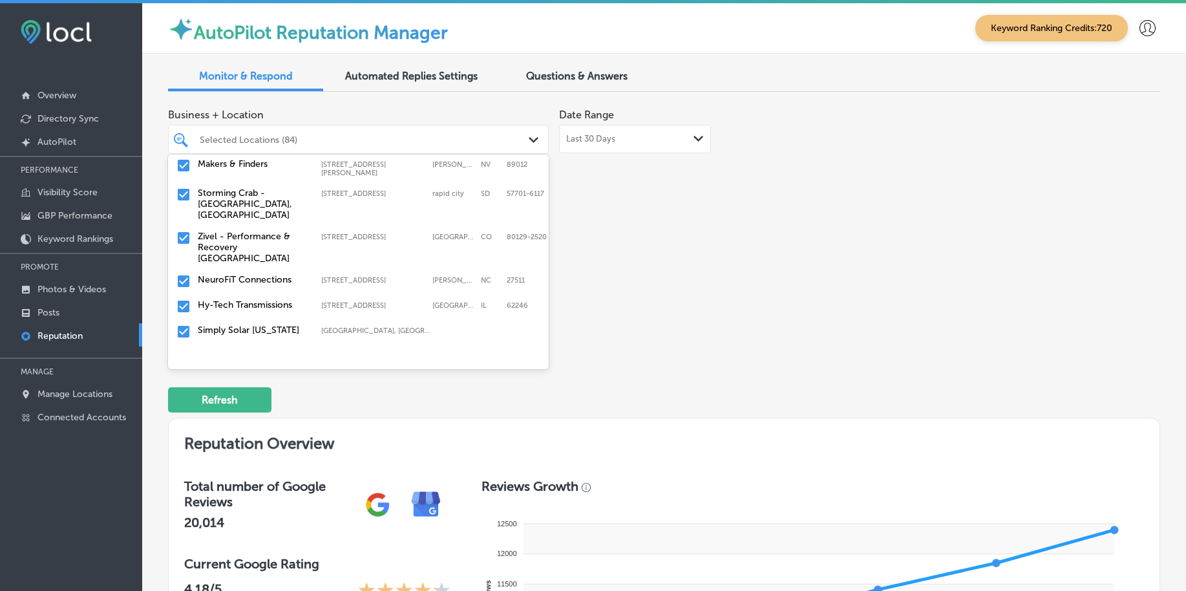
click at [185, 299] on input "checkbox" at bounding box center [184, 307] width 16 height 16
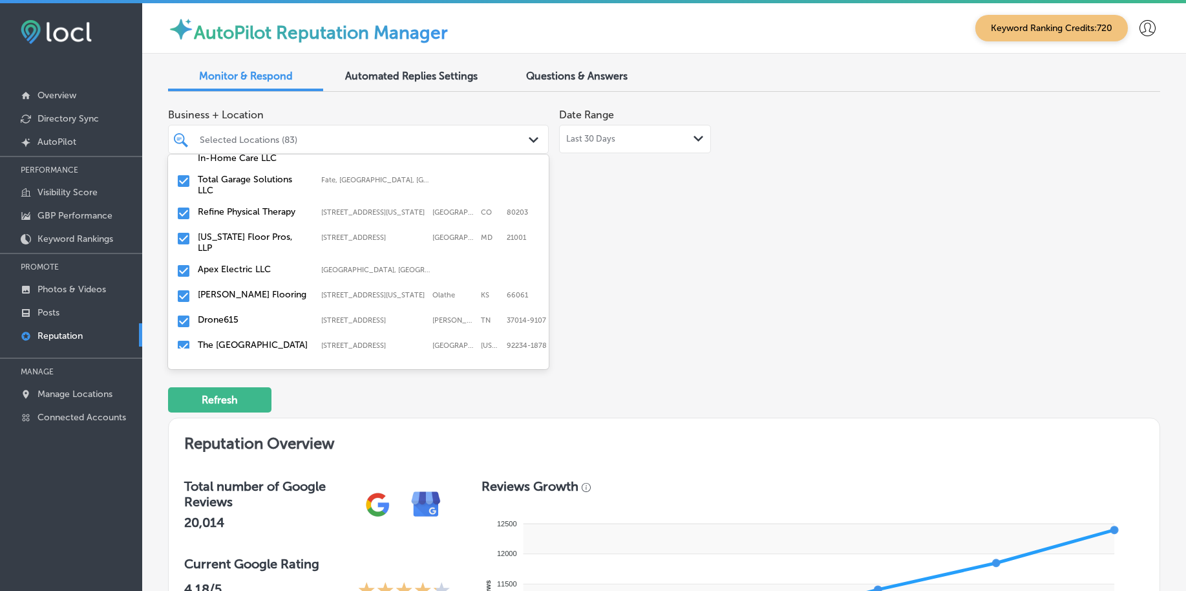
scroll to position [1051, 0]
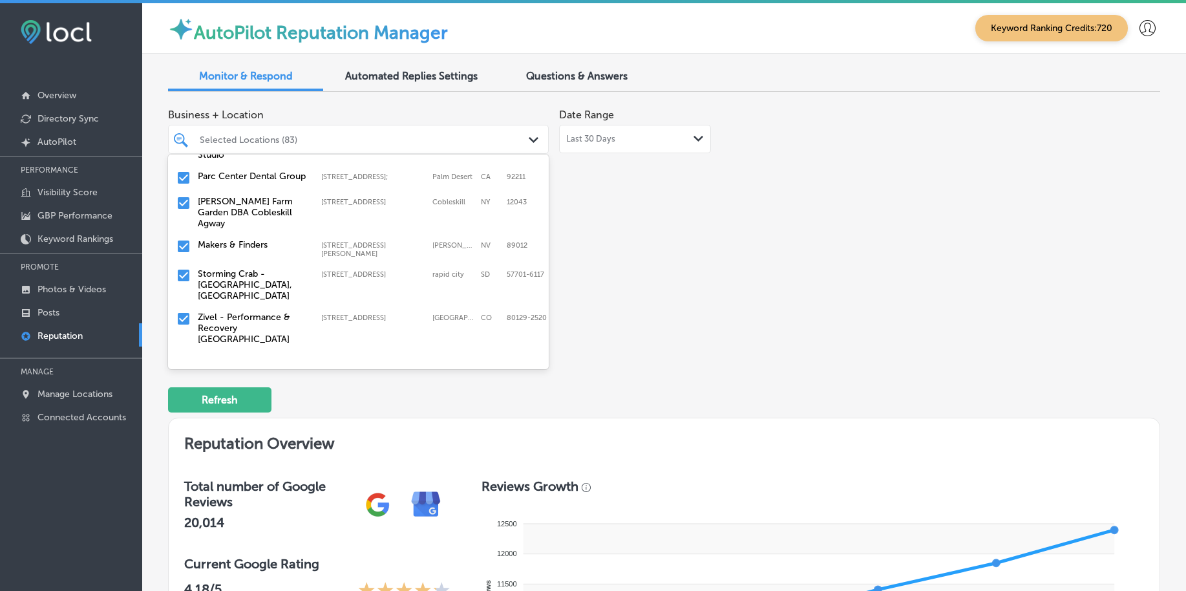
click at [185, 311] on input "checkbox" at bounding box center [184, 319] width 16 height 16
click at [186, 268] on input "checkbox" at bounding box center [184, 276] width 16 height 16
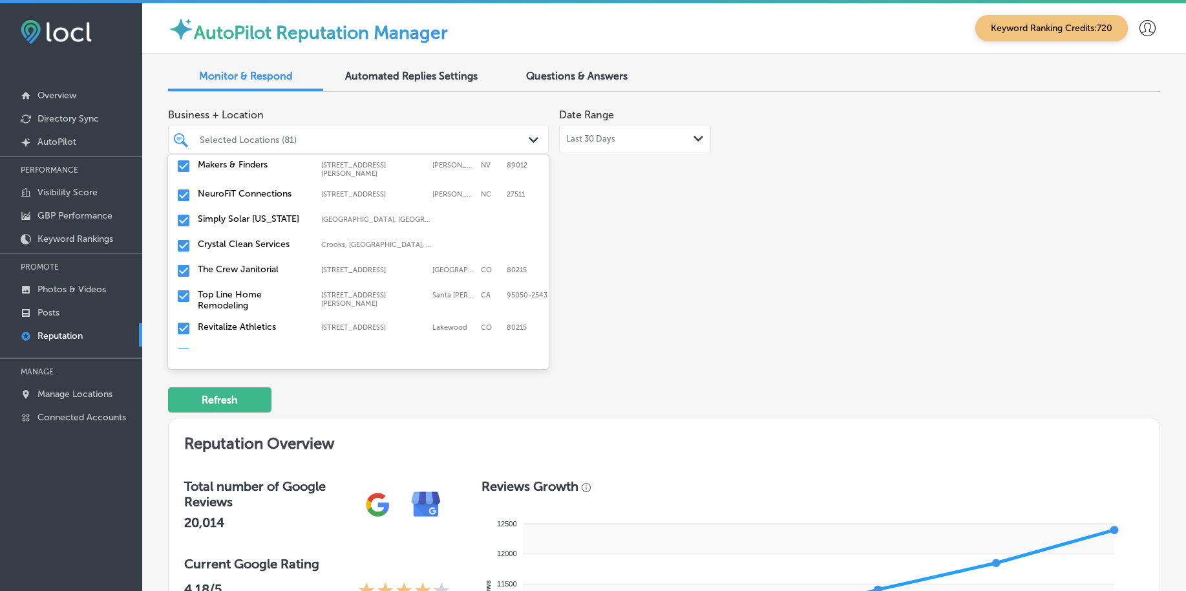
scroll to position [1131, 0]
click at [186, 262] on input "checkbox" at bounding box center [184, 270] width 16 height 16
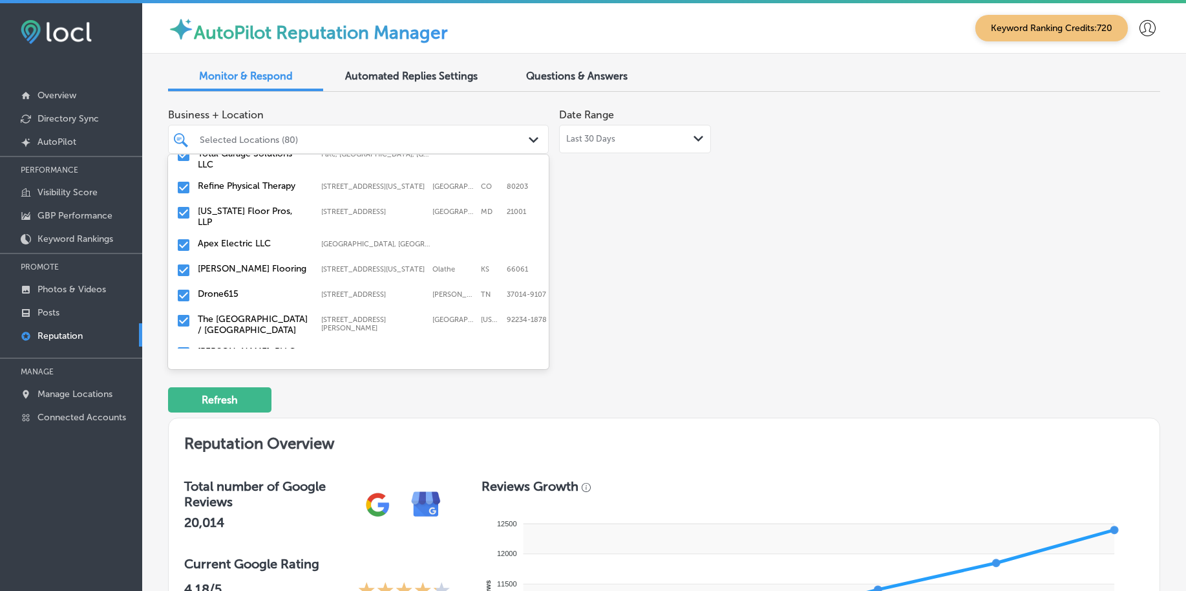
scroll to position [1051, 0]
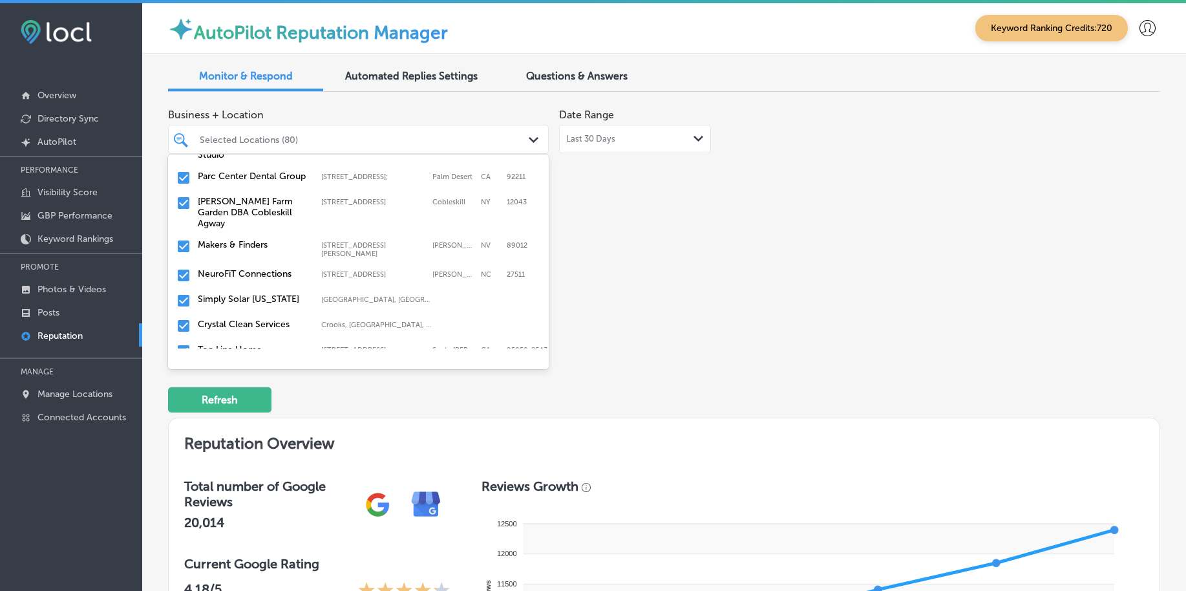
click at [186, 268] on input "checkbox" at bounding box center [184, 276] width 16 height 16
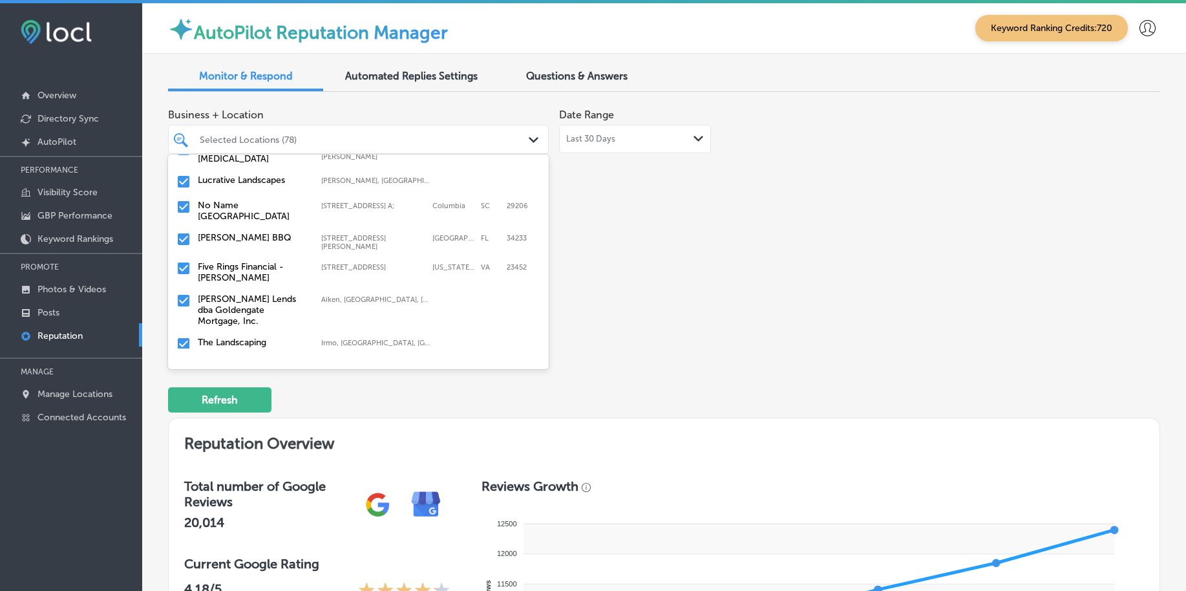
scroll to position [970, 0]
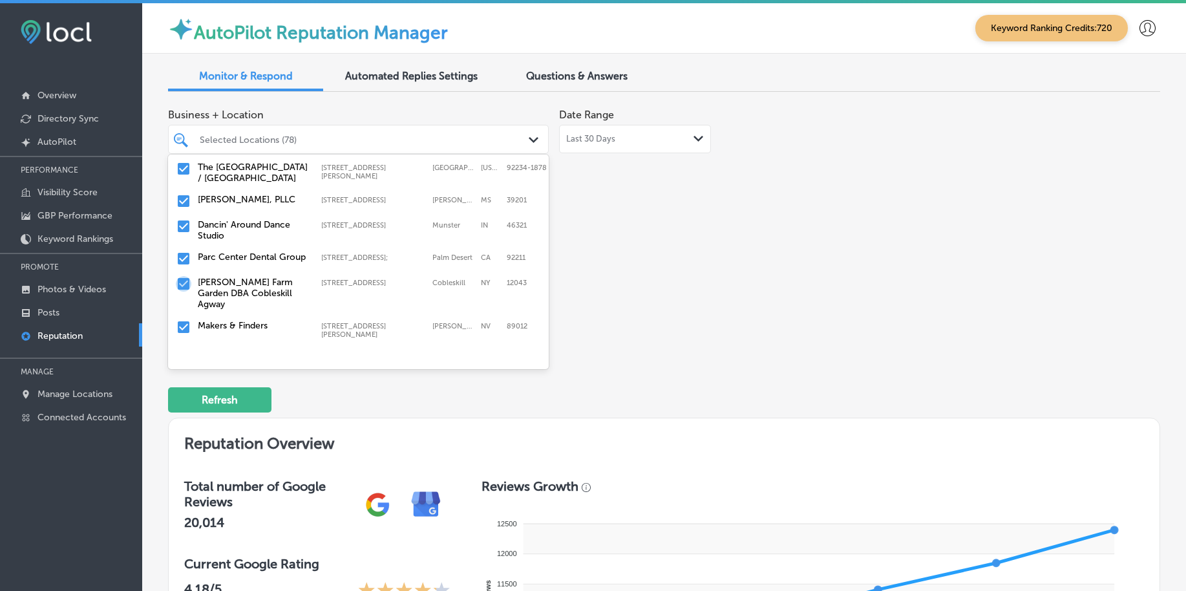
click at [184, 276] on input "checkbox" at bounding box center [184, 284] width 16 height 16
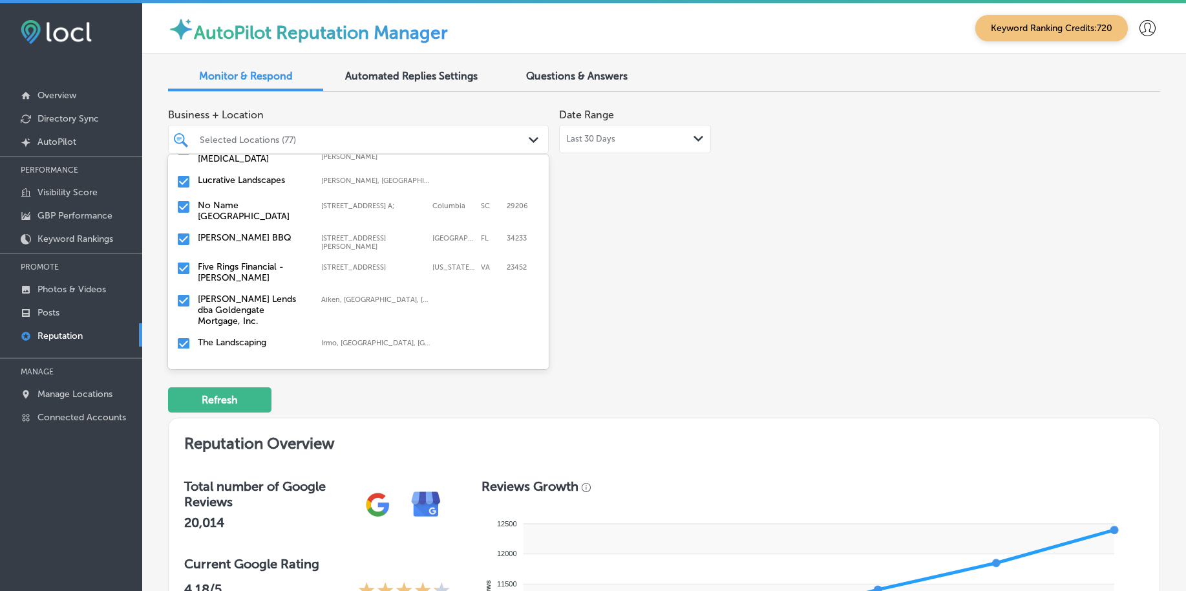
scroll to position [1051, 0]
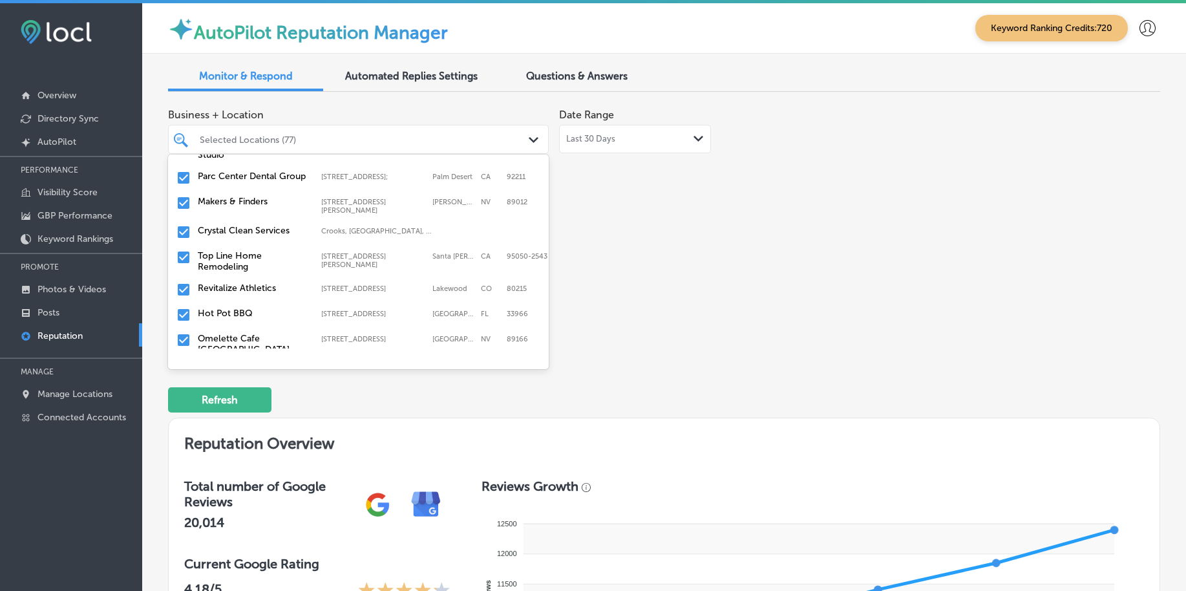
click at [184, 282] on input "checkbox" at bounding box center [184, 290] width 16 height 16
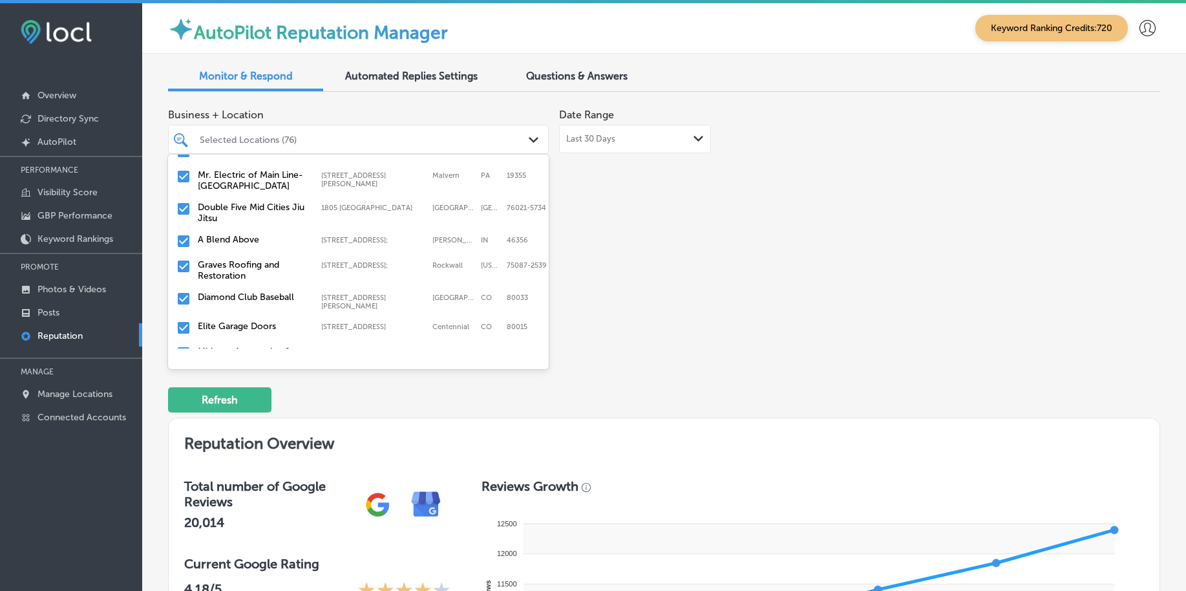
scroll to position [1374, 0]
click at [182, 257] on input "checkbox" at bounding box center [184, 265] width 16 height 16
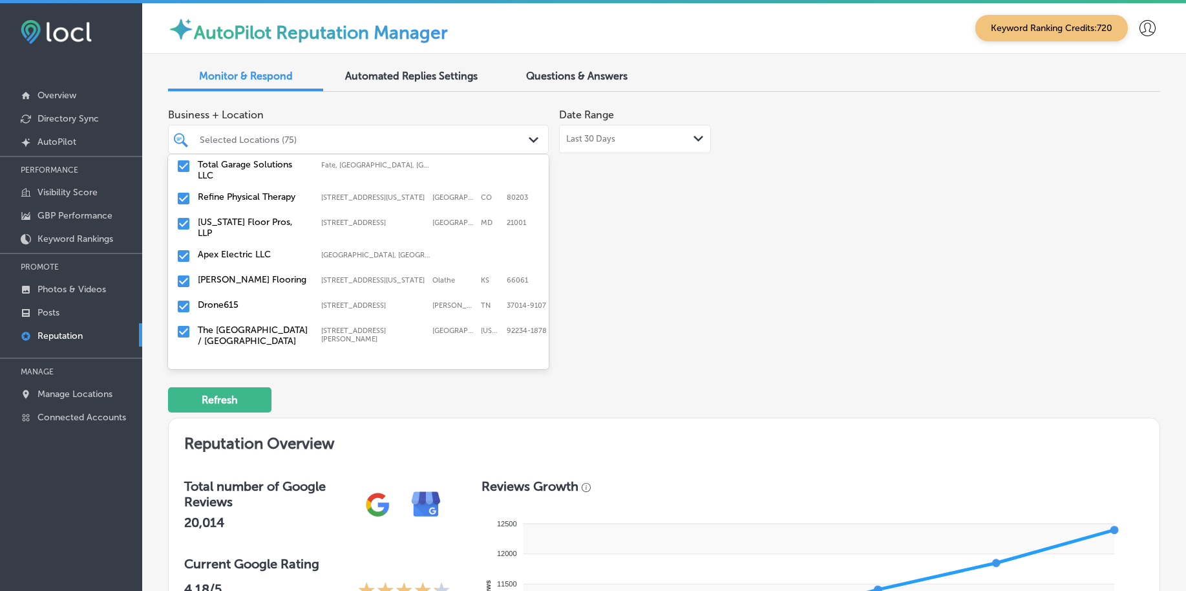
scroll to position [1212, 0]
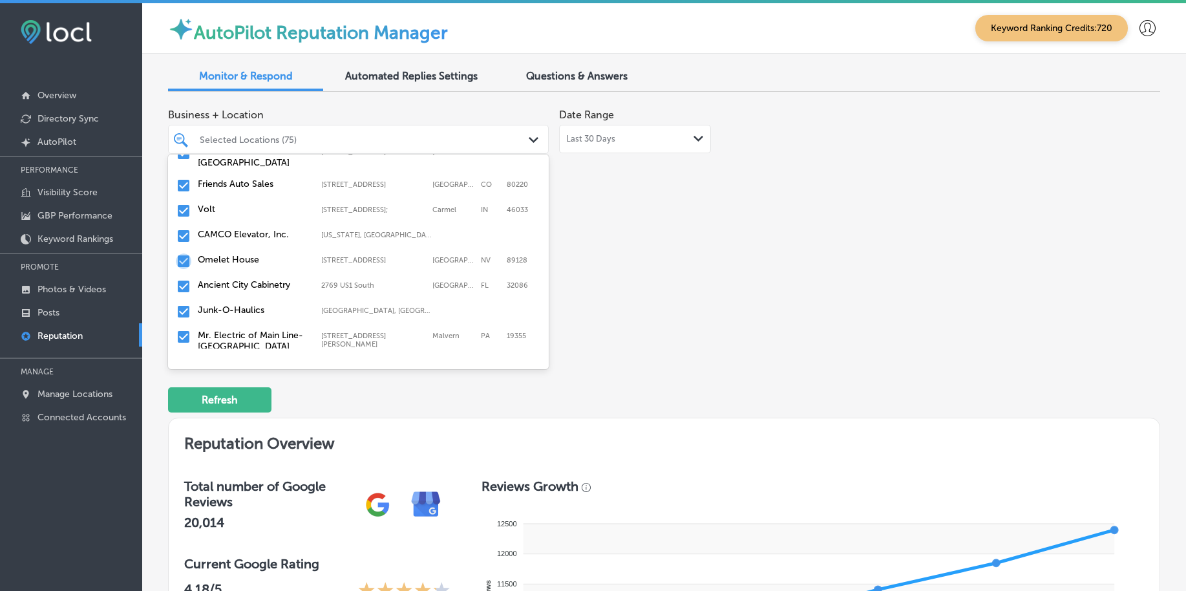
click at [182, 253] on input "checkbox" at bounding box center [184, 261] width 16 height 16
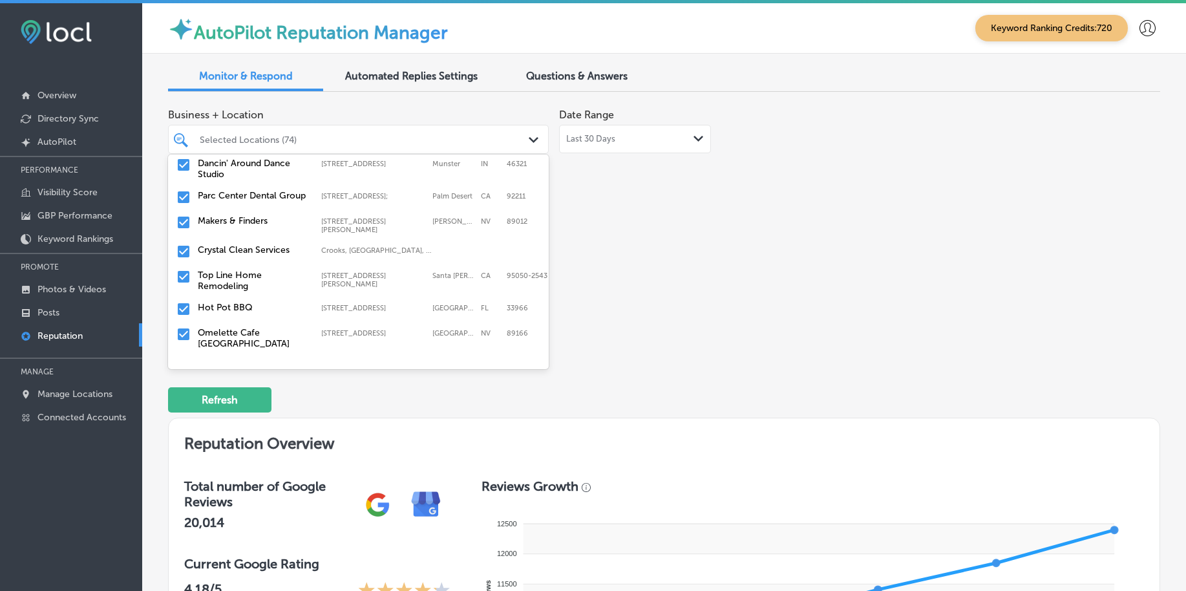
scroll to position [1374, 0]
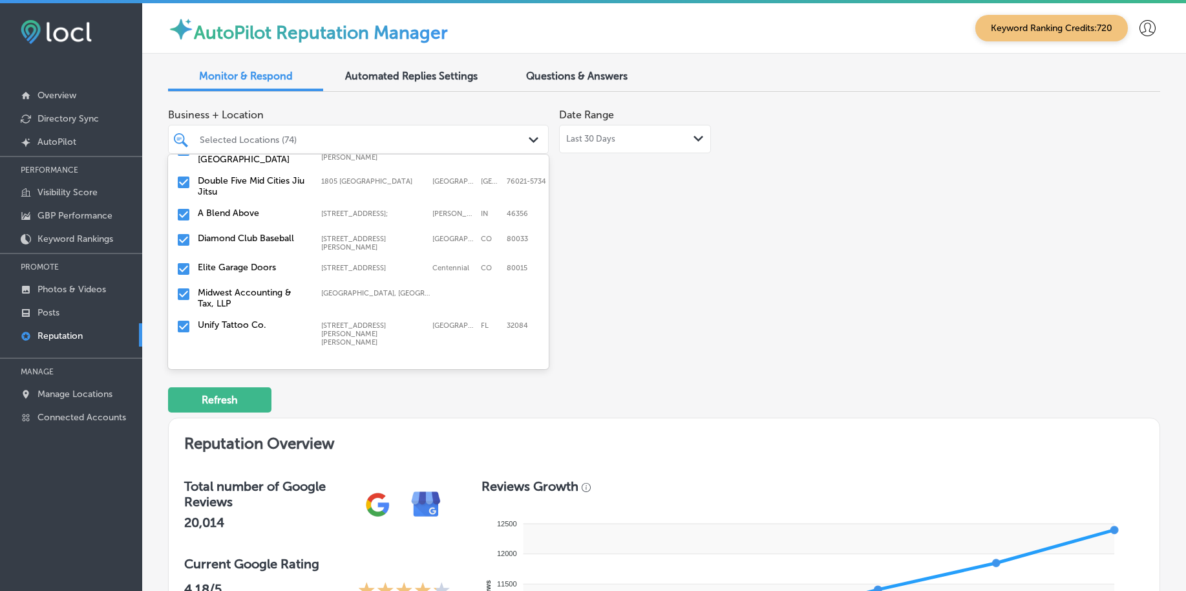
click at [182, 261] on input "checkbox" at bounding box center [184, 269] width 16 height 16
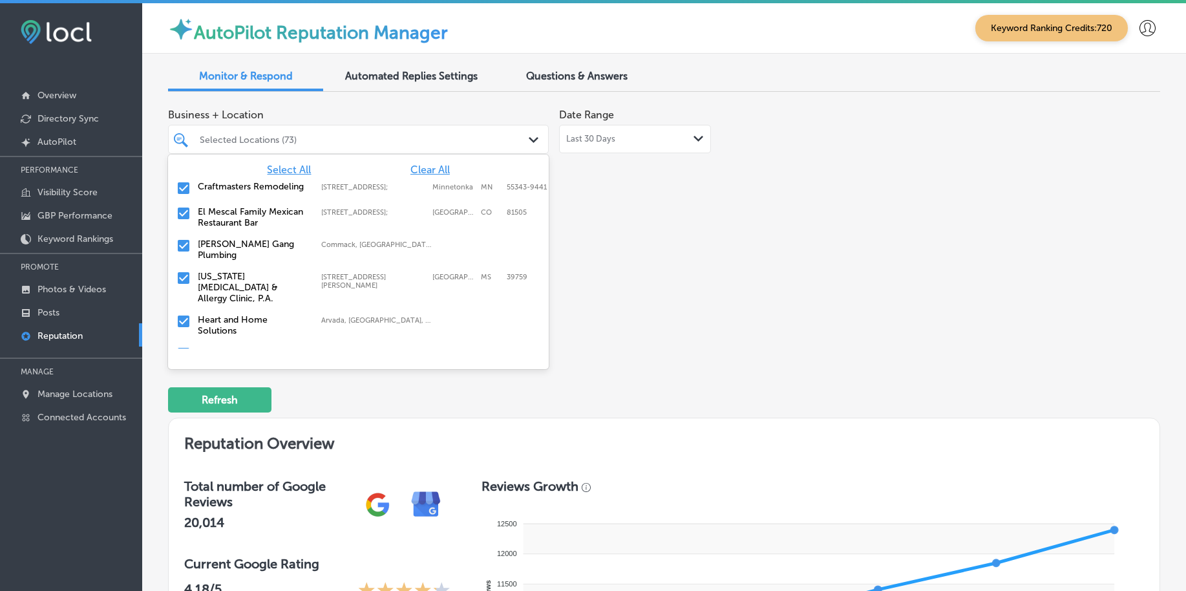
click at [180, 251] on input "checkbox" at bounding box center [184, 246] width 16 height 16
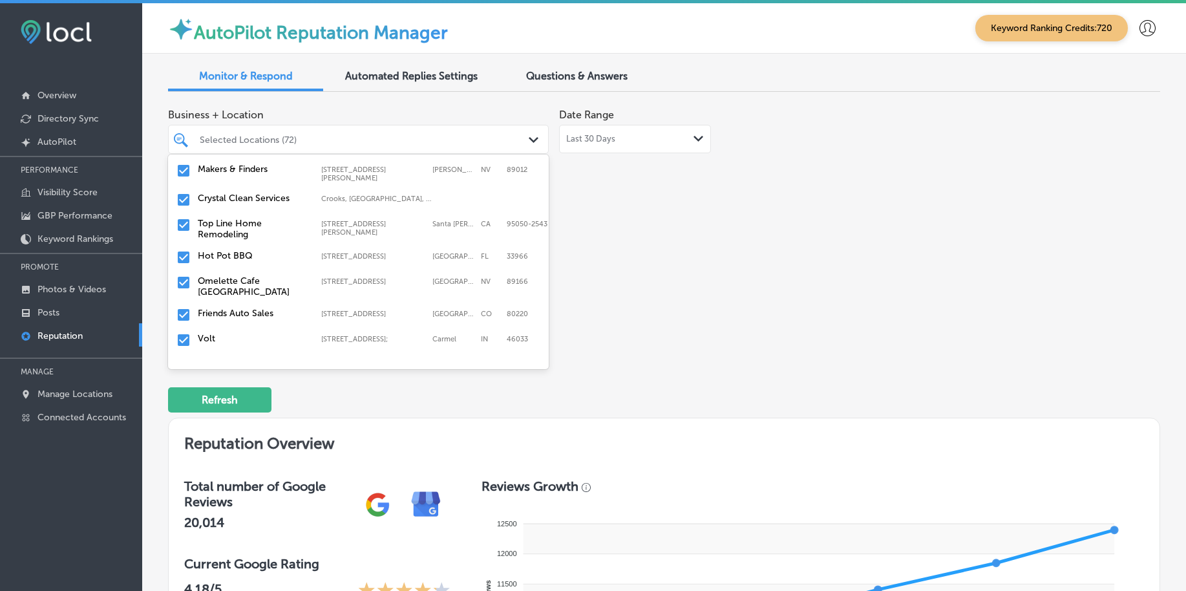
scroll to position [1616, 0]
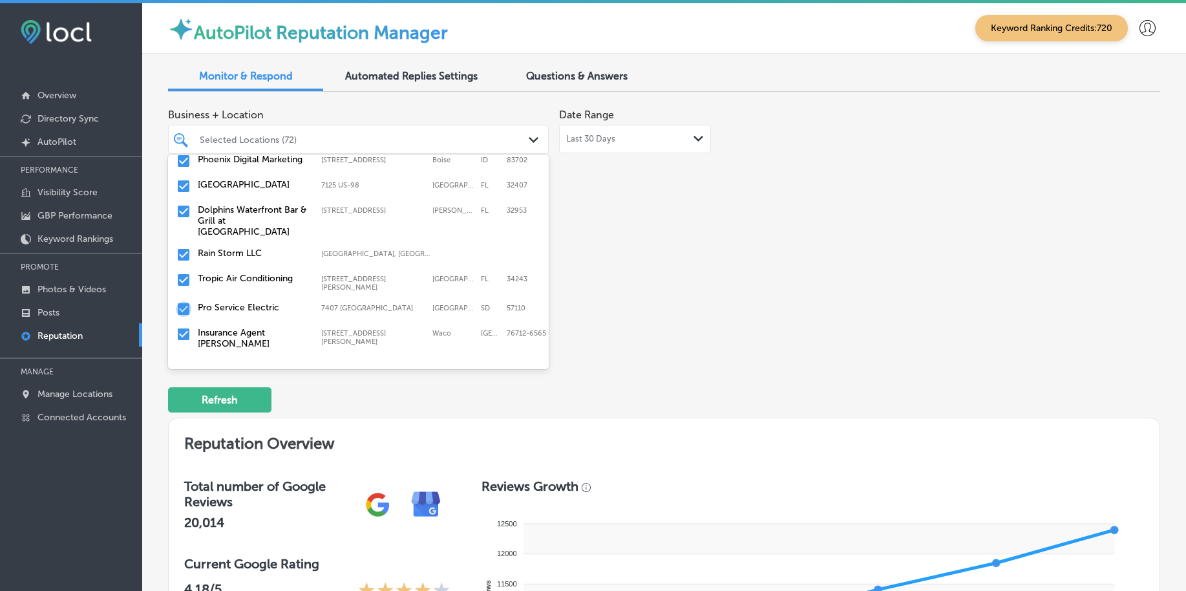
click at [186, 301] on input "checkbox" at bounding box center [184, 309] width 16 height 16
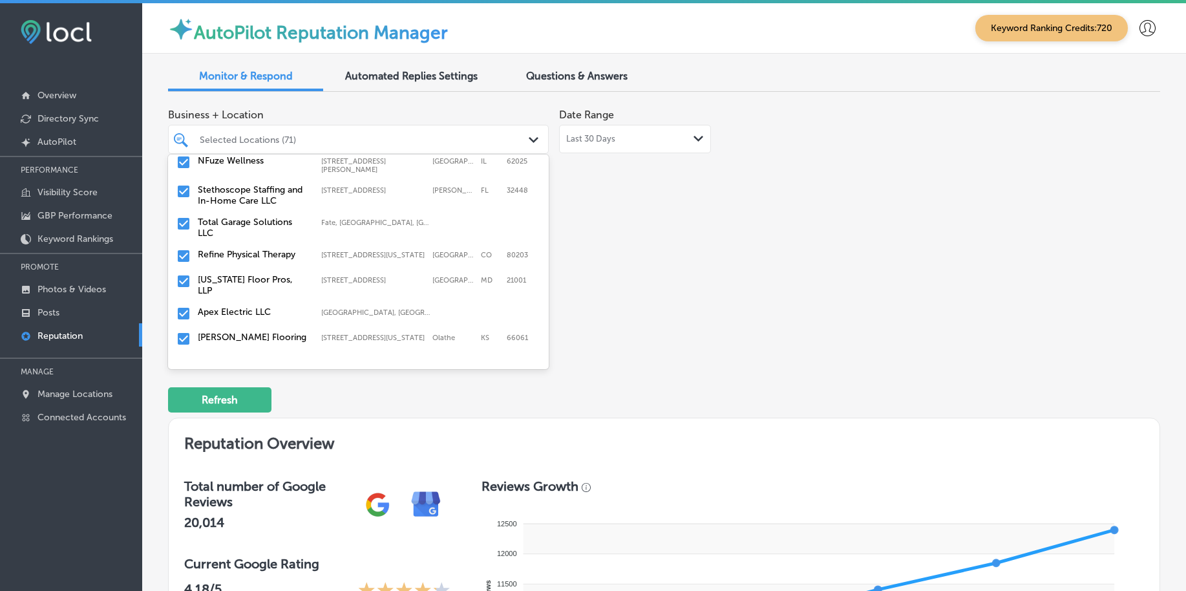
scroll to position [1131, 0]
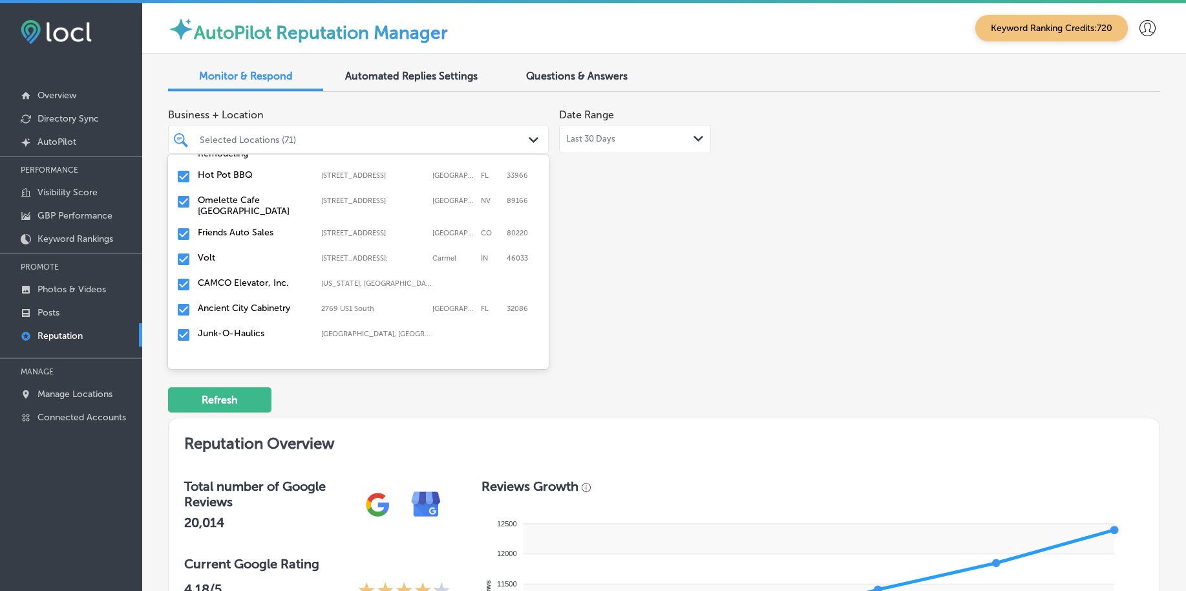
click at [180, 302] on input "checkbox" at bounding box center [184, 310] width 16 height 16
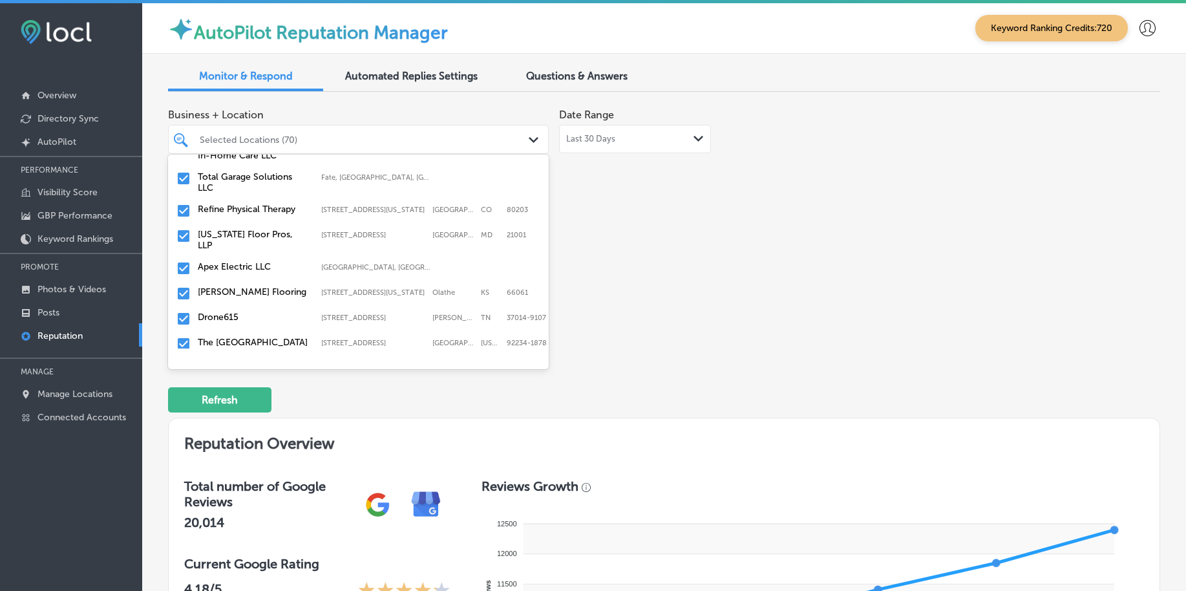
scroll to position [1051, 0]
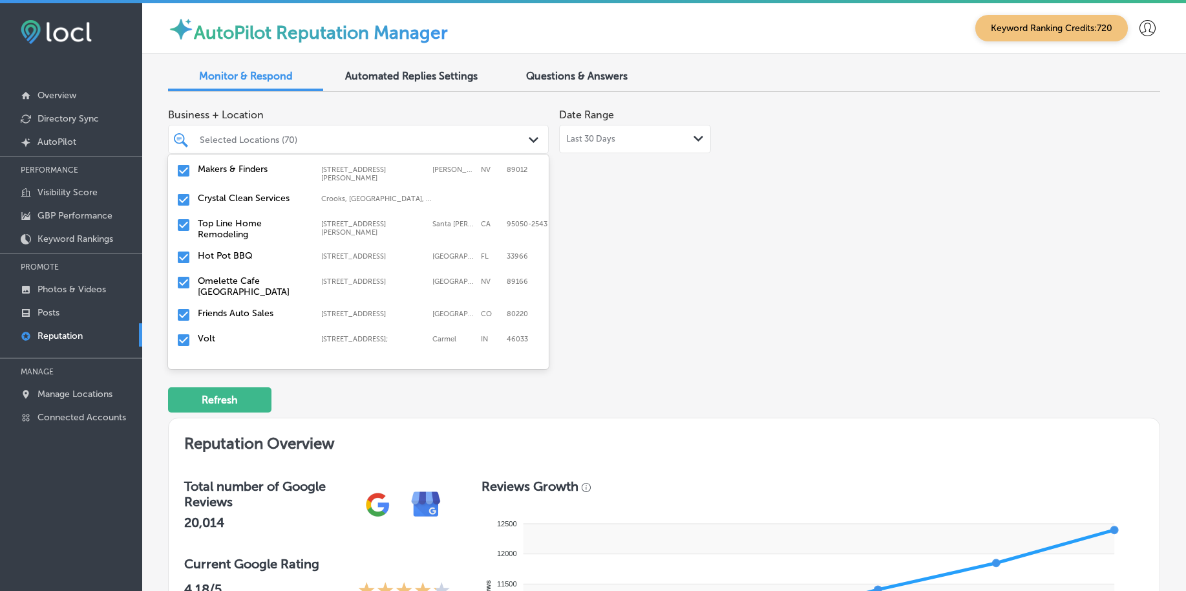
click at [184, 308] on input "checkbox" at bounding box center [184, 315] width 16 height 16
click at [180, 275] on input "checkbox" at bounding box center [184, 283] width 16 height 16
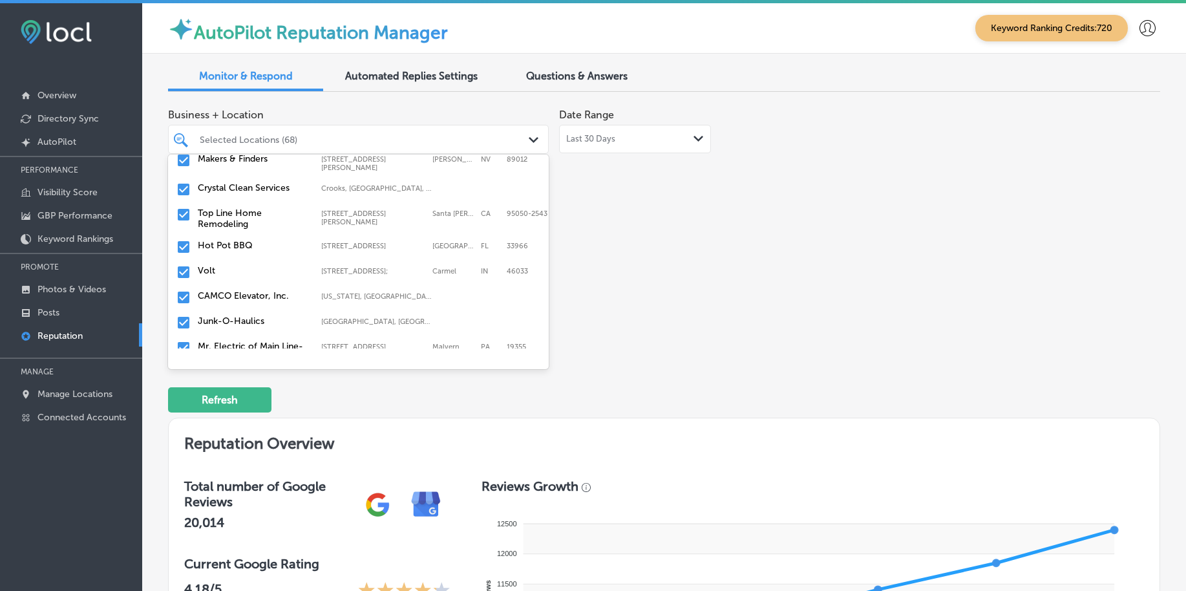
scroll to position [1131, 0]
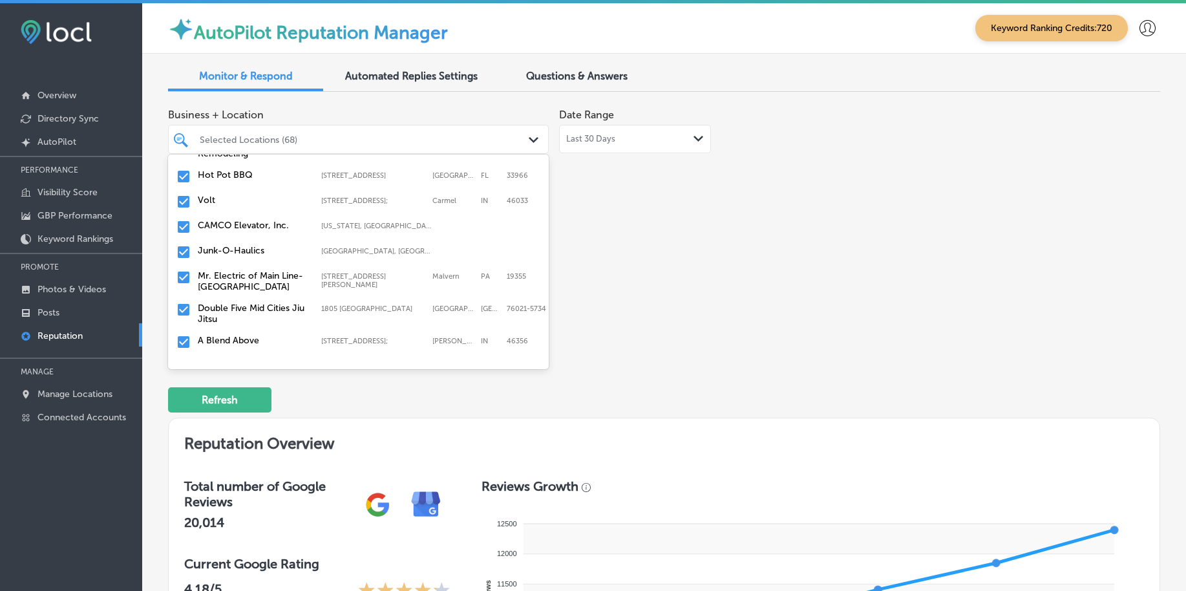
click at [184, 270] on input "checkbox" at bounding box center [184, 278] width 16 height 16
click at [180, 246] on input "checkbox" at bounding box center [184, 252] width 16 height 16
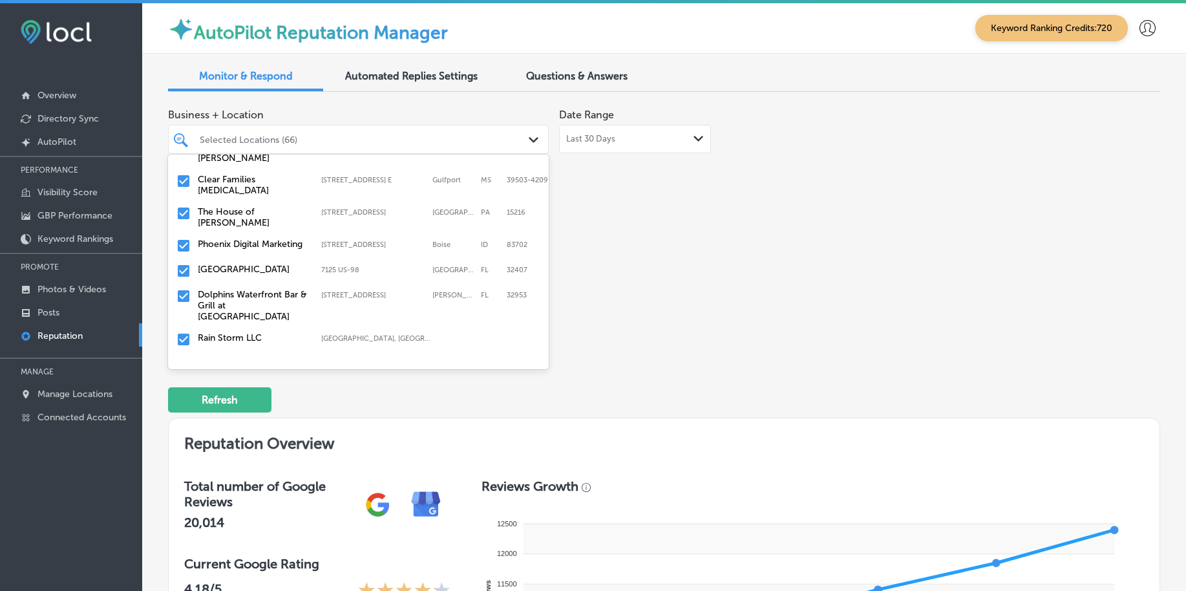
scroll to position [1455, 0]
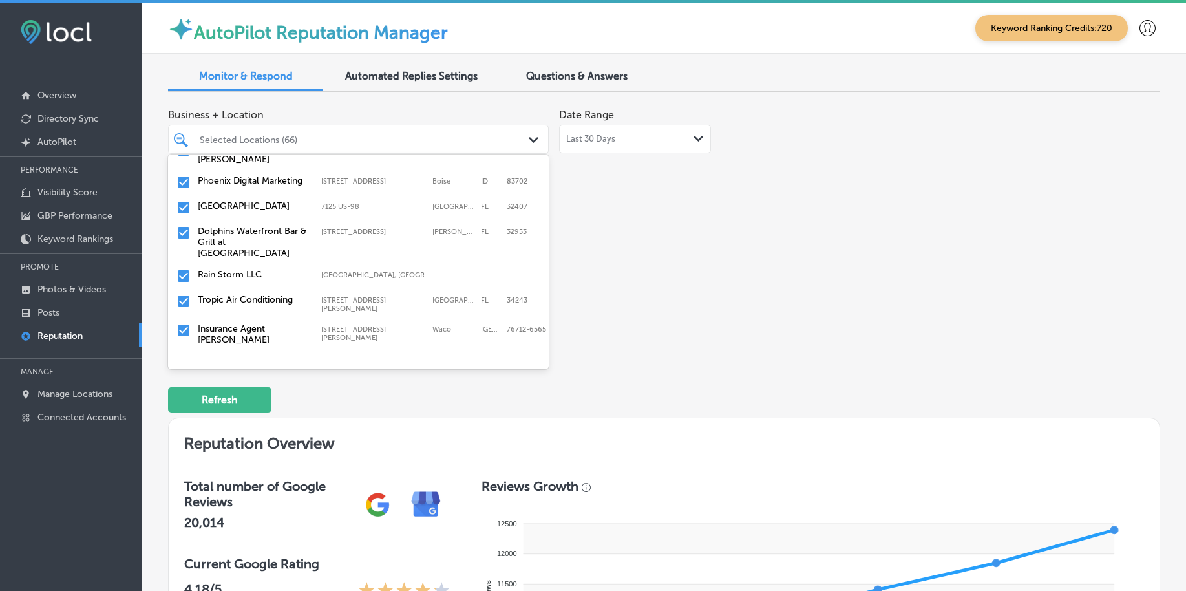
click at [180, 268] on input "checkbox" at bounding box center [184, 276] width 16 height 16
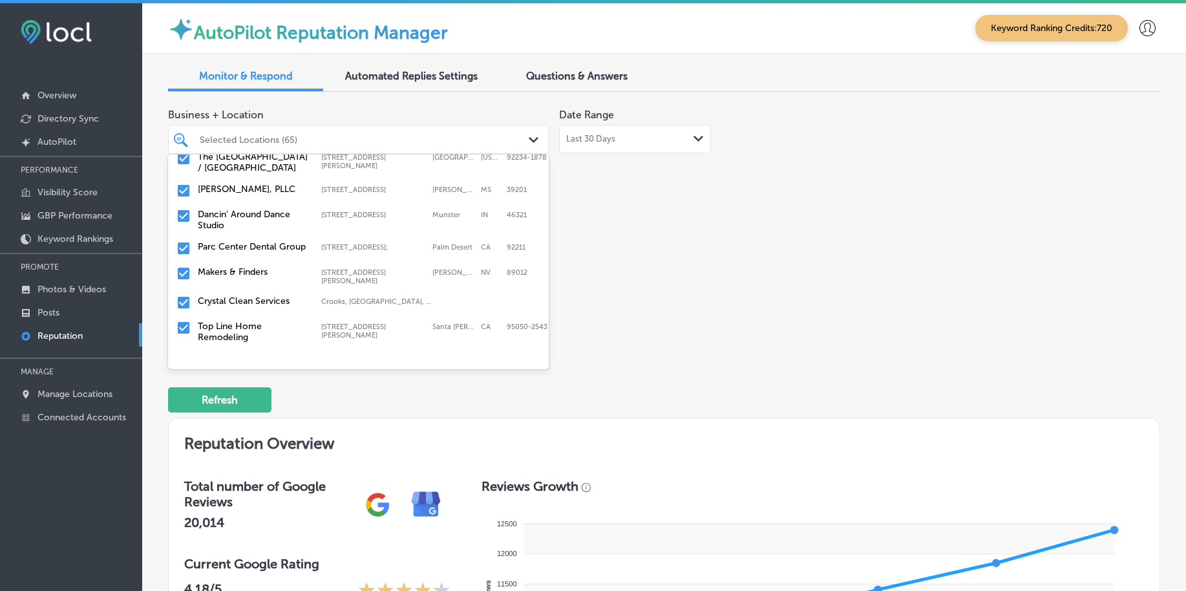
scroll to position [1131, 0]
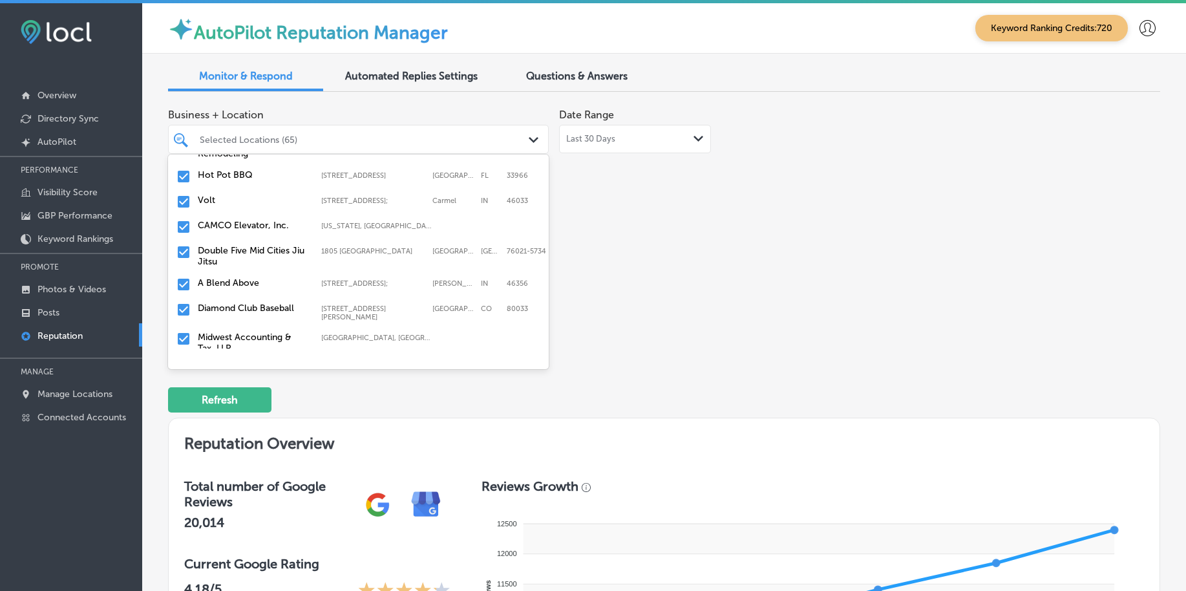
click at [182, 250] on input "checkbox" at bounding box center [184, 252] width 16 height 16
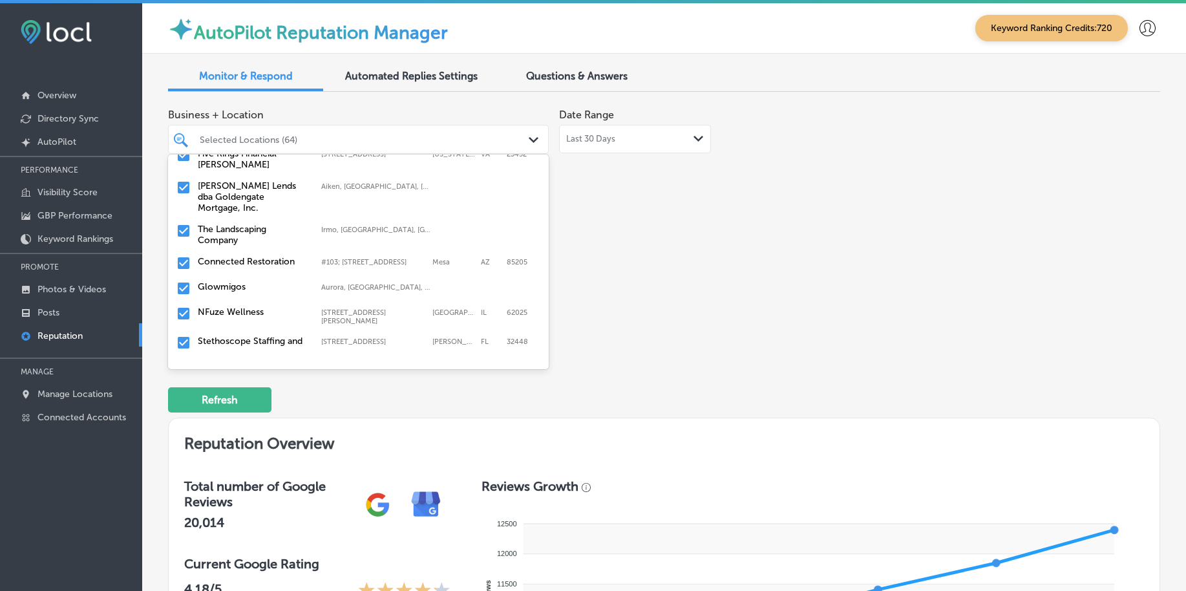
scroll to position [1212, 0]
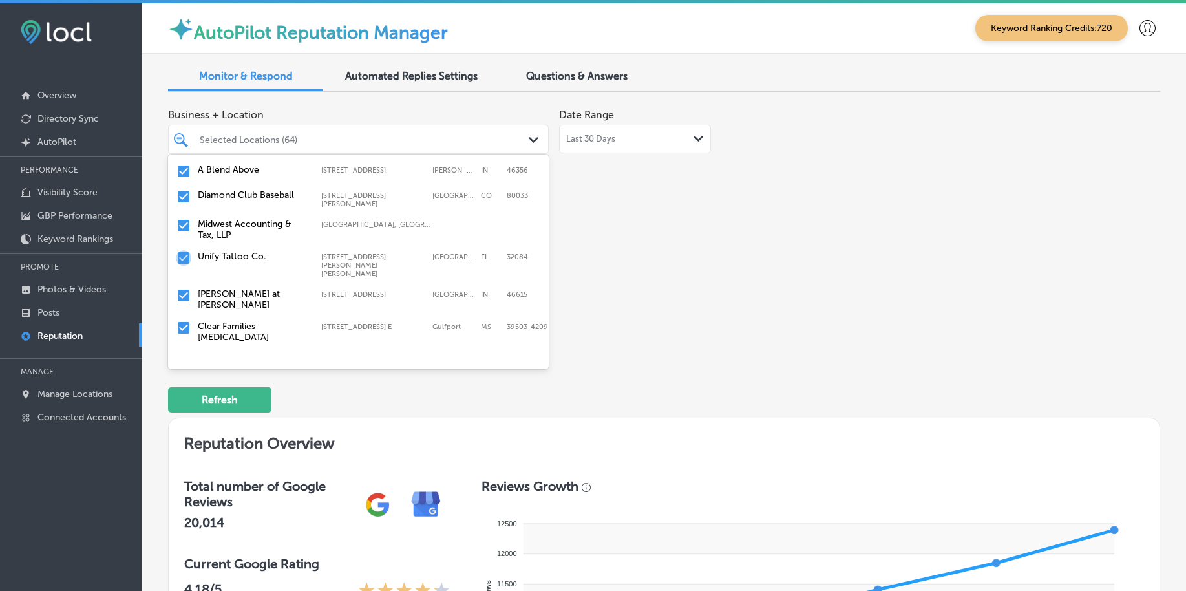
click at [182, 252] on input "checkbox" at bounding box center [184, 258] width 16 height 16
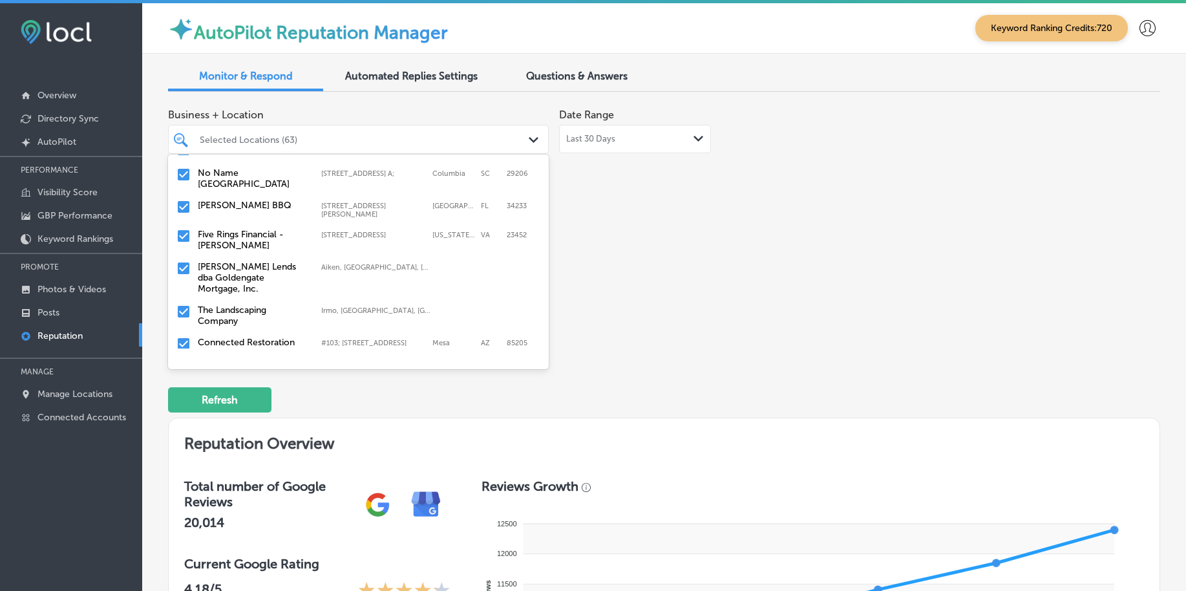
scroll to position [1051, 0]
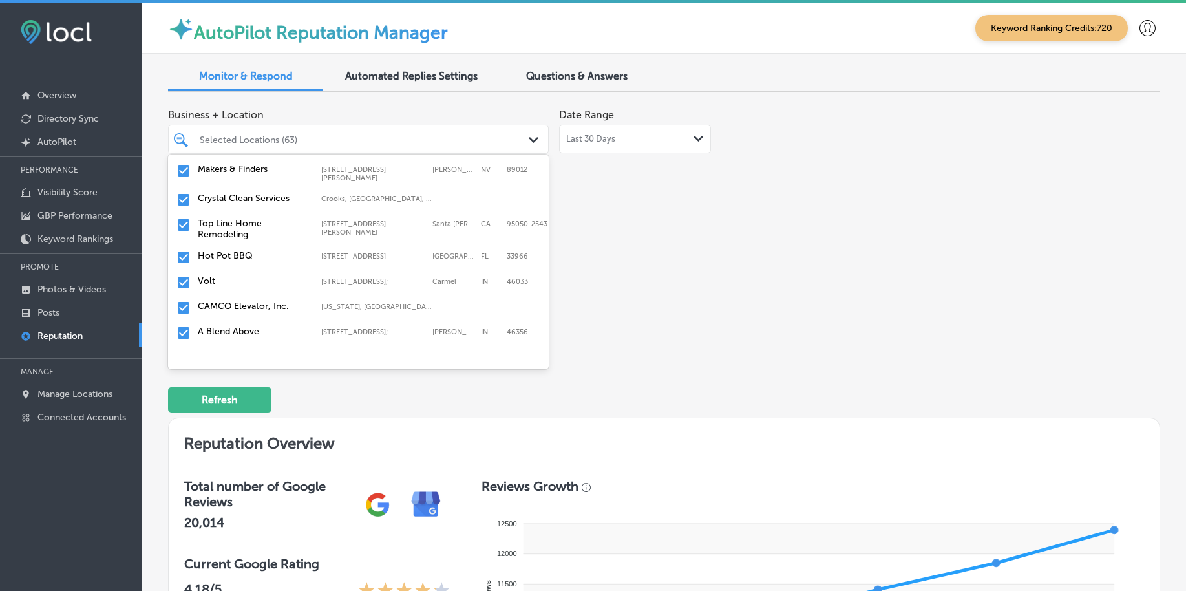
click at [182, 252] on input "checkbox" at bounding box center [184, 258] width 16 height 16
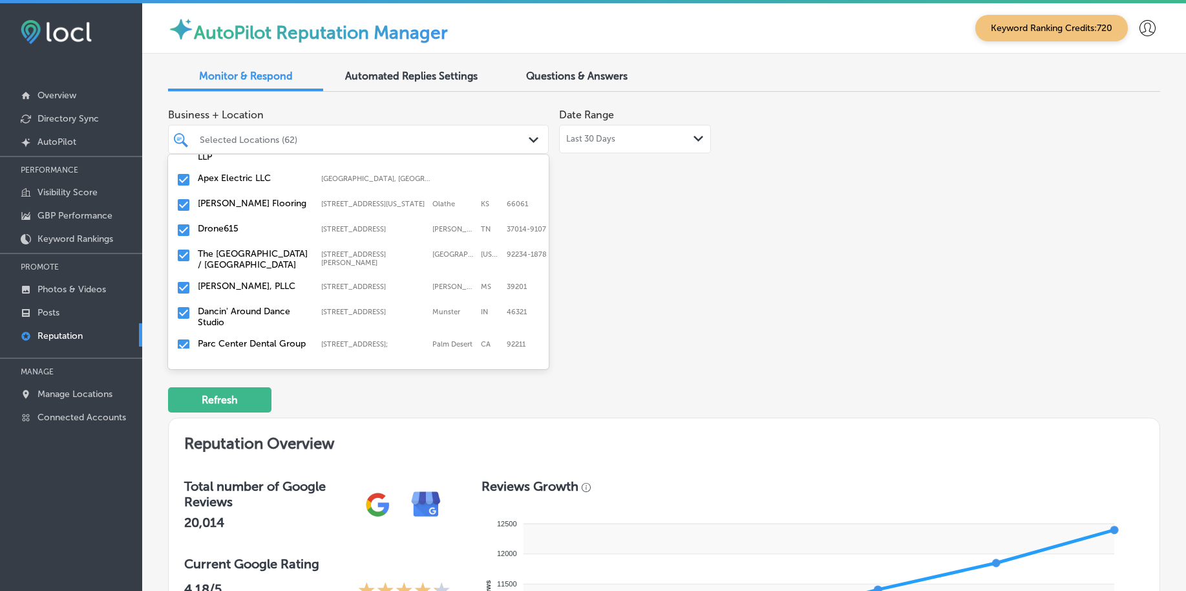
scroll to position [1131, 0]
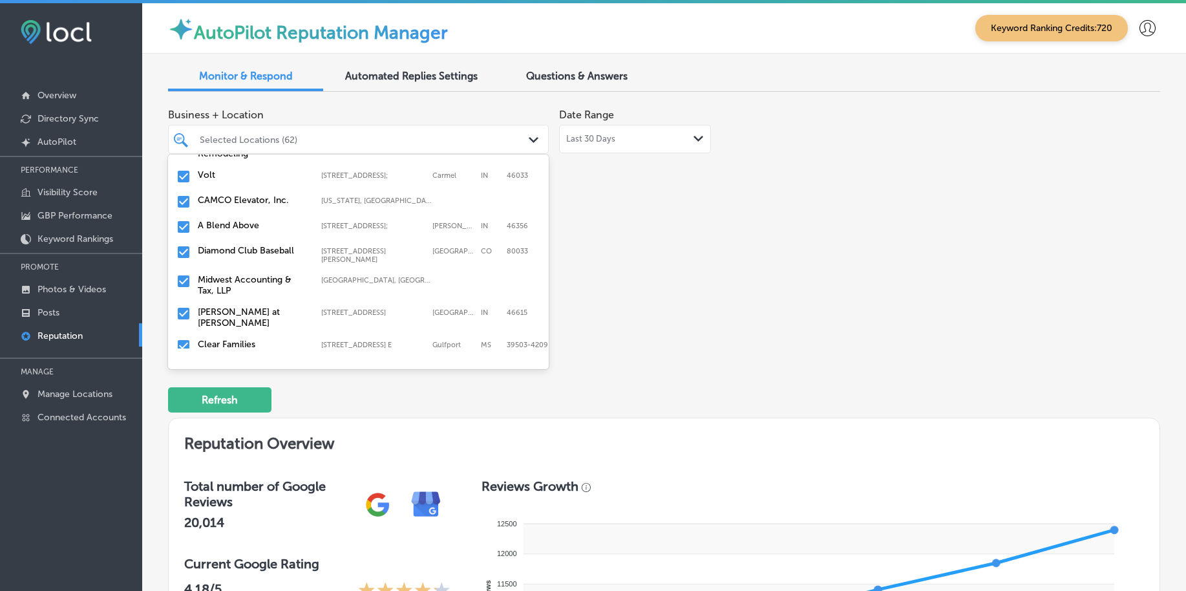
click at [186, 273] on input "checkbox" at bounding box center [184, 281] width 16 height 16
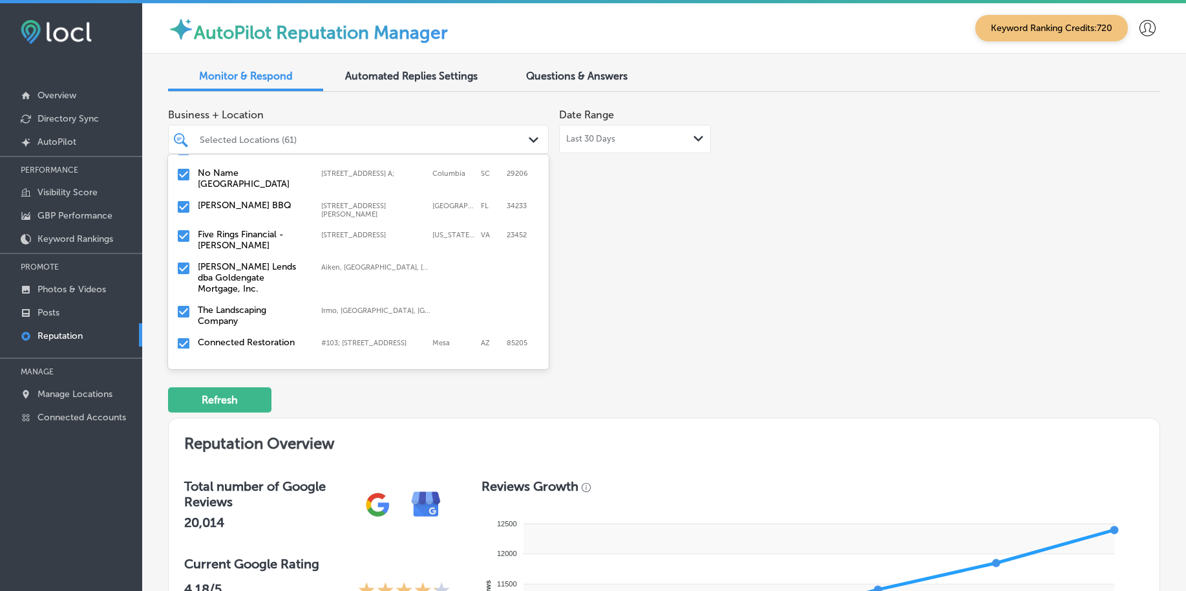
scroll to position [889, 0]
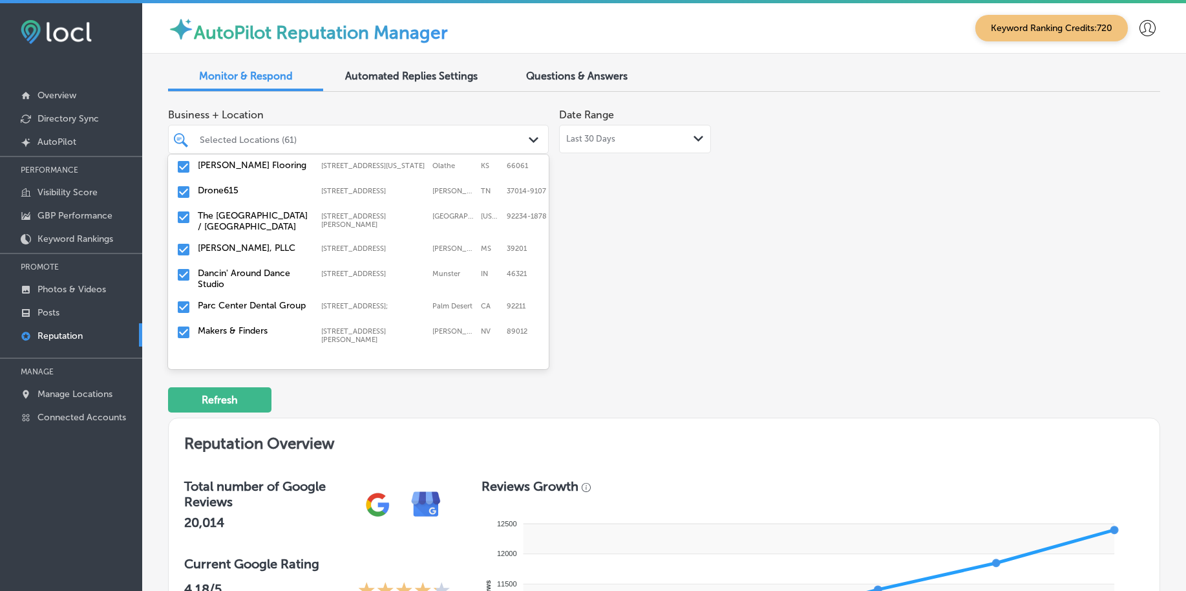
click at [183, 267] on input "checkbox" at bounding box center [184, 275] width 16 height 16
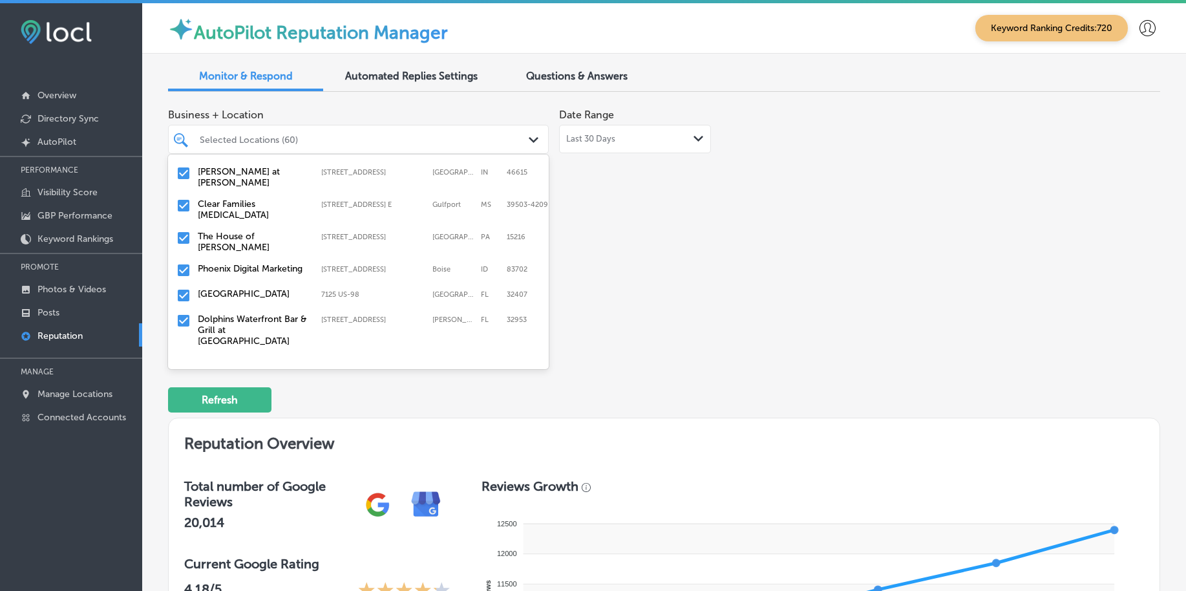
scroll to position [1212, 0]
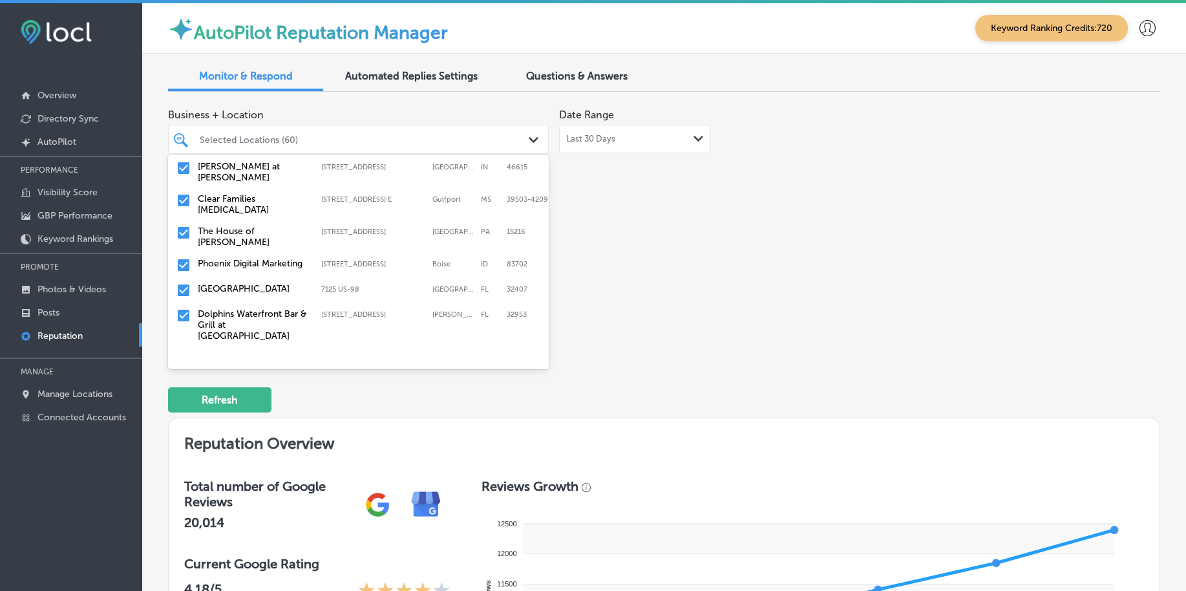
click at [178, 283] on input "checkbox" at bounding box center [184, 291] width 16 height 16
click at [181, 326] on input "checkbox" at bounding box center [184, 334] width 16 height 16
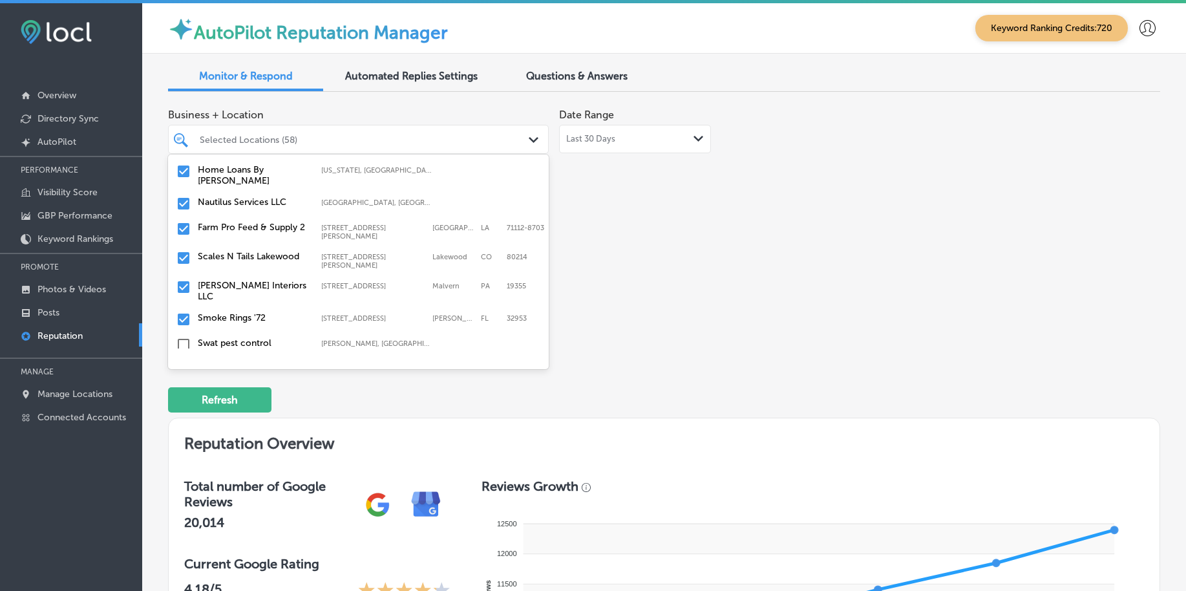
scroll to position [1495, 0]
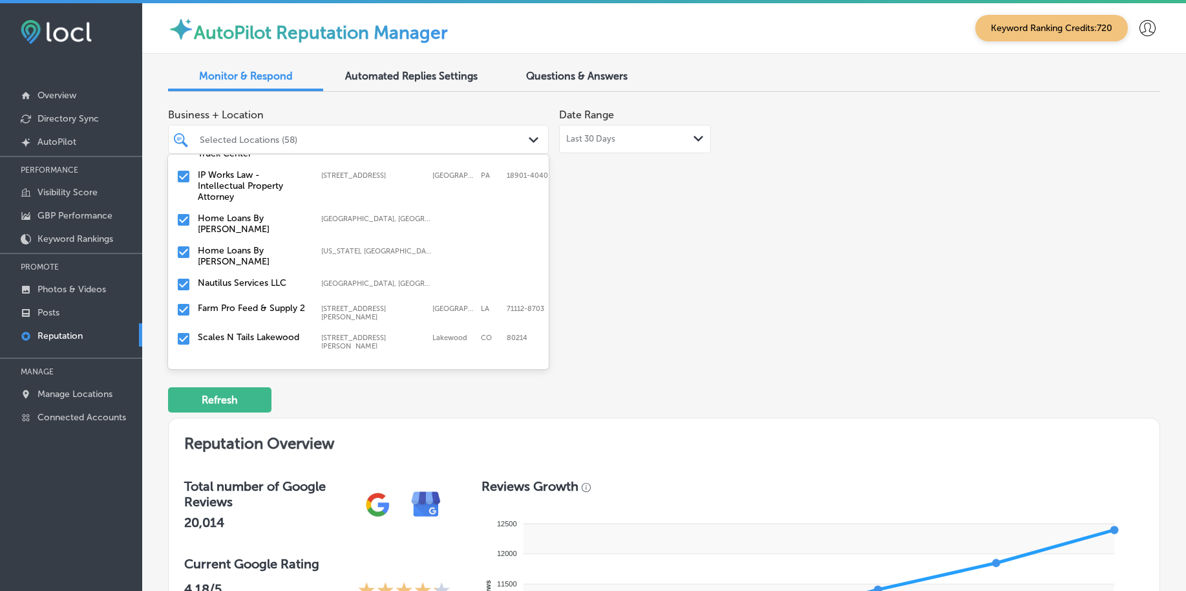
click at [180, 302] on input "checkbox" at bounding box center [184, 310] width 16 height 16
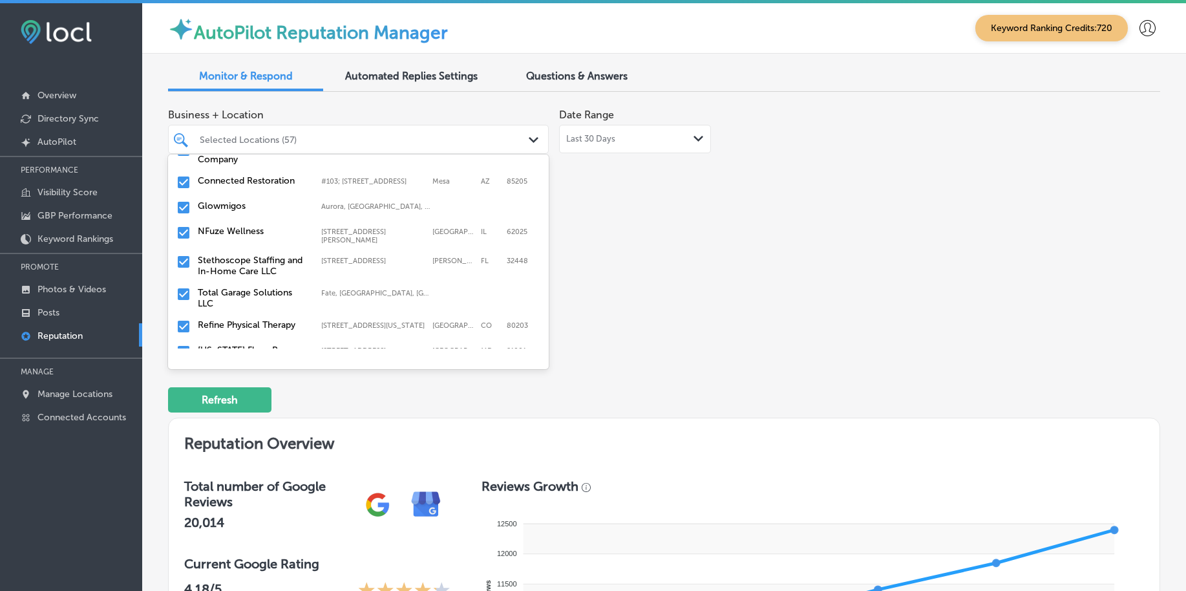
scroll to position [727, 0]
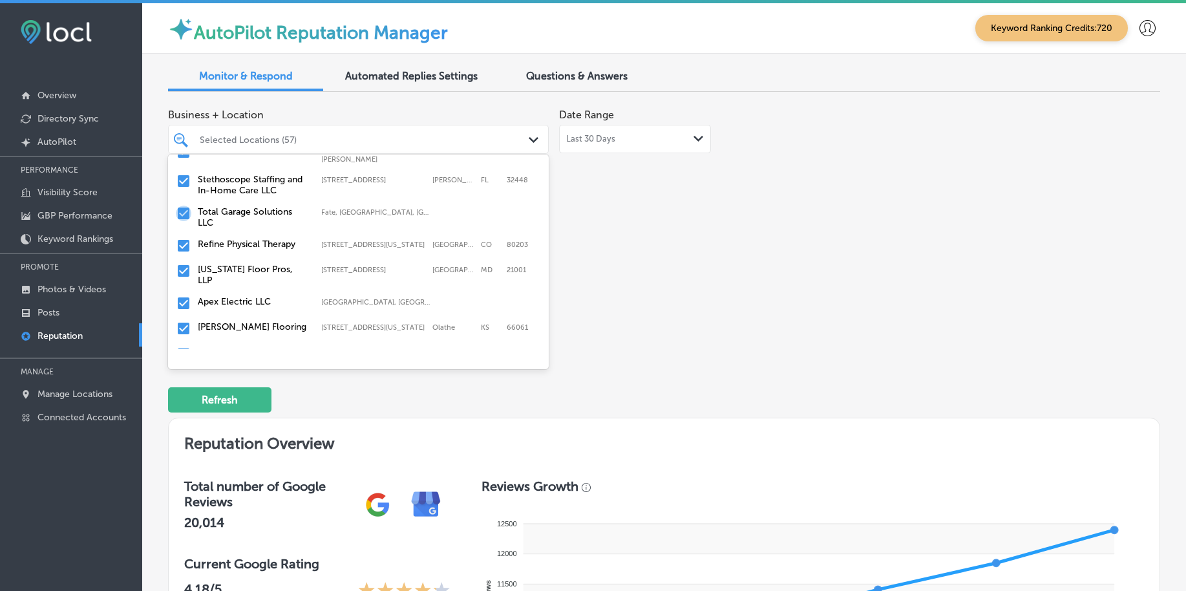
click at [185, 206] on input "checkbox" at bounding box center [184, 214] width 16 height 16
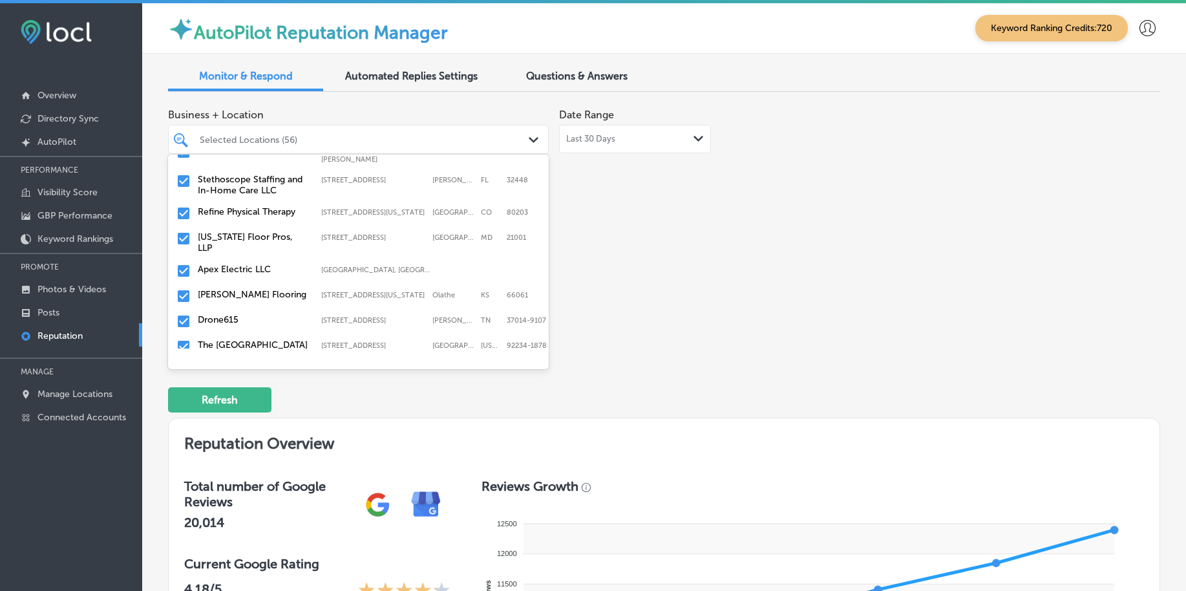
click at [186, 288] on input "checkbox" at bounding box center [184, 296] width 16 height 16
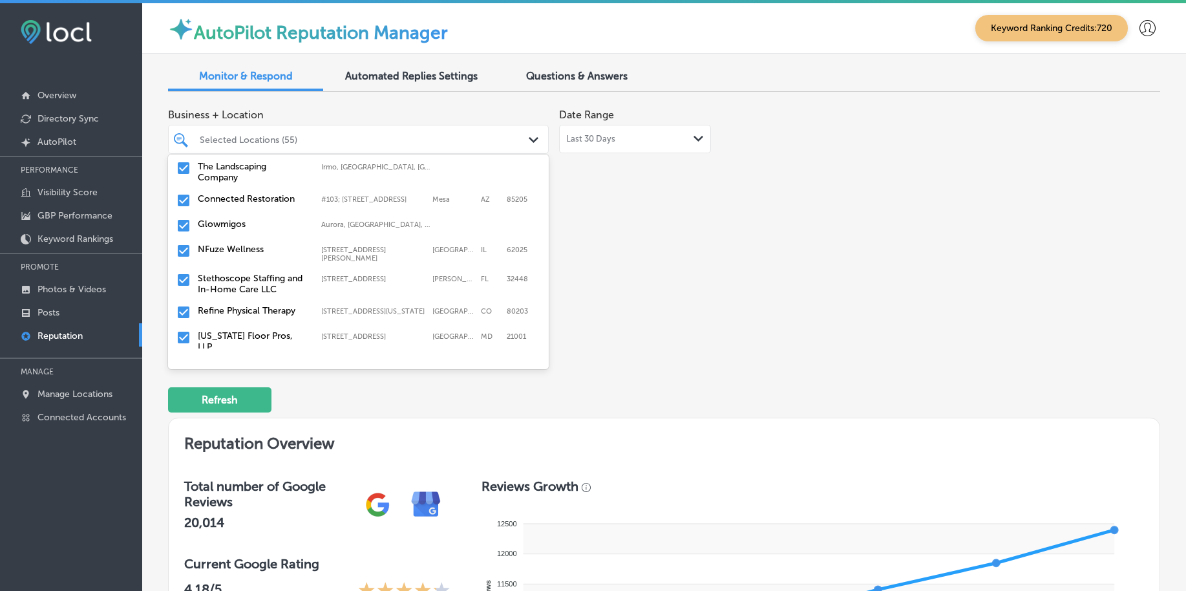
scroll to position [647, 0]
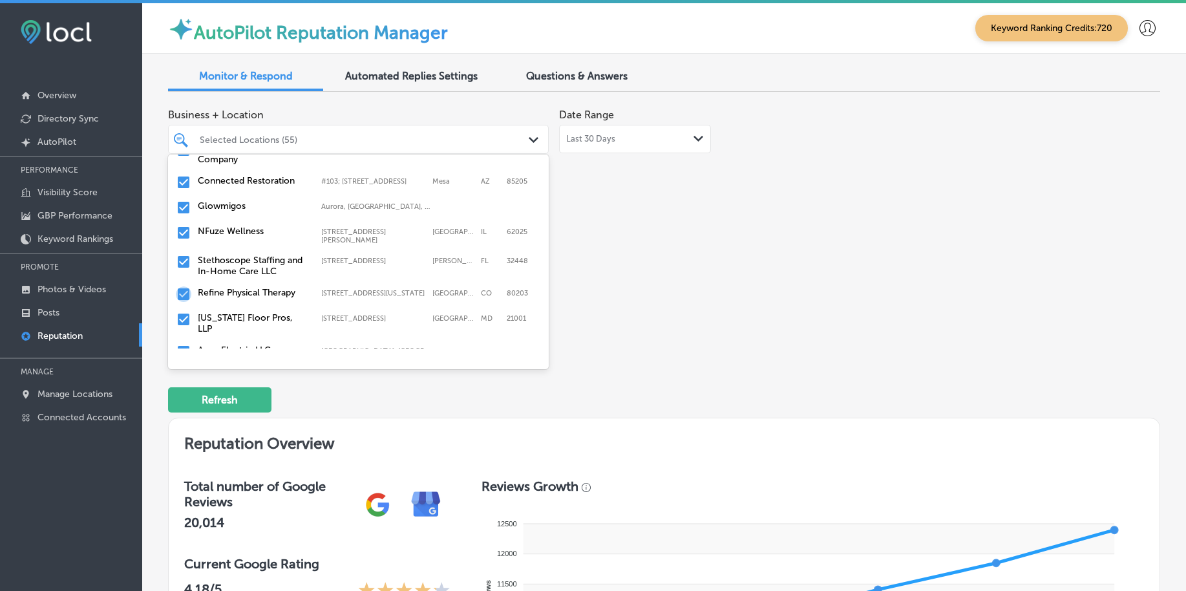
click at [184, 286] on input "checkbox" at bounding box center [184, 294] width 16 height 16
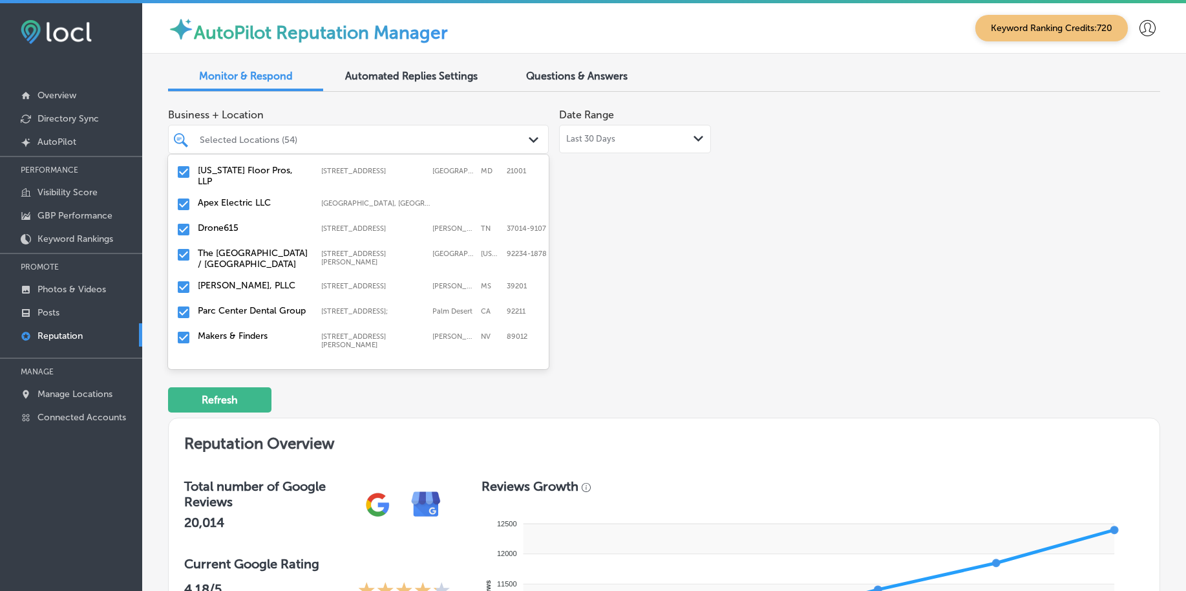
scroll to position [889, 0]
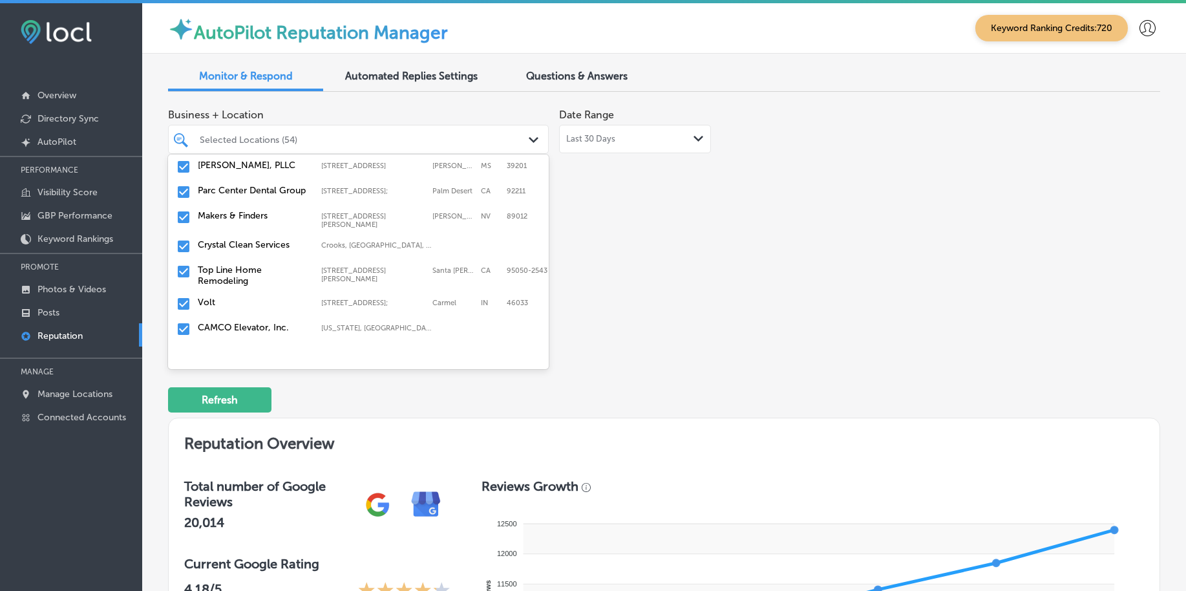
click at [181, 267] on input "checkbox" at bounding box center [184, 272] width 16 height 16
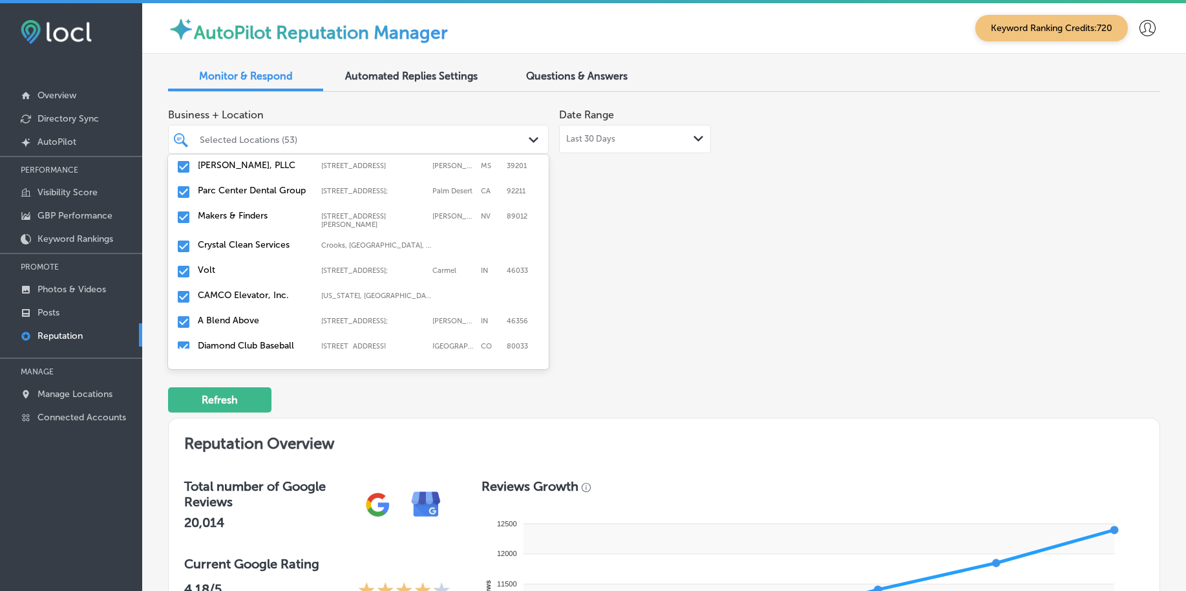
click at [182, 239] on input "checkbox" at bounding box center [184, 247] width 16 height 16
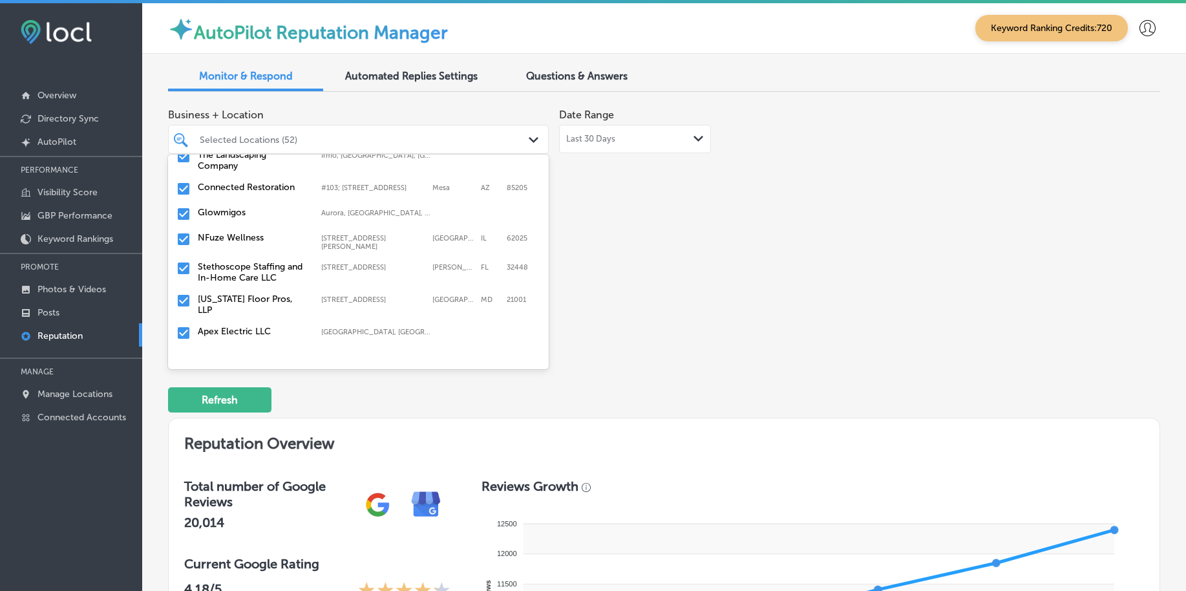
scroll to position [727, 0]
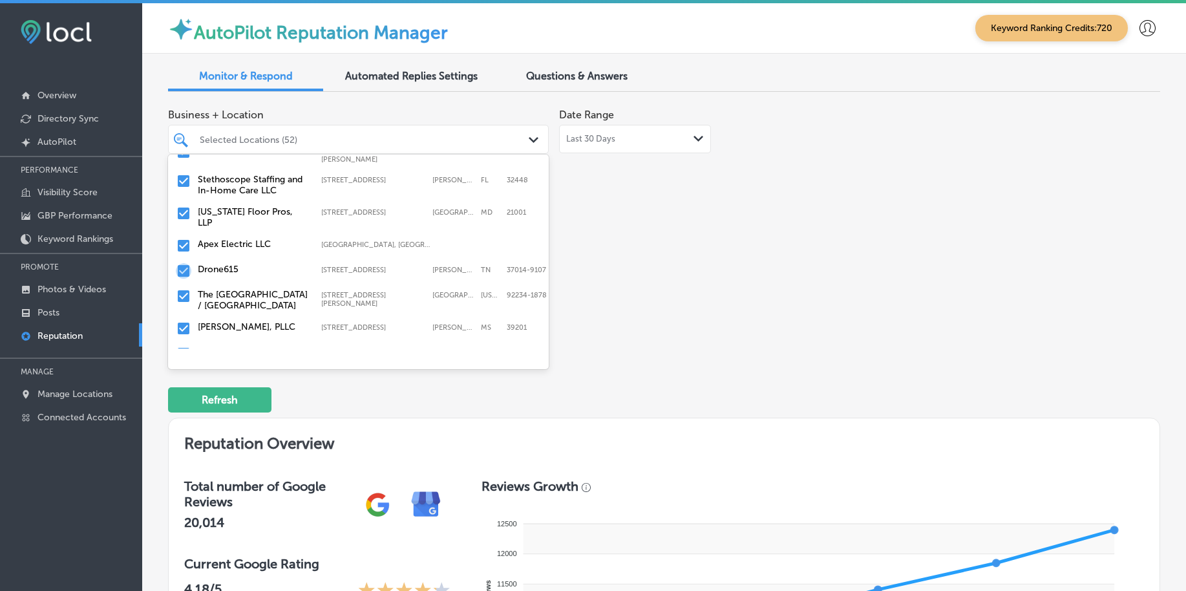
click at [181, 263] on input "checkbox" at bounding box center [184, 271] width 16 height 16
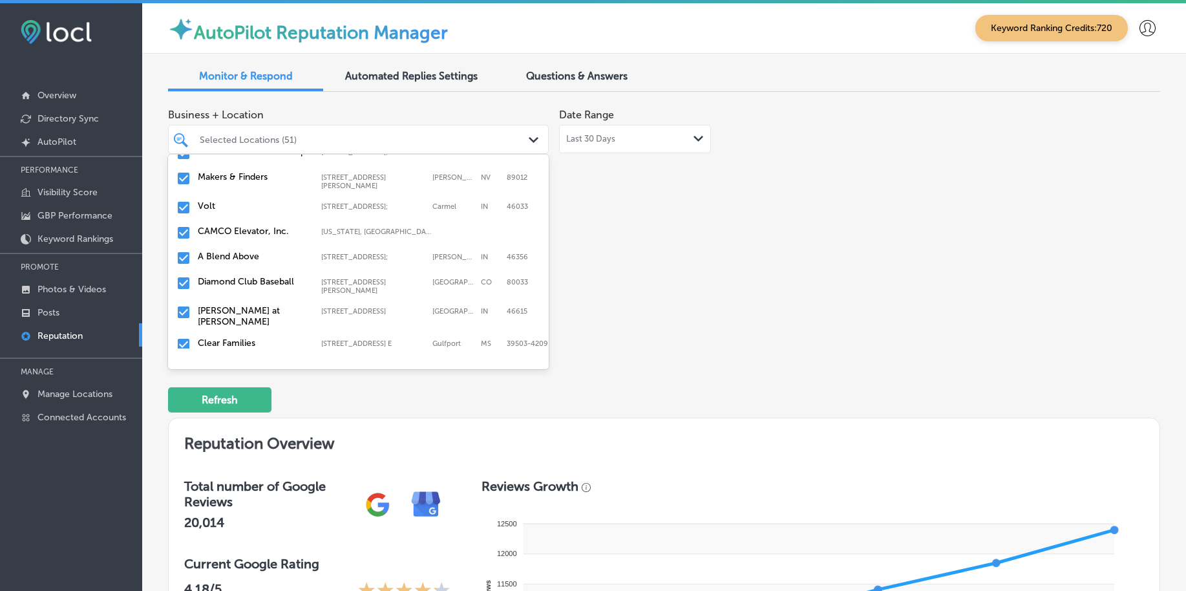
scroll to position [970, 0]
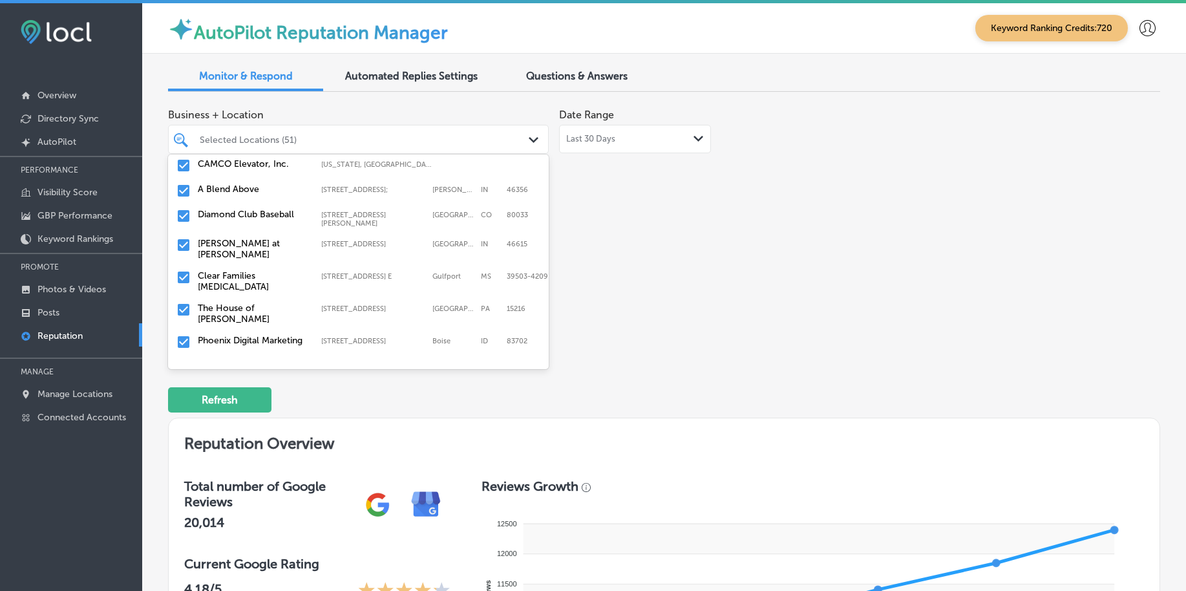
click at [187, 270] on input "checkbox" at bounding box center [184, 278] width 16 height 16
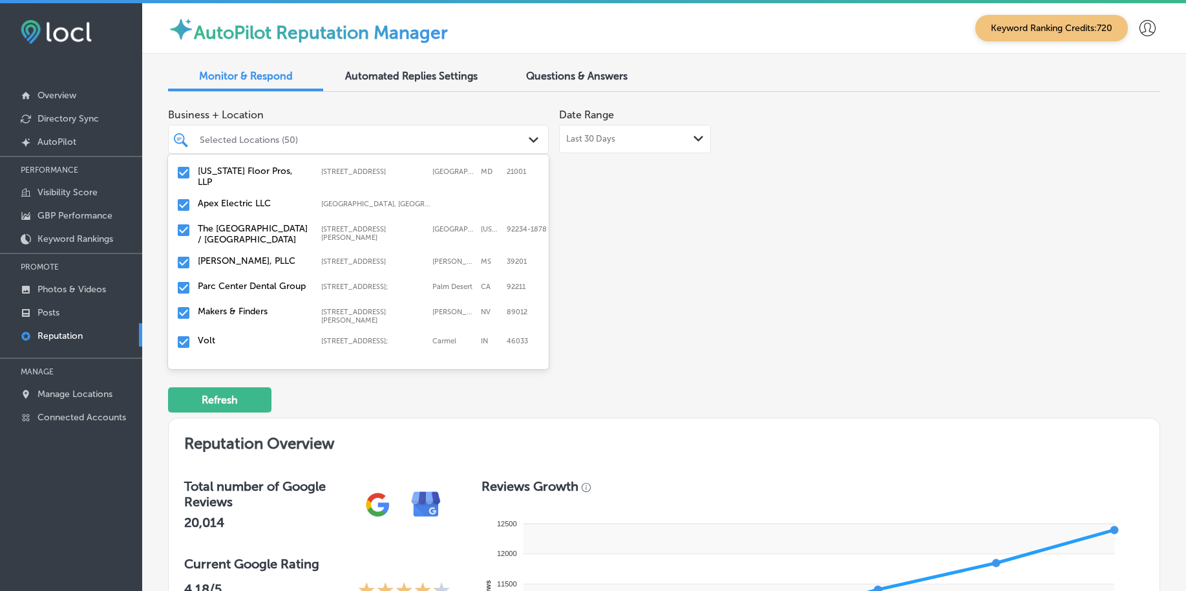
scroll to position [808, 0]
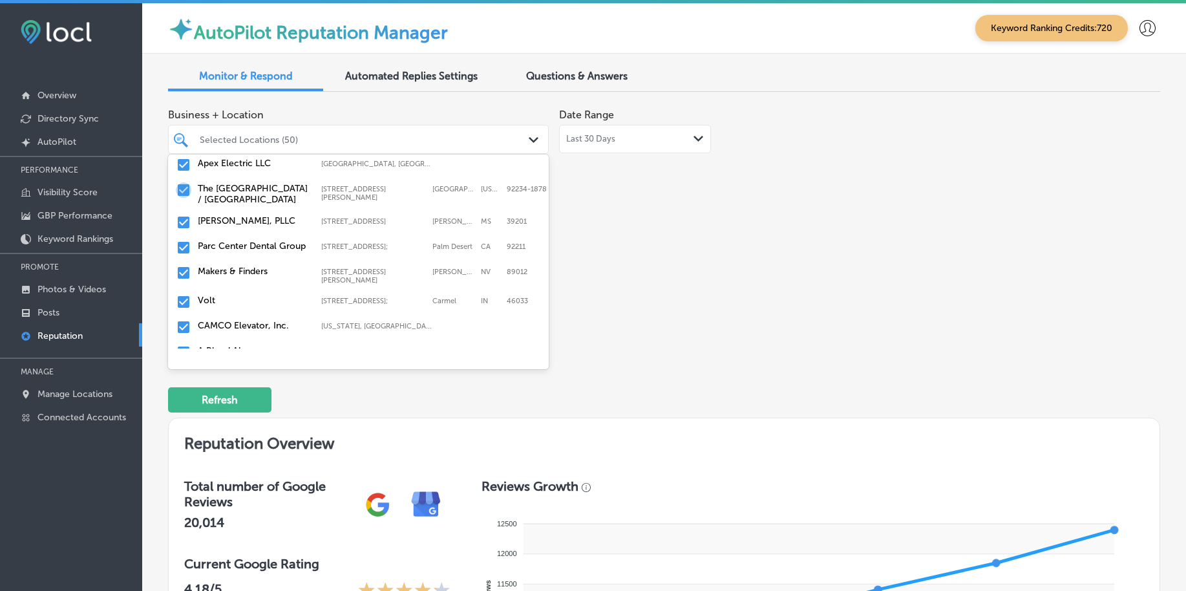
click at [184, 182] on input "checkbox" at bounding box center [184, 190] width 16 height 16
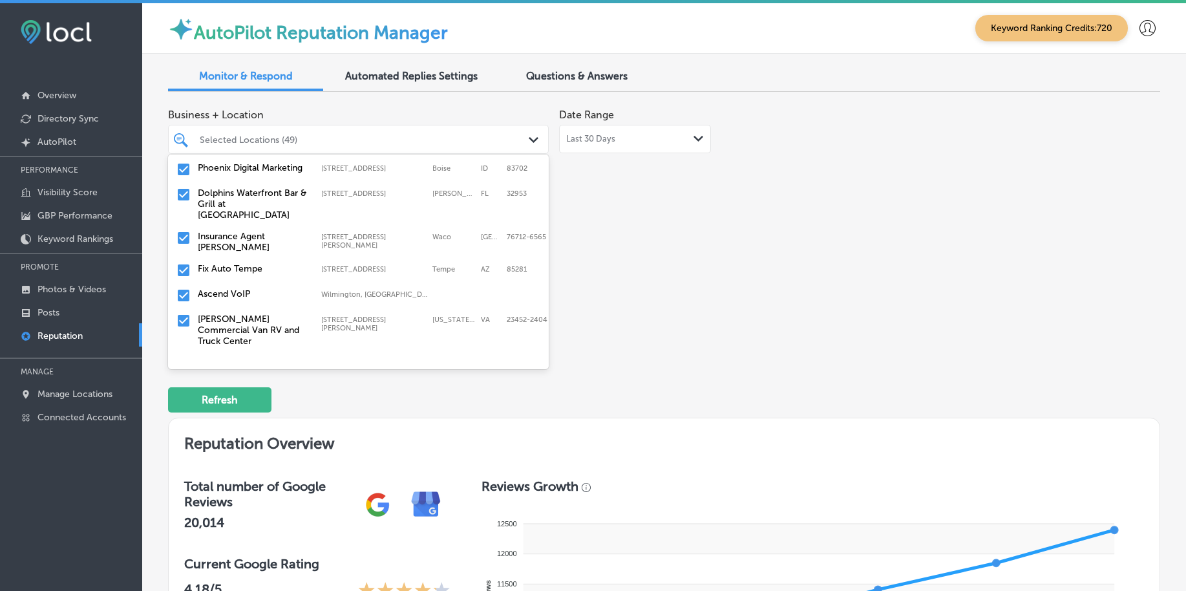
scroll to position [1051, 0]
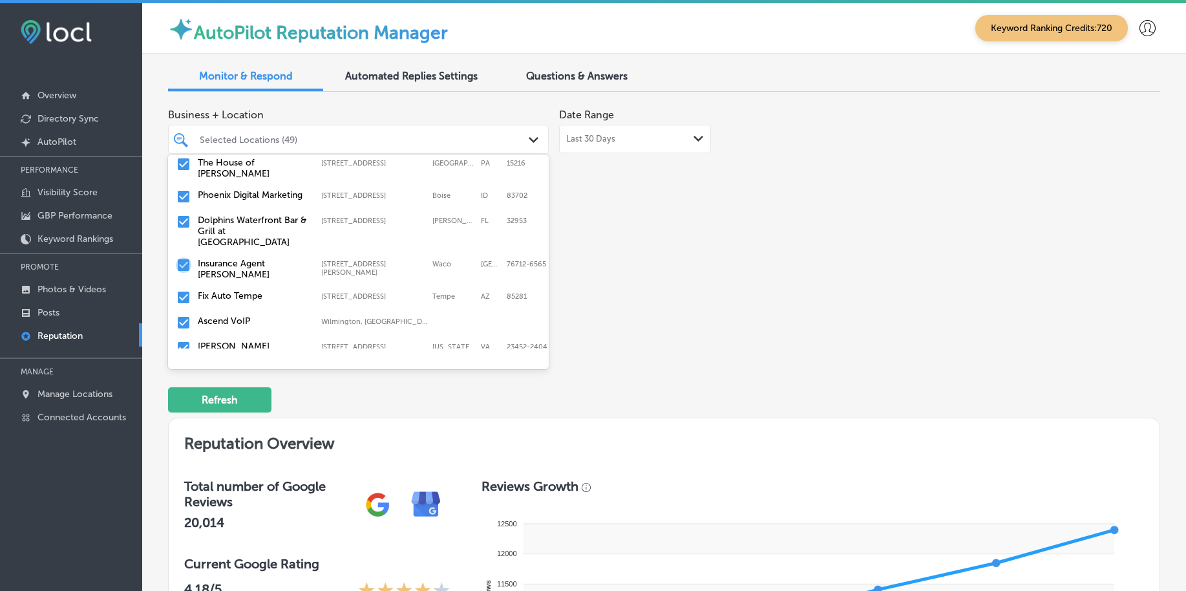
click at [185, 257] on input "checkbox" at bounding box center [184, 265] width 16 height 16
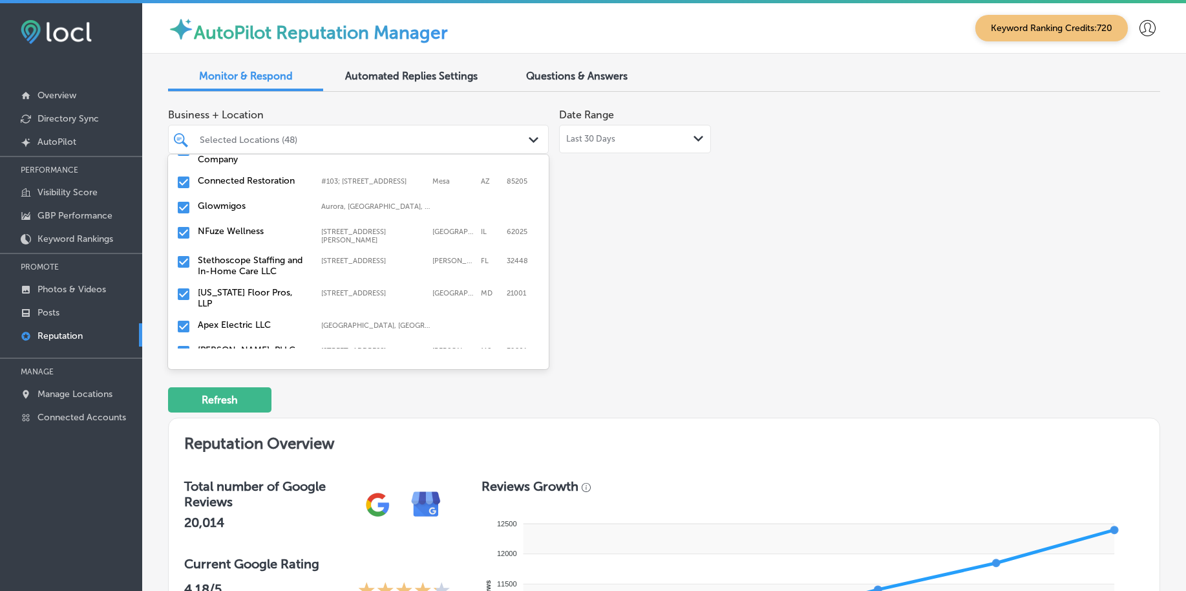
scroll to position [727, 0]
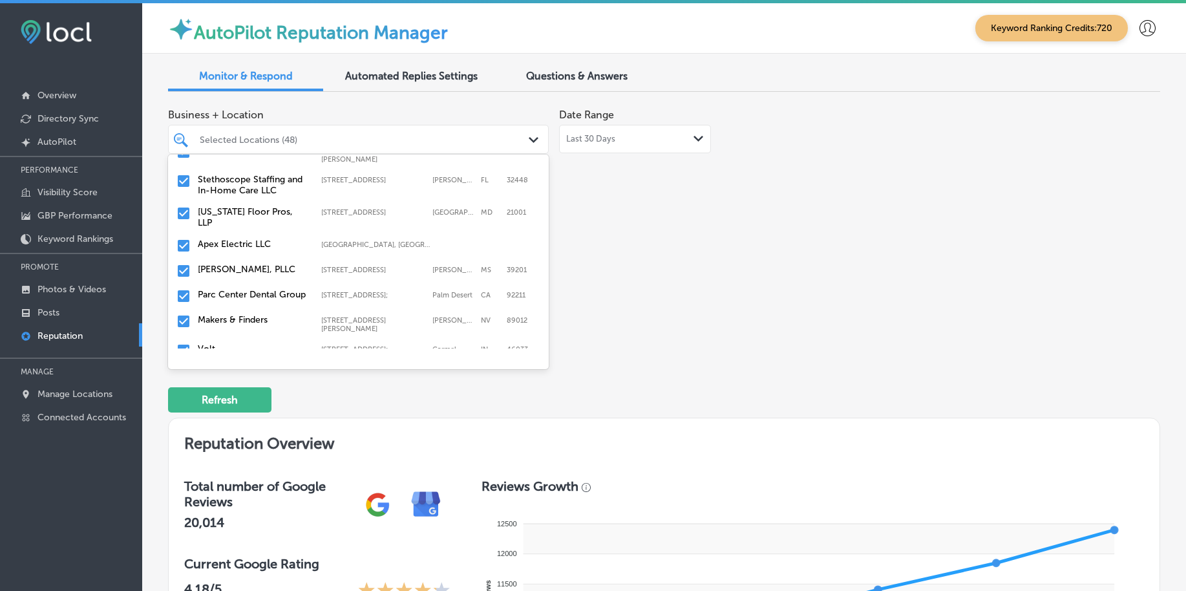
click at [186, 206] on input "checkbox" at bounding box center [184, 214] width 16 height 16
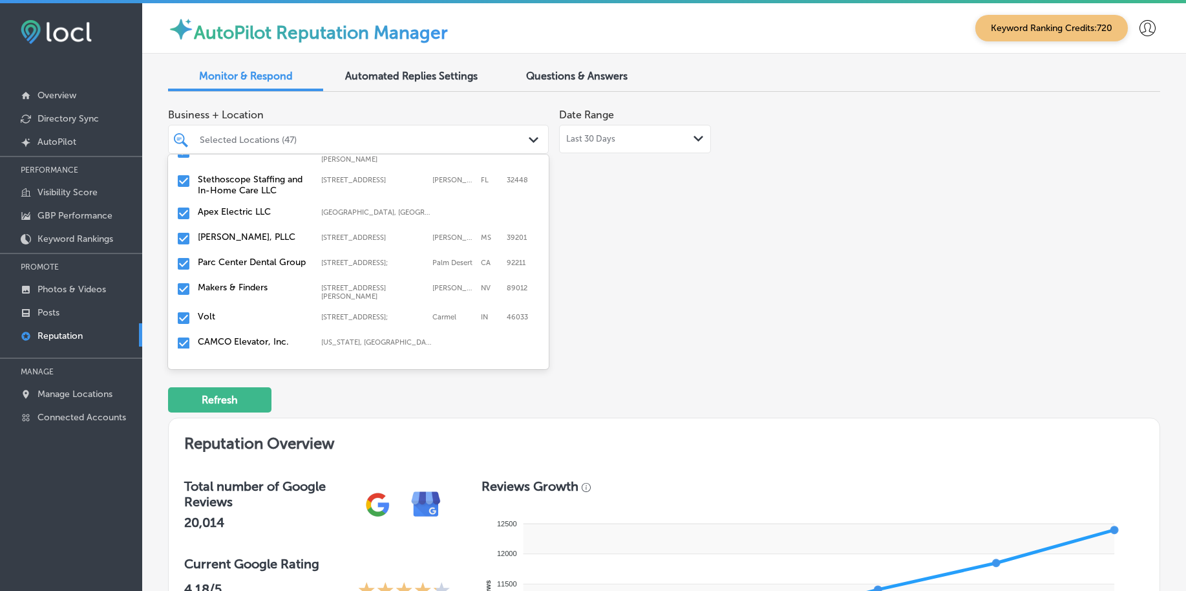
click at [182, 281] on input "checkbox" at bounding box center [184, 289] width 16 height 16
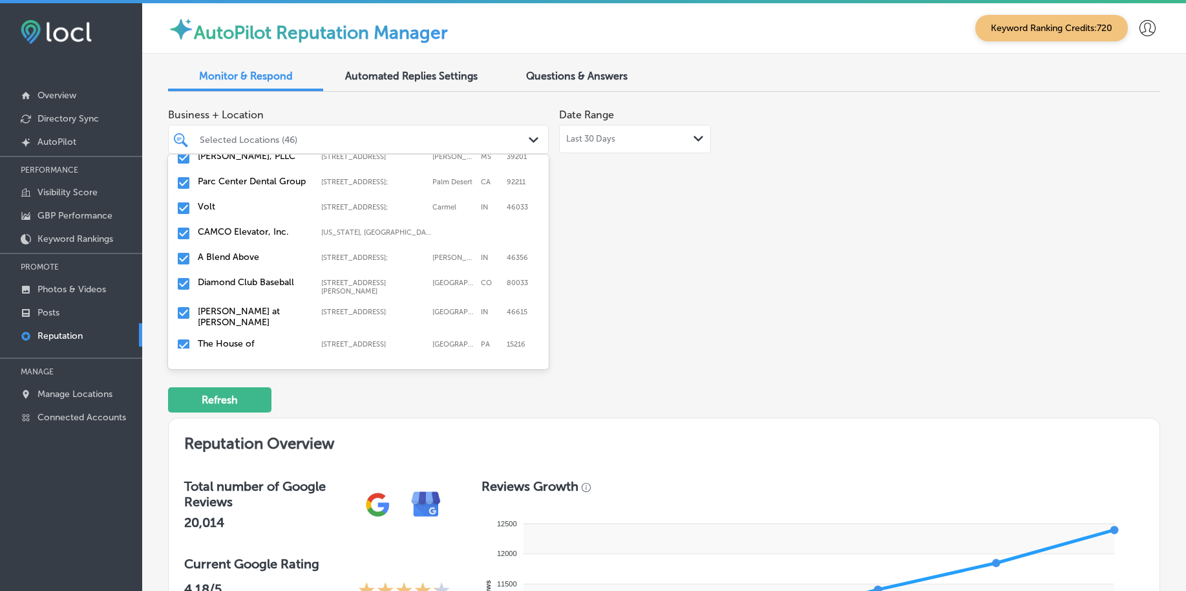
scroll to position [889, 0]
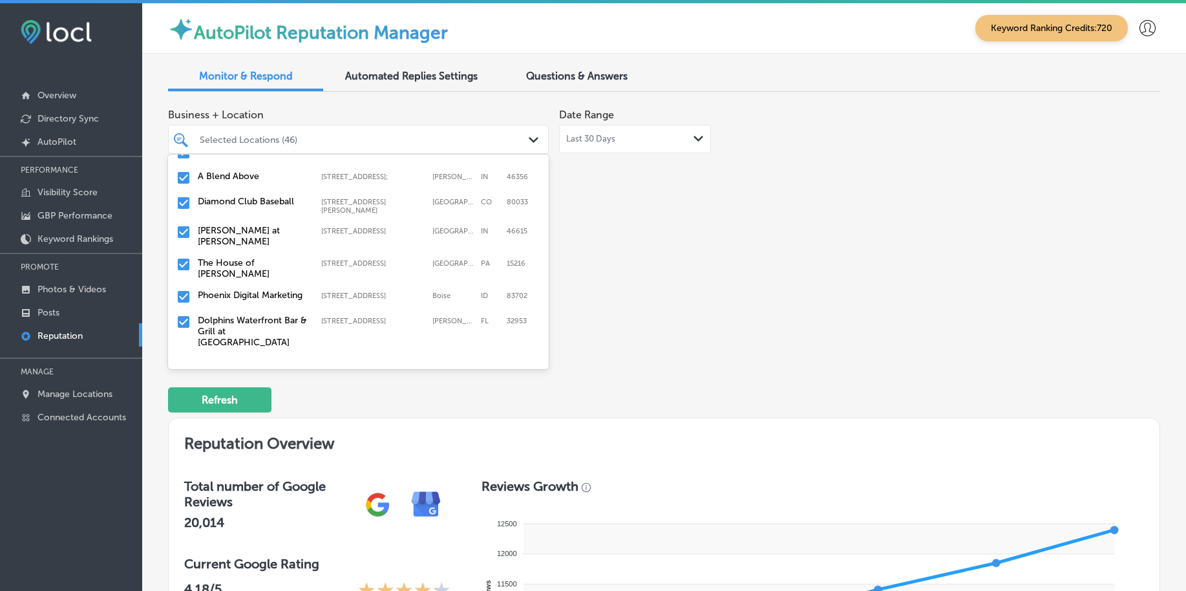
click at [186, 224] on input "checkbox" at bounding box center [184, 232] width 16 height 16
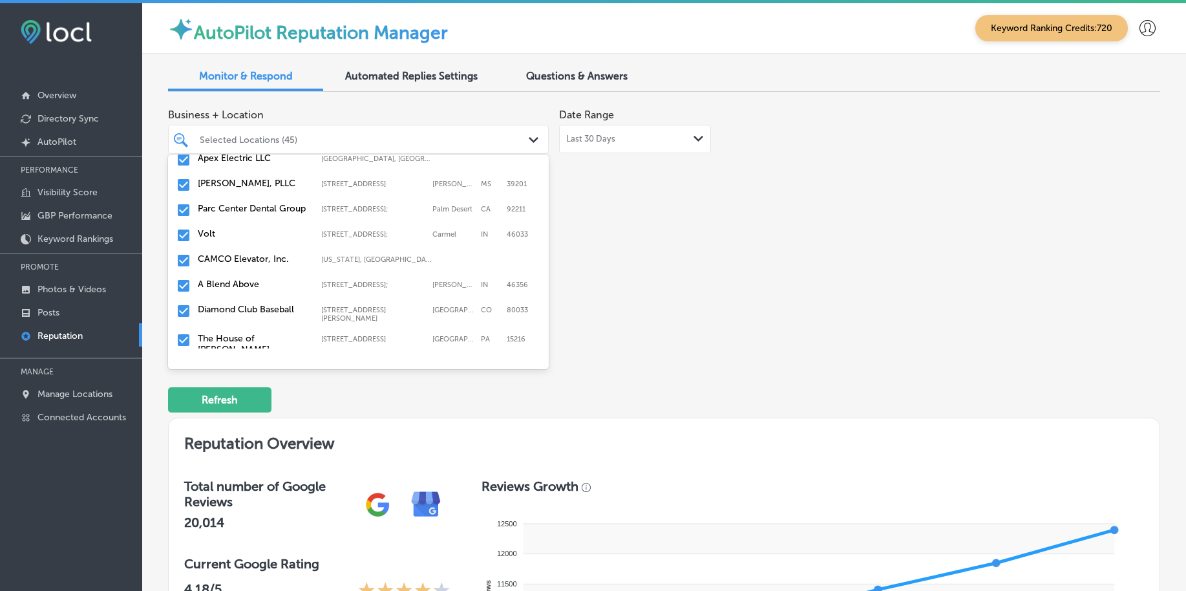
scroll to position [808, 0]
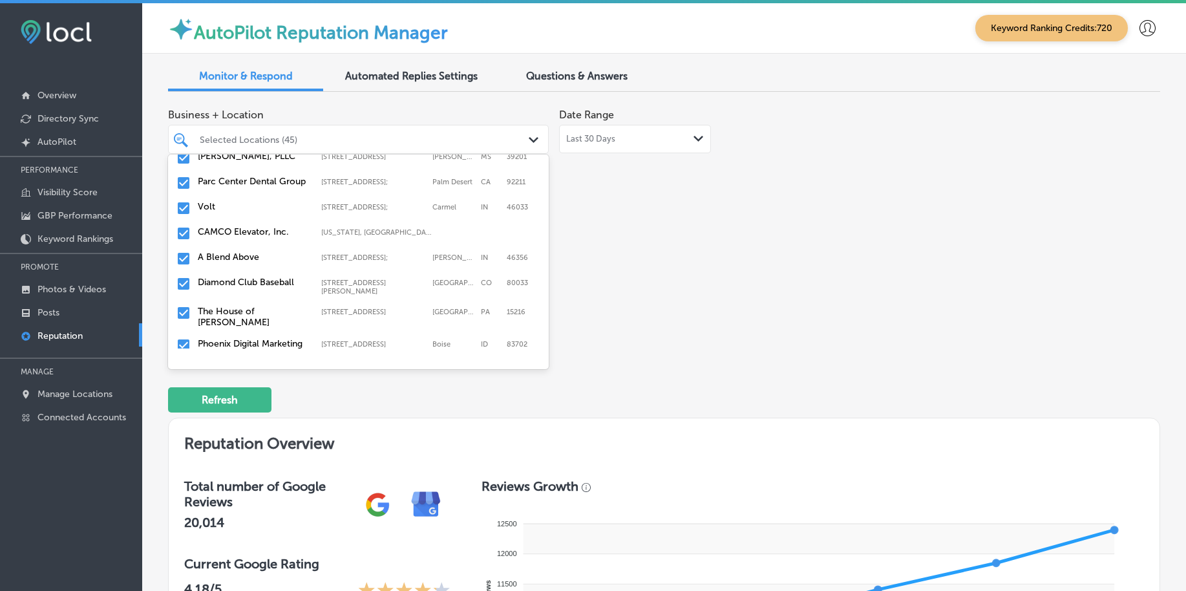
click at [178, 251] on input "checkbox" at bounding box center [184, 259] width 16 height 16
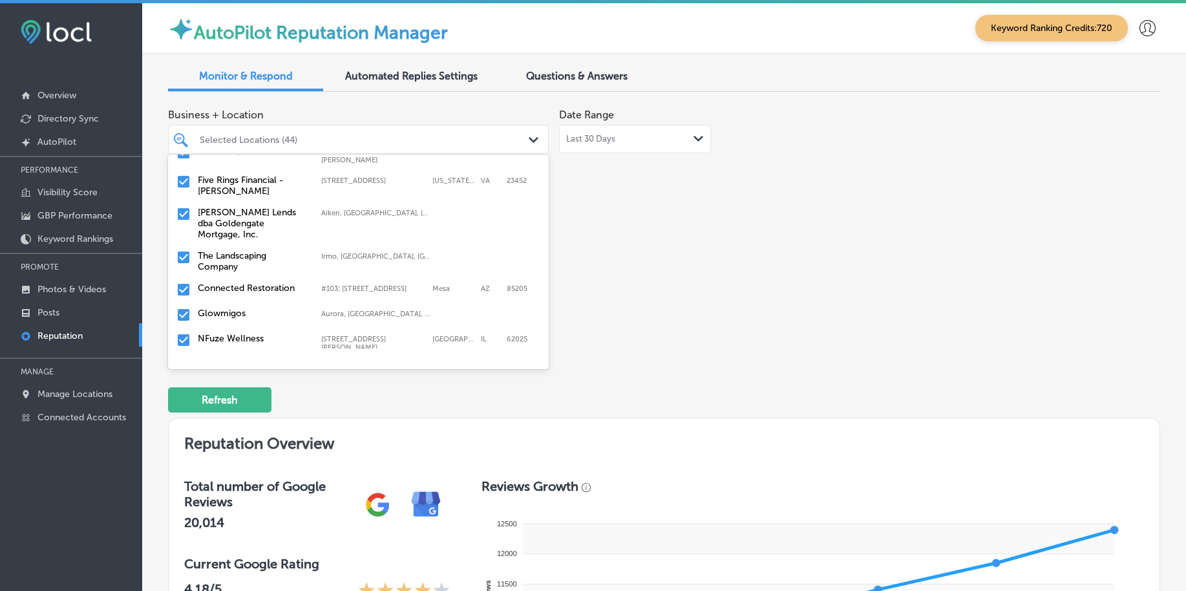
scroll to position [647, 0]
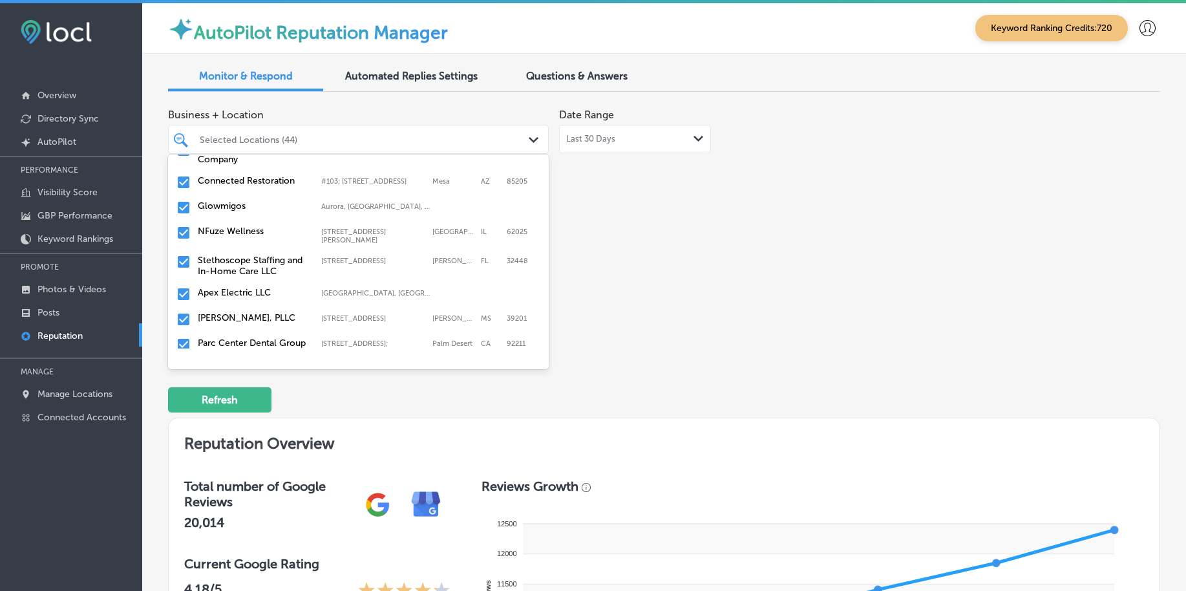
click at [184, 312] on input "checkbox" at bounding box center [184, 320] width 16 height 16
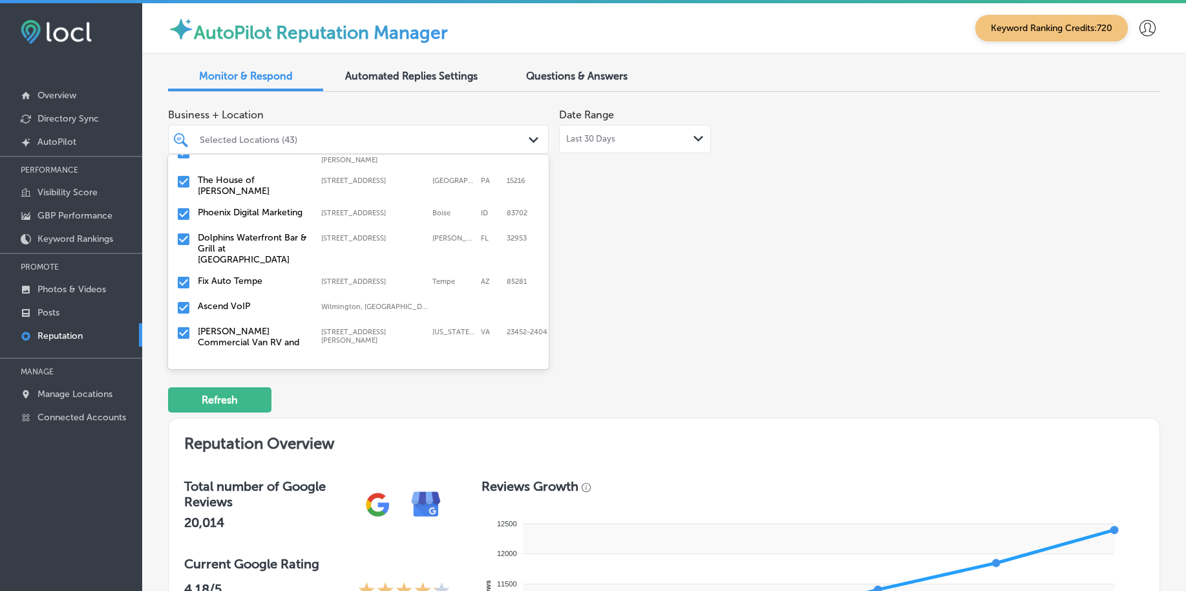
scroll to position [970, 0]
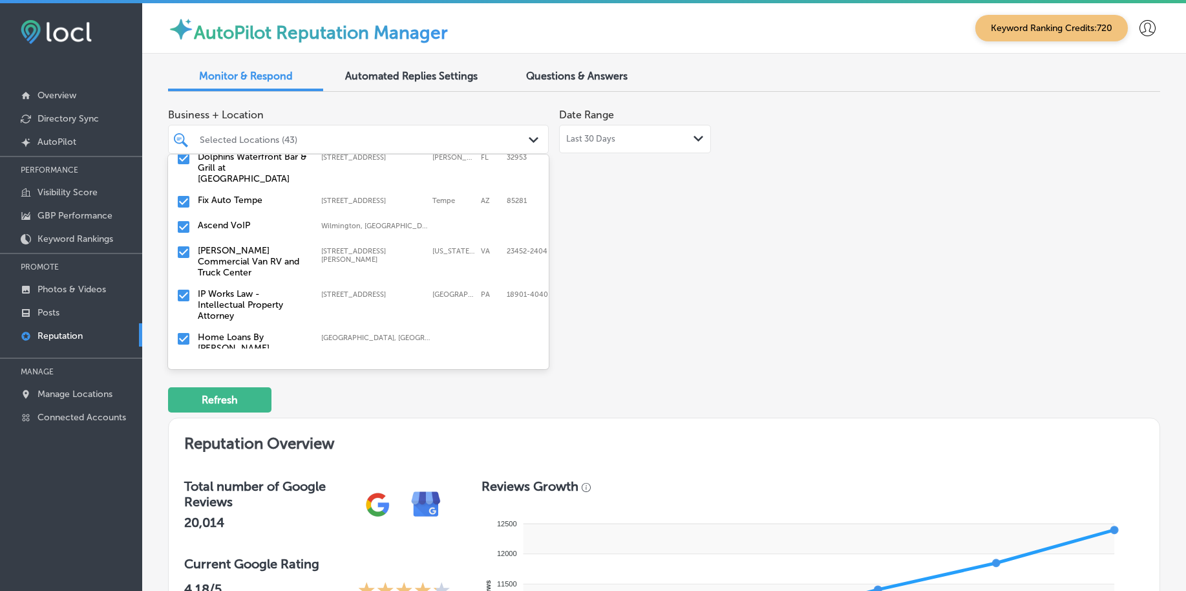
click at [182, 244] on input "checkbox" at bounding box center [184, 252] width 16 height 16
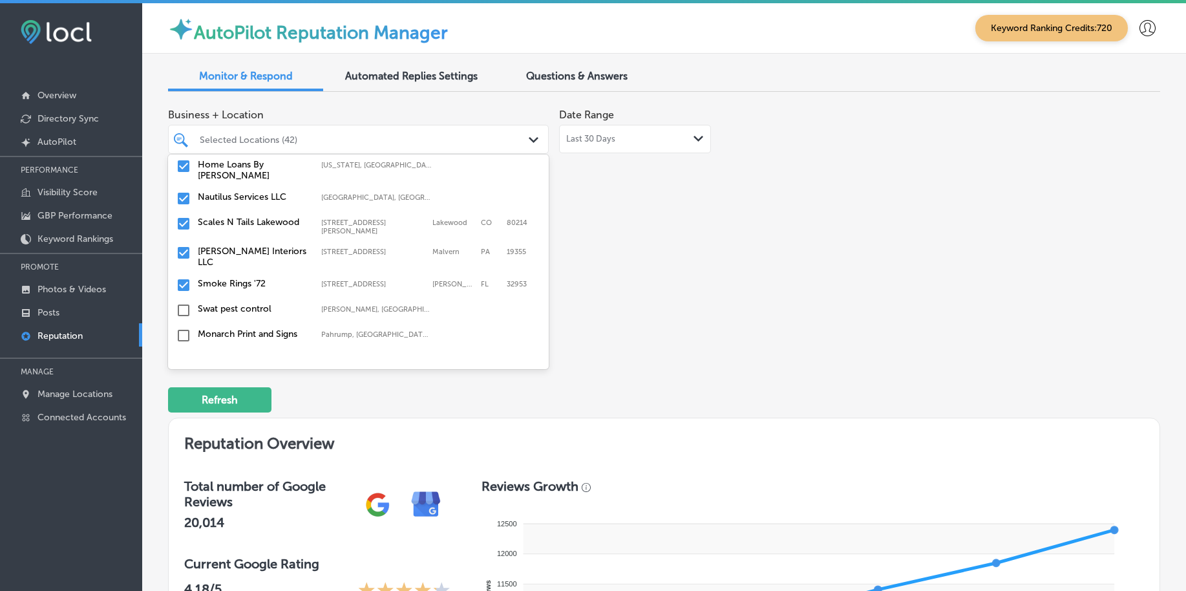
scroll to position [1051, 0]
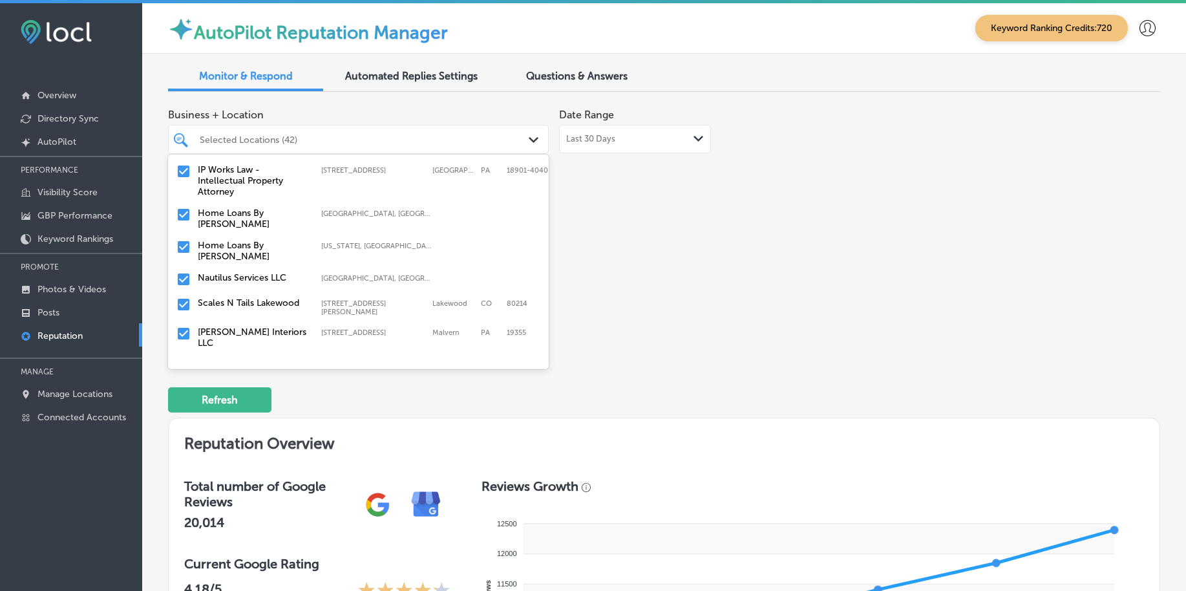
click at [179, 207] on input "checkbox" at bounding box center [184, 215] width 16 height 16
click at [181, 207] on input "checkbox" at bounding box center [184, 215] width 16 height 16
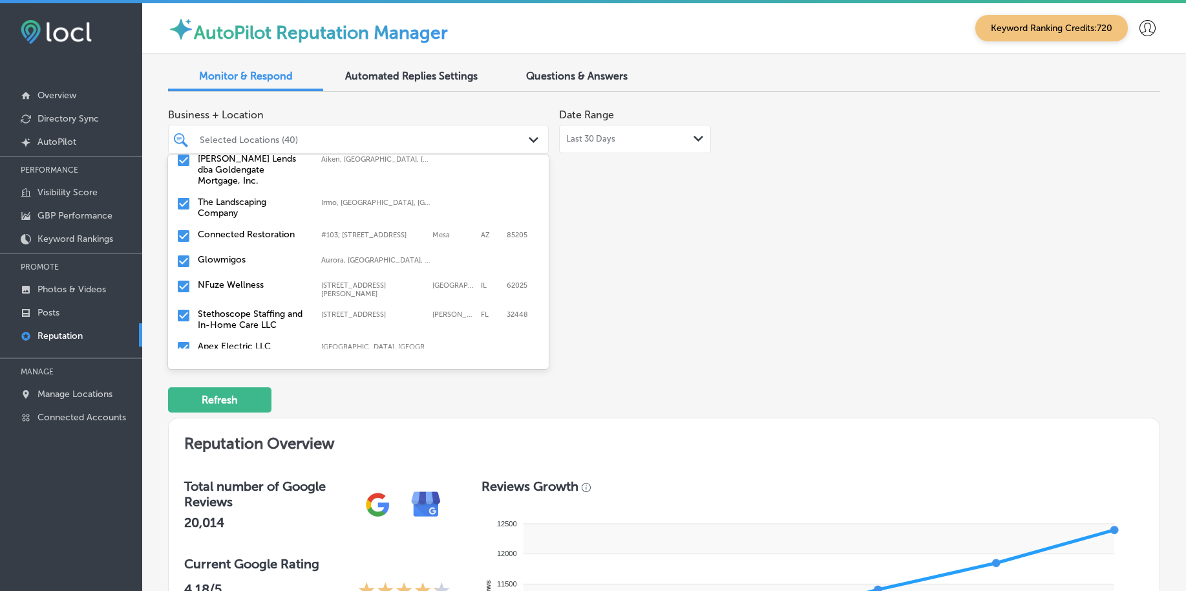
scroll to position [566, 0]
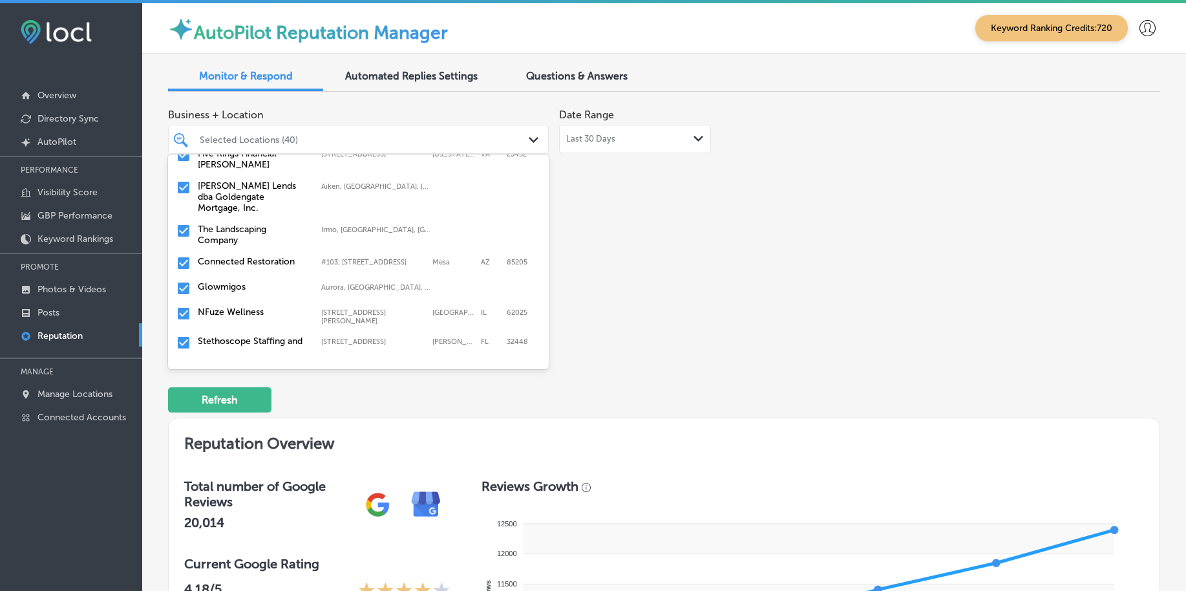
click at [184, 223] on input "checkbox" at bounding box center [184, 231] width 16 height 16
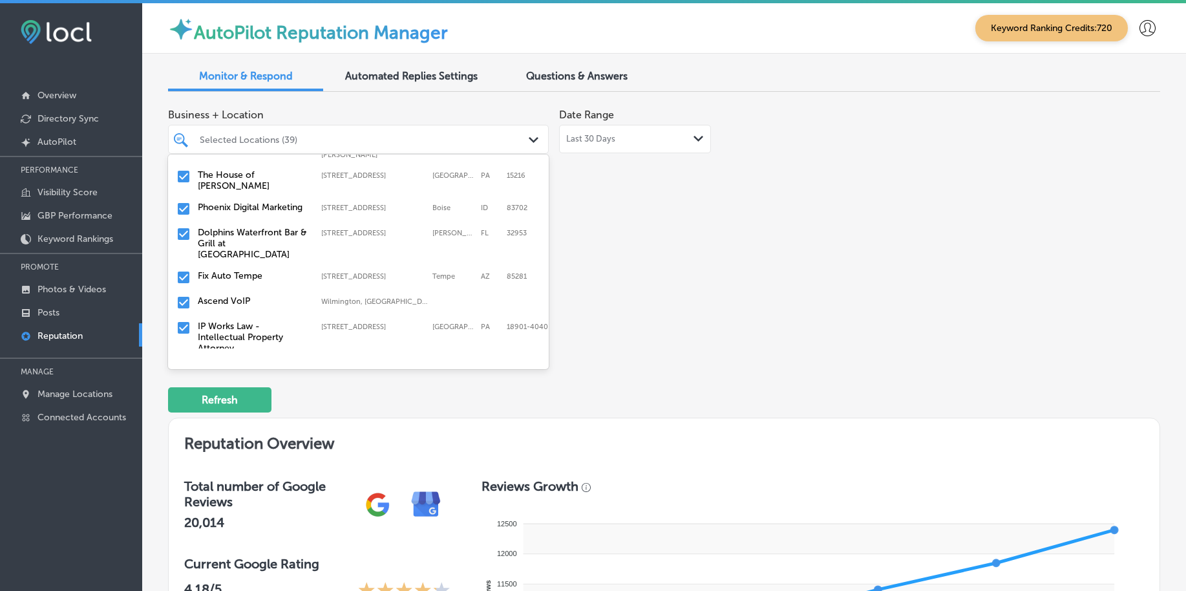
scroll to position [889, 0]
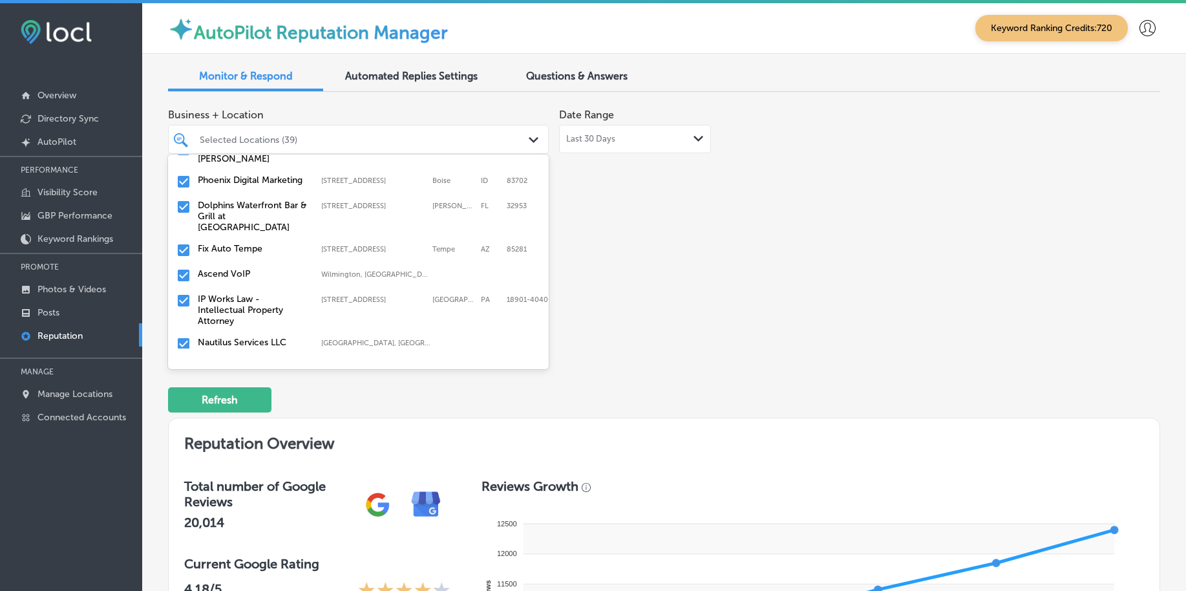
click at [179, 199] on input "checkbox" at bounding box center [184, 207] width 16 height 16
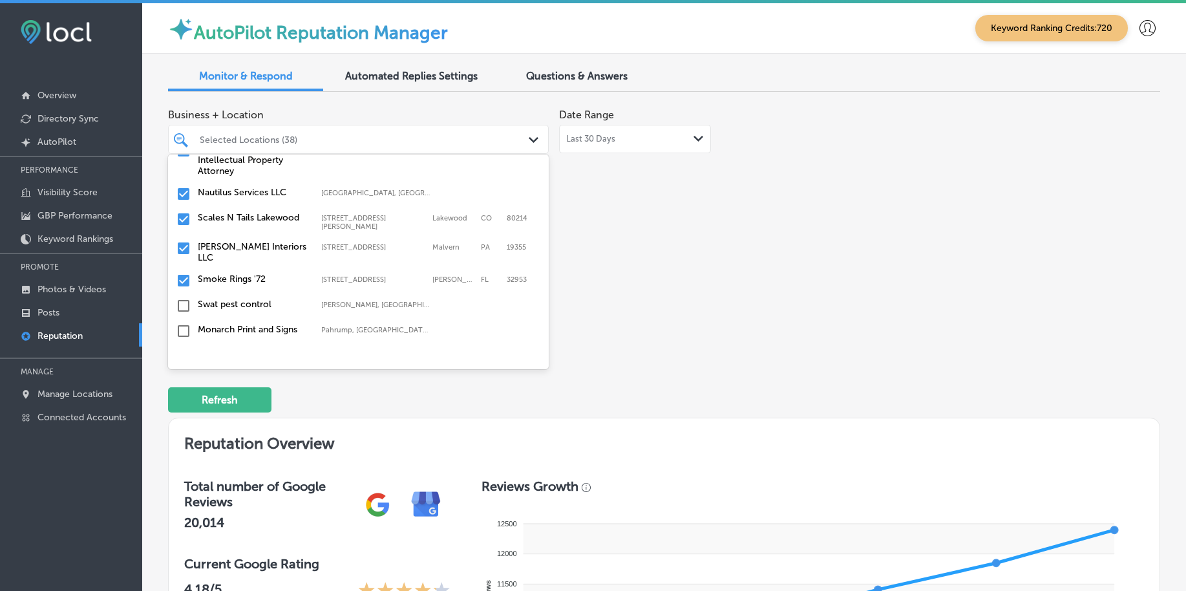
scroll to position [970, 0]
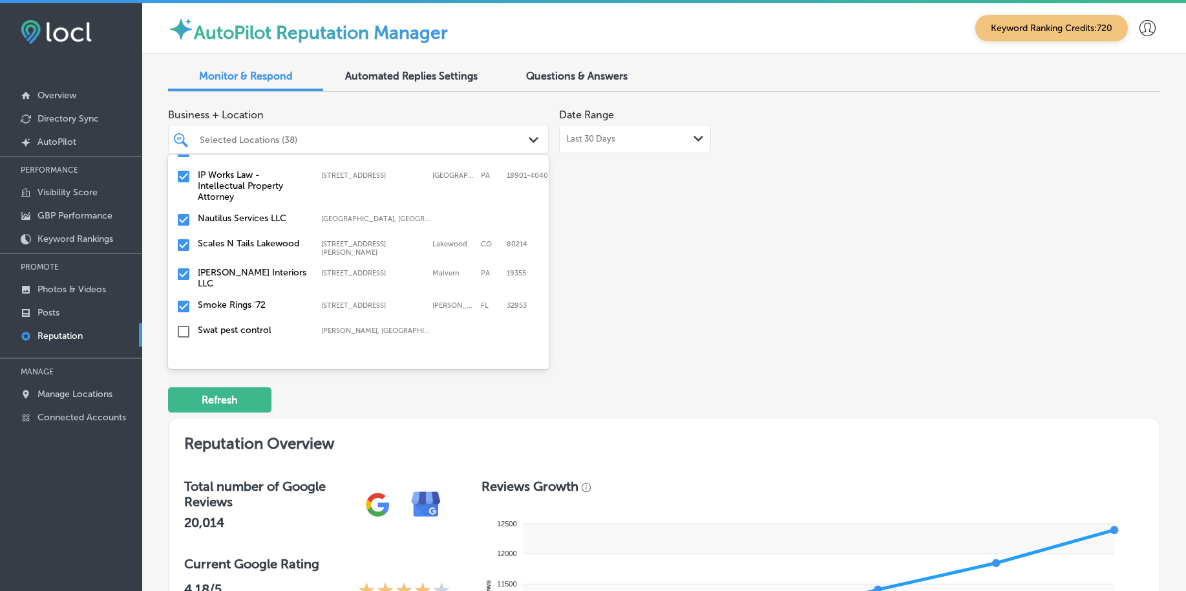
click at [590, 260] on div "Business + Location option [STREET_ADDRESS]. option [STREET_ADDRESS]. 155 resul…" at bounding box center [465, 223] width 595 height 243
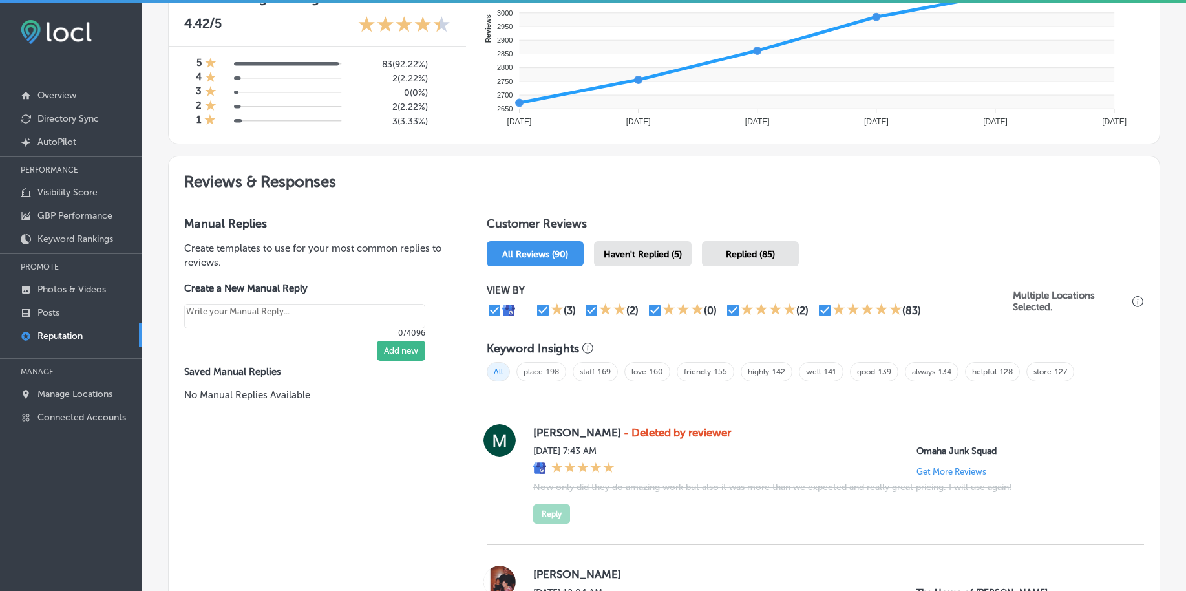
click at [605, 253] on span "Haven't Replied (5)" at bounding box center [643, 254] width 78 height 11
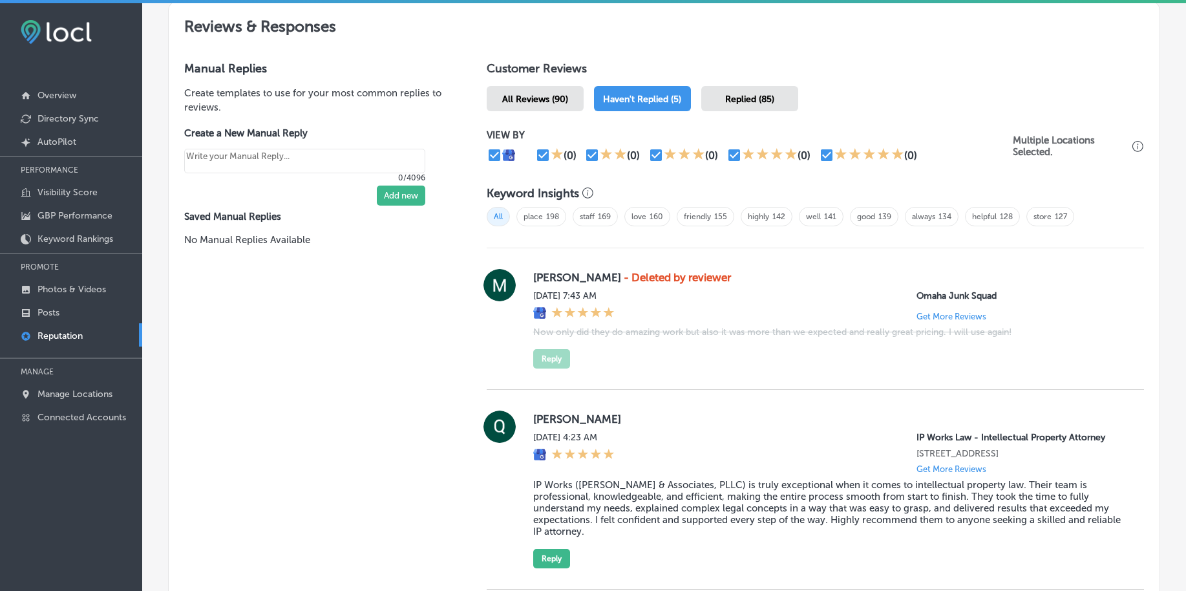
scroll to position [559, 0]
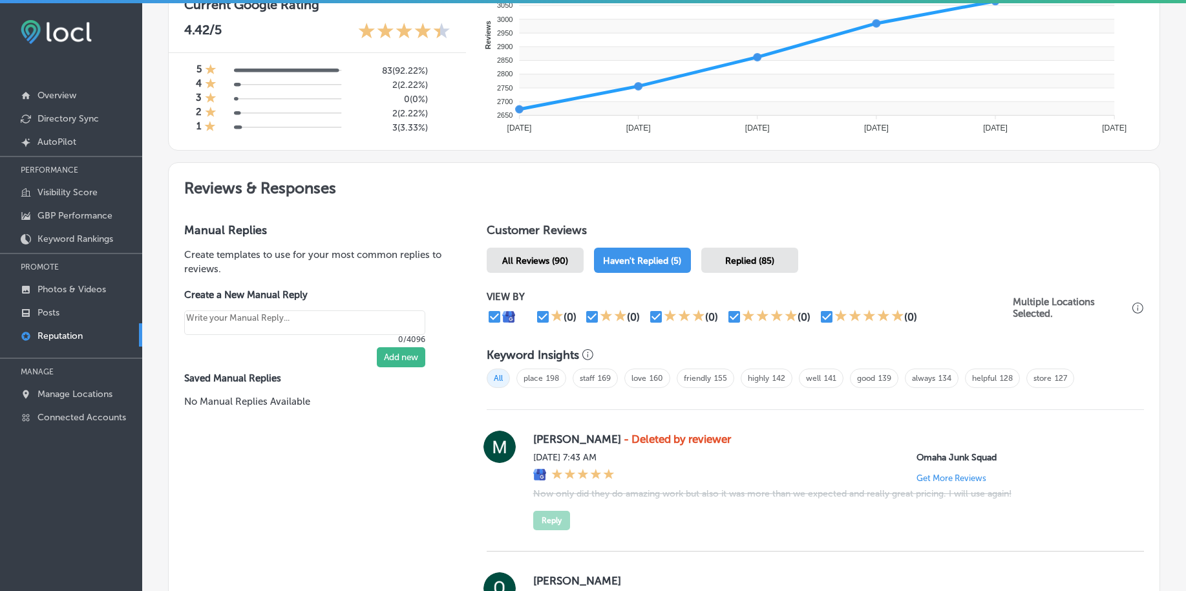
click at [515, 264] on span "All Reviews (90)" at bounding box center [535, 260] width 66 height 11
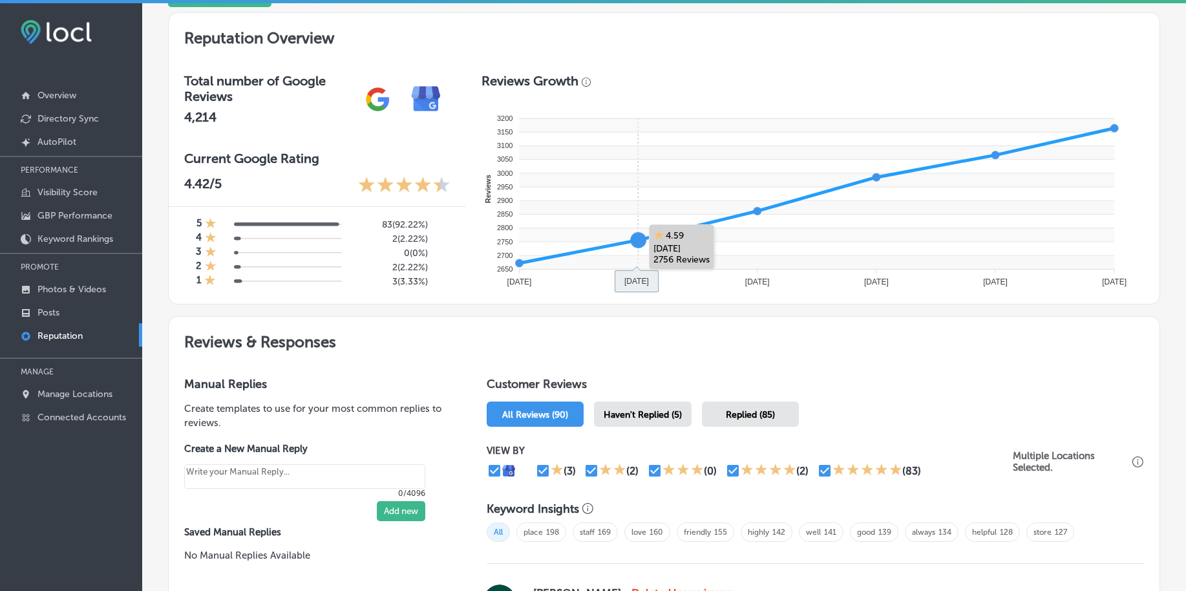
scroll to position [404, 0]
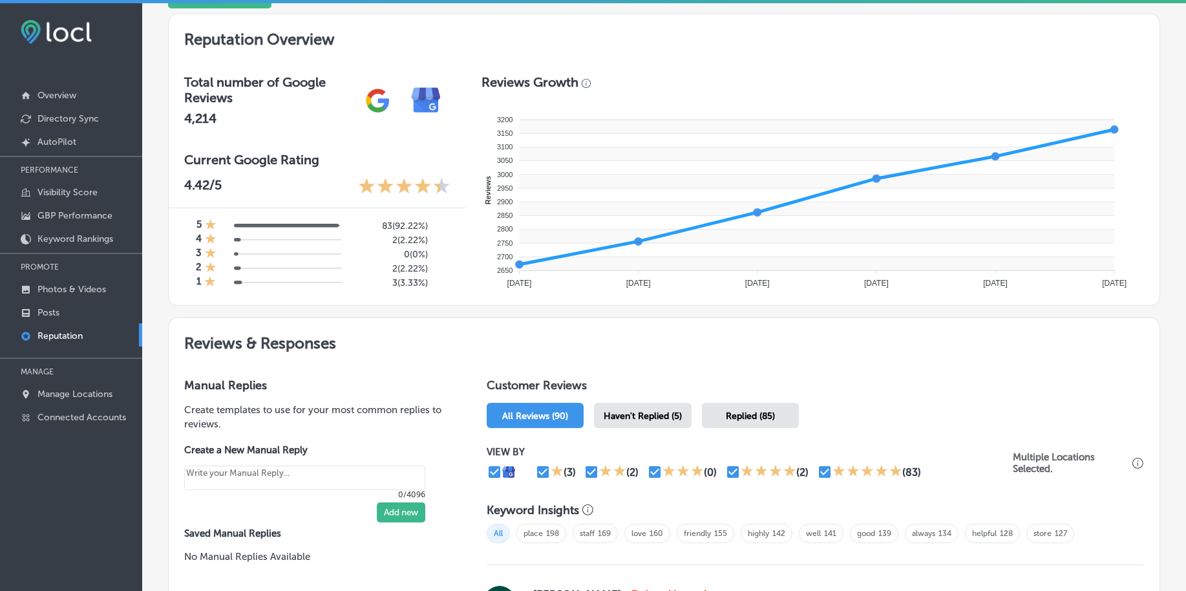
click at [658, 410] on div "Haven't Replied (5)" at bounding box center [643, 415] width 98 height 25
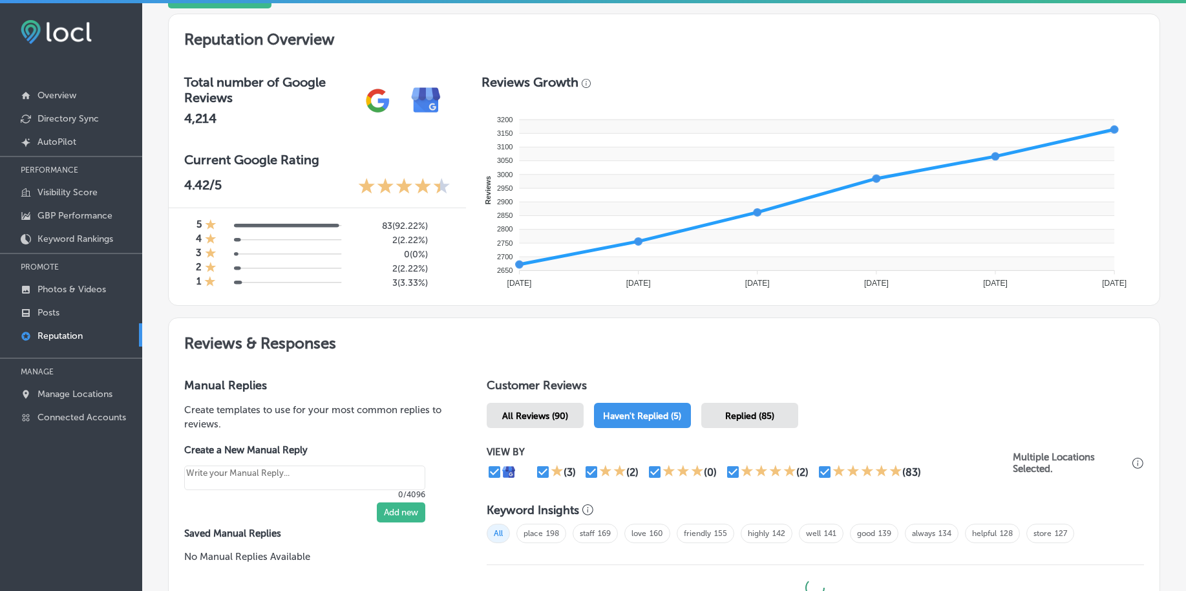
type textarea "x"
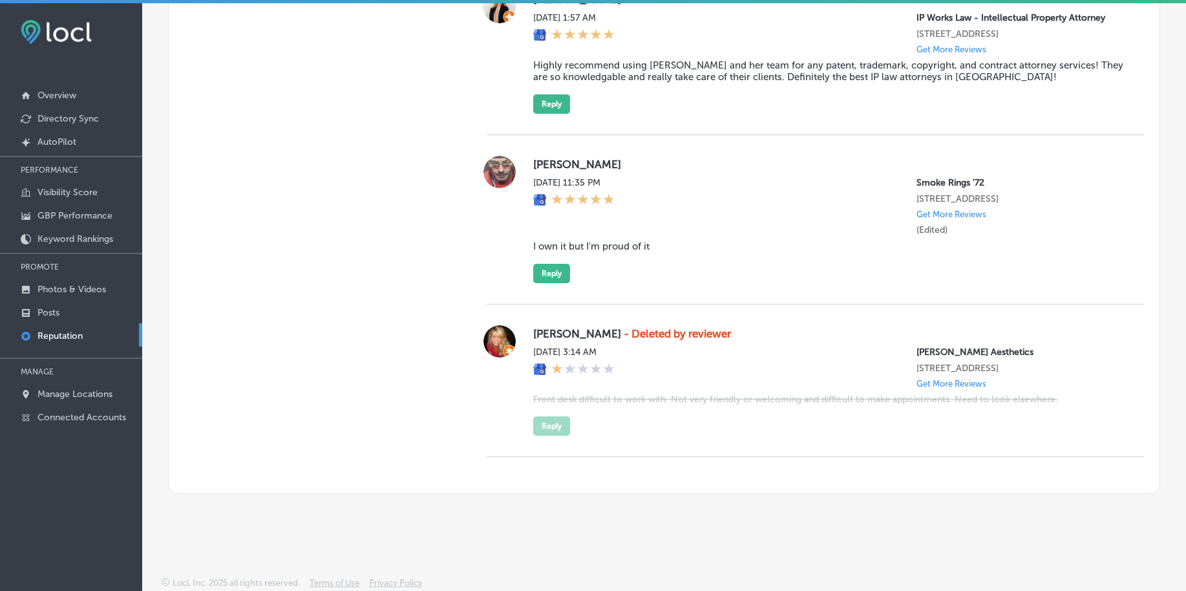
scroll to position [1691, 0]
